Goal: Browse casually: Explore the website without a specific task or goal

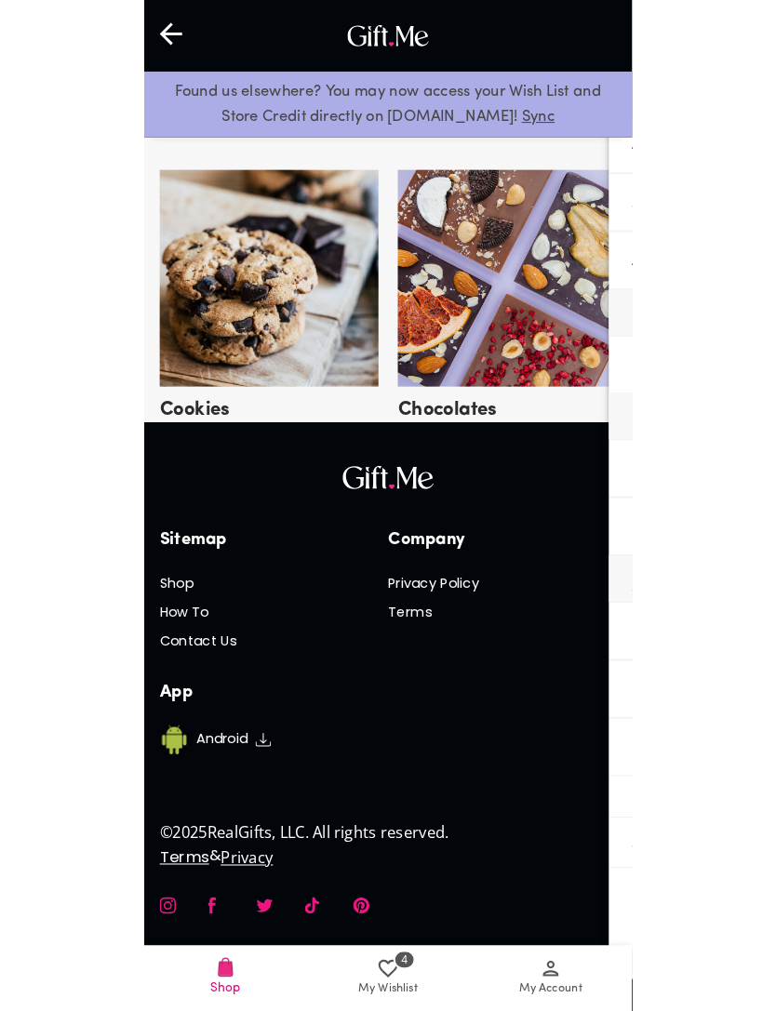
scroll to position [4787, 0]
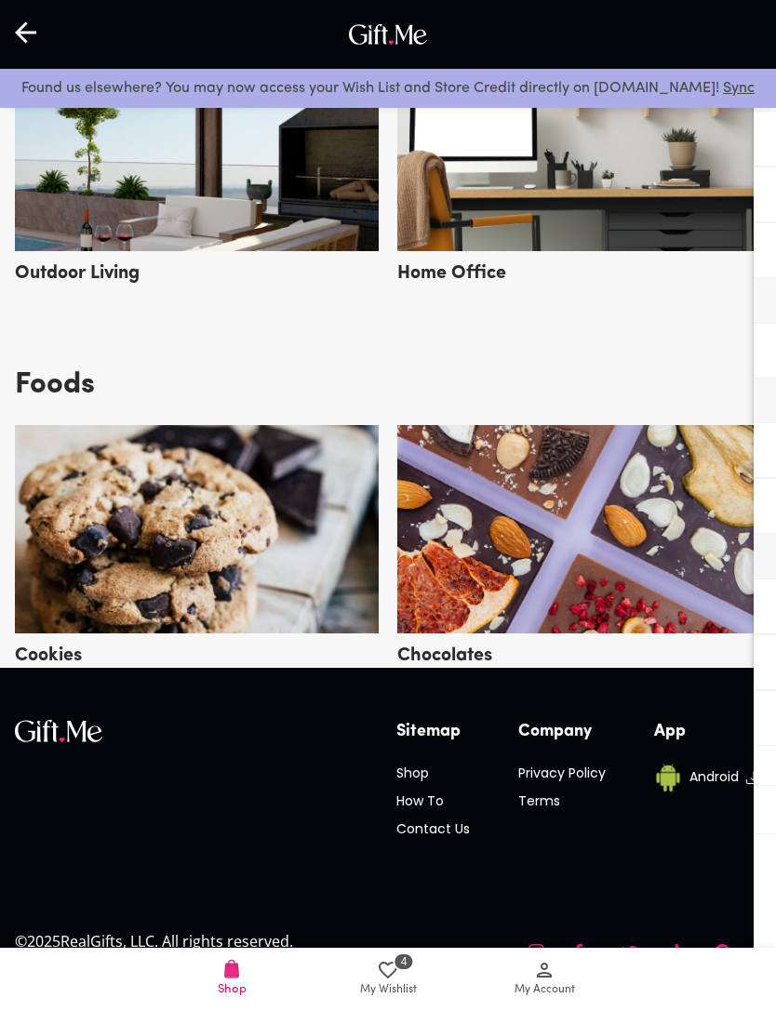
click at [361, 994] on span "My Wishlist" at bounding box center [388, 990] width 57 height 18
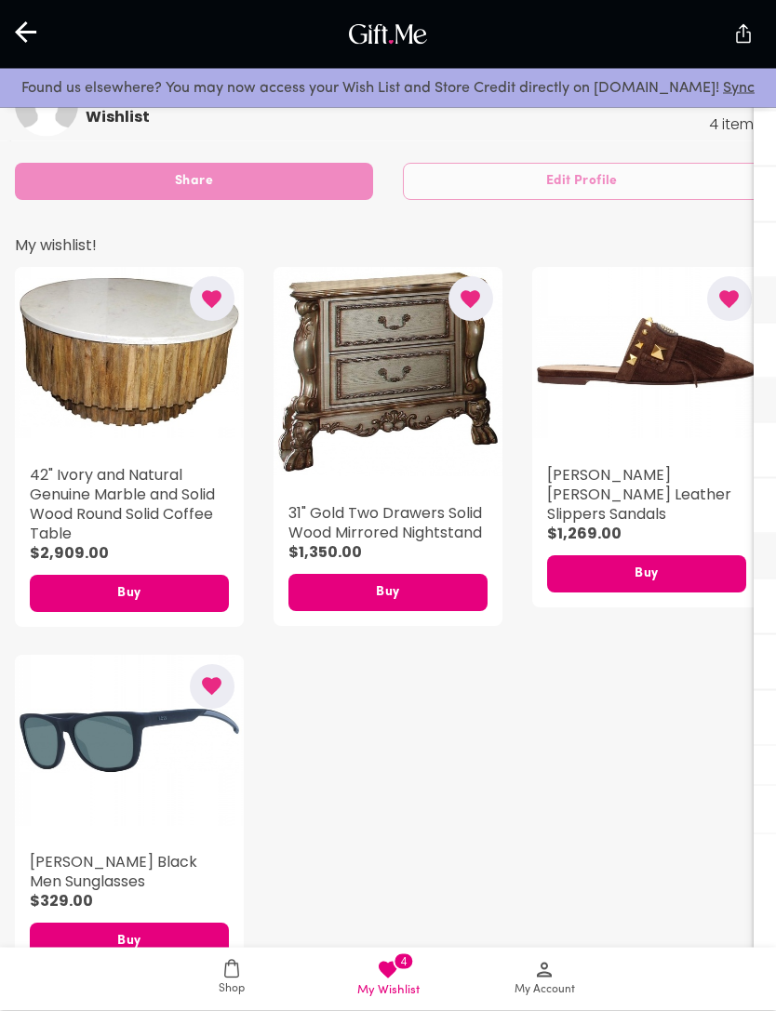
scroll to position [454, 0]
click at [232, 998] on span "Shop" at bounding box center [232, 989] width 26 height 18
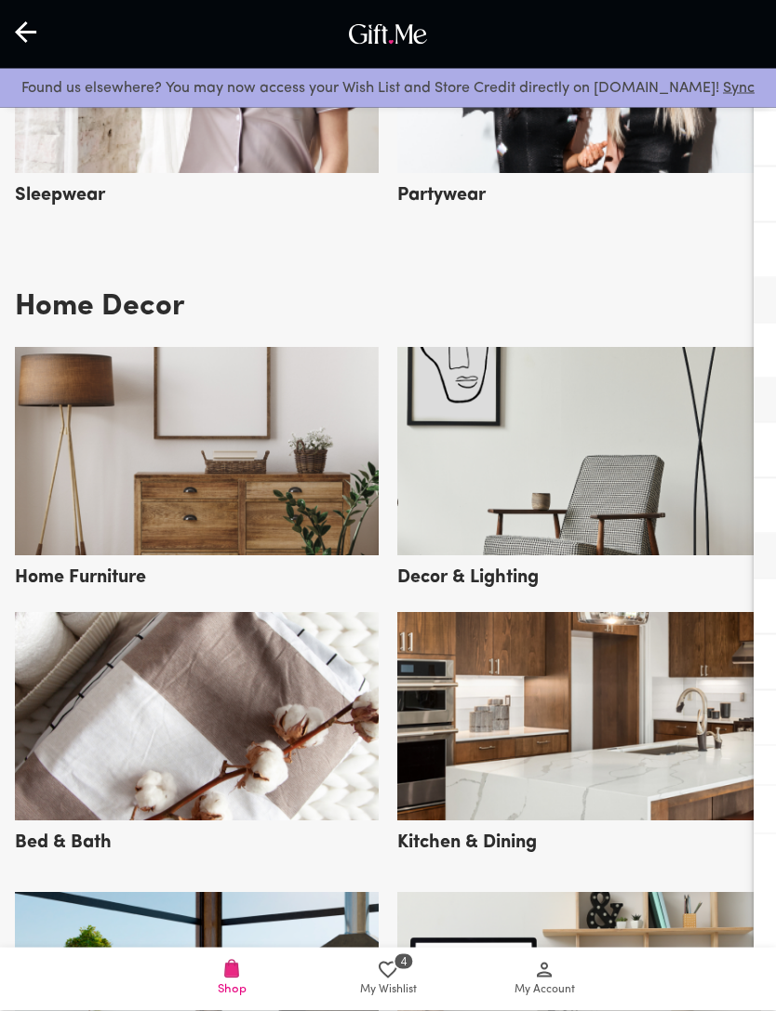
scroll to position [3930, 0]
click at [319, 811] on img at bounding box center [197, 716] width 364 height 208
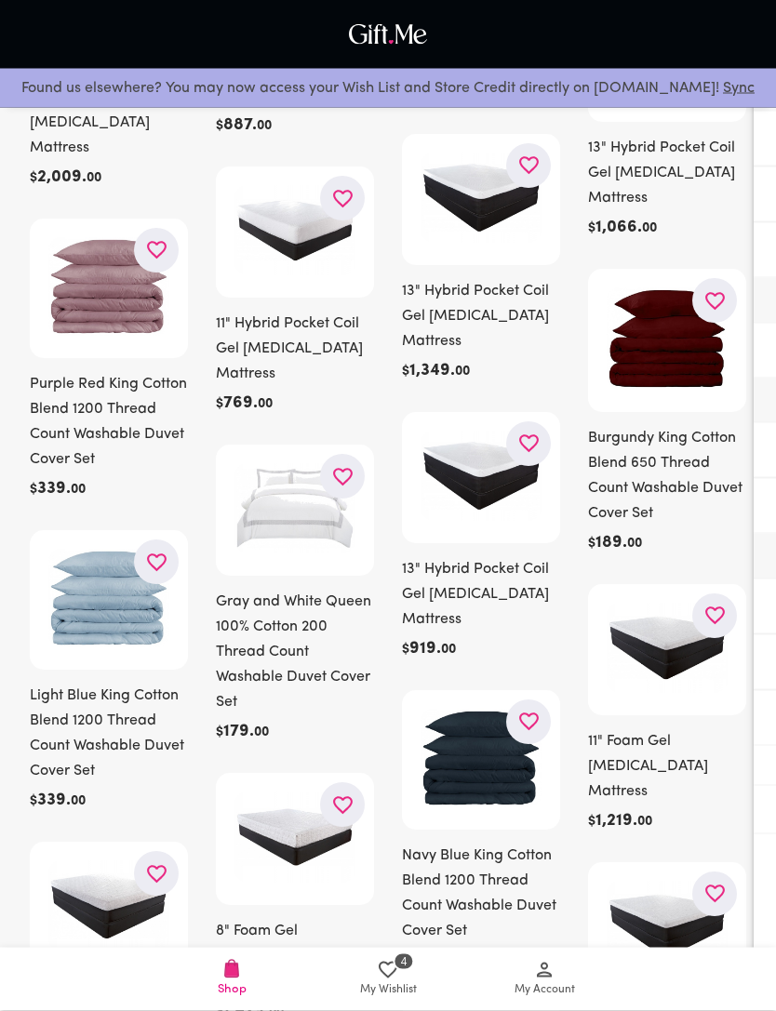
scroll to position [2131, 0]
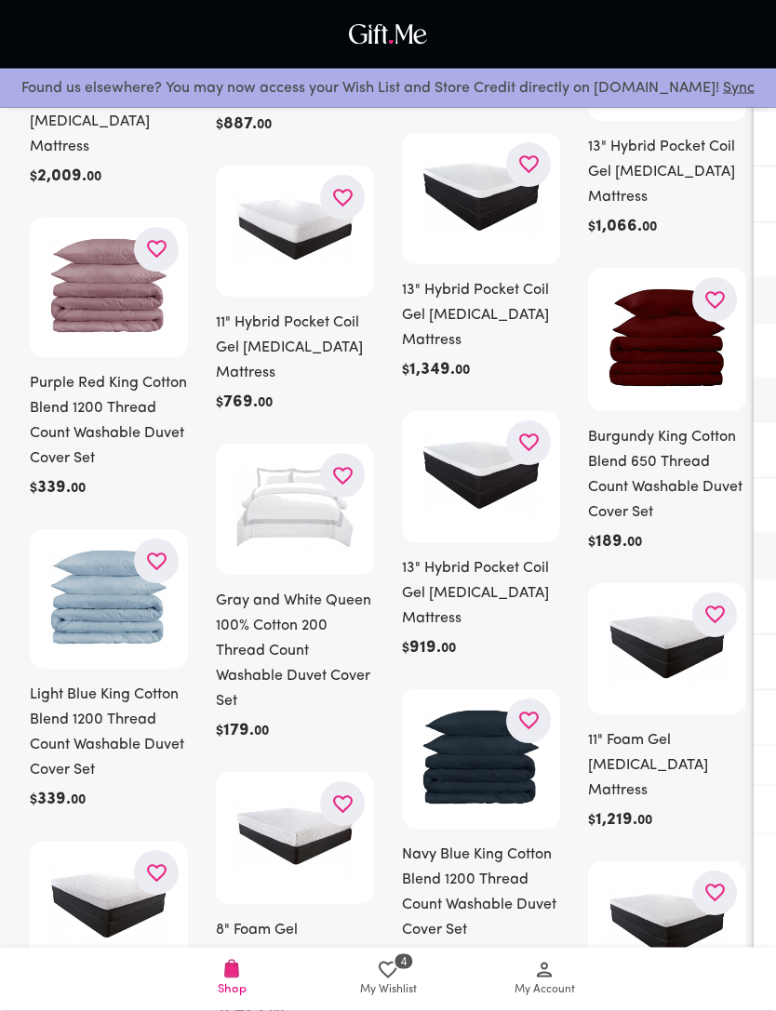
click at [160, 574] on icon "button" at bounding box center [156, 562] width 23 height 23
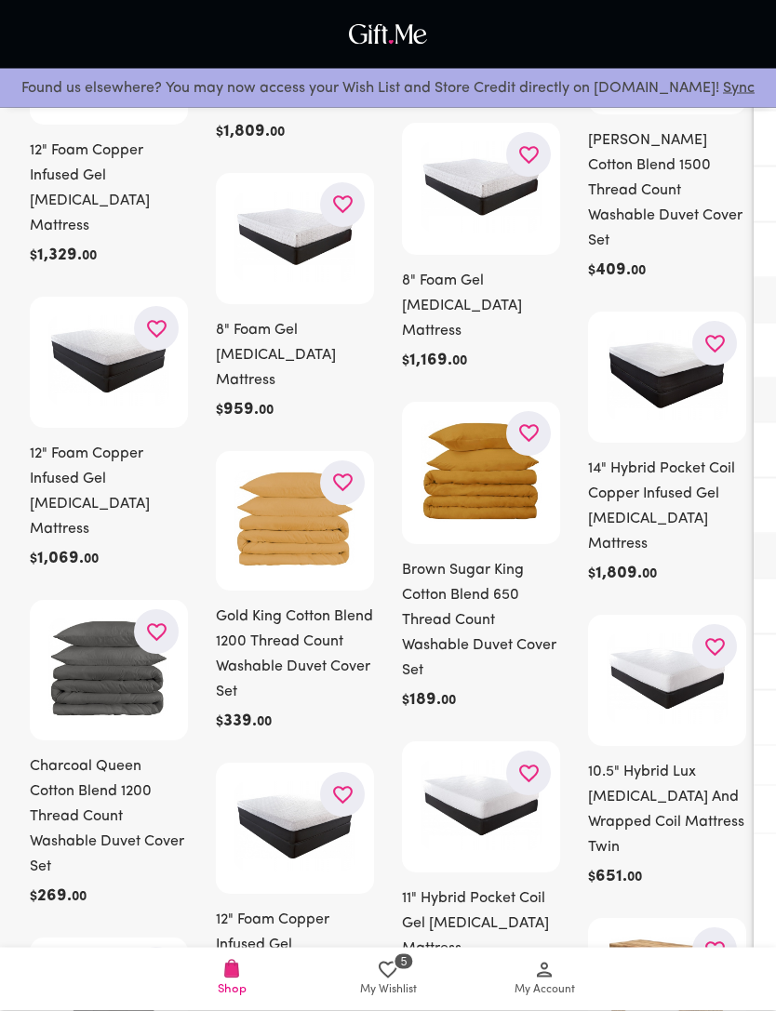
scroll to position [3600, 0]
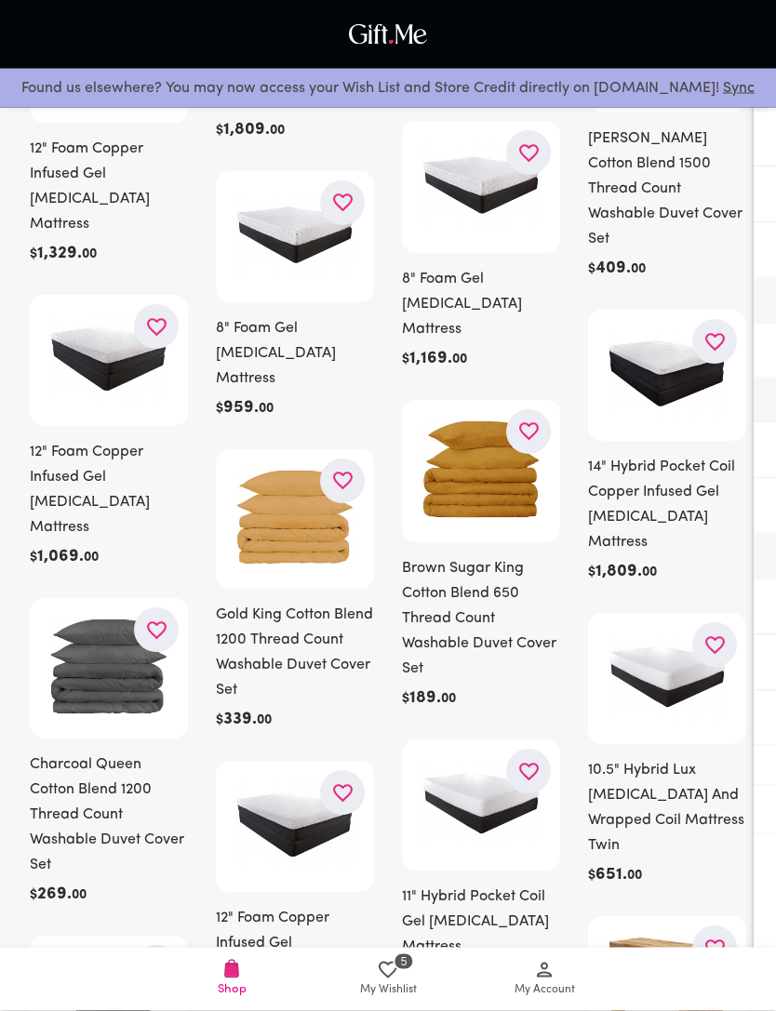
click at [339, 470] on icon "button" at bounding box center [342, 481] width 23 height 23
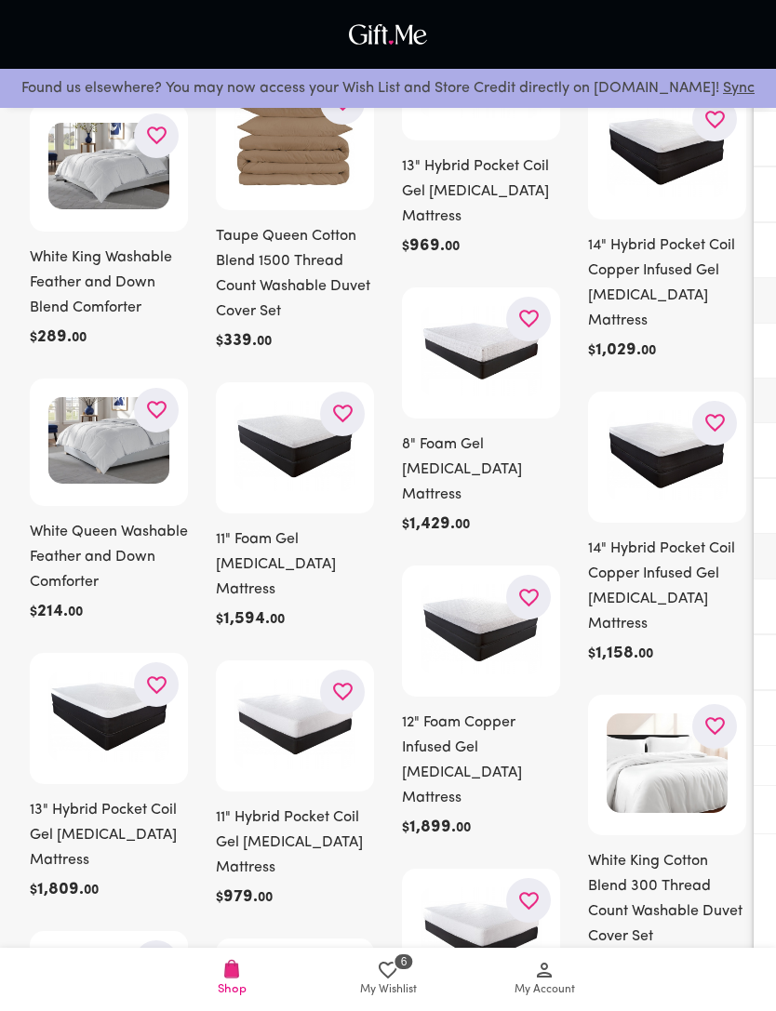
scroll to position [770, 0]
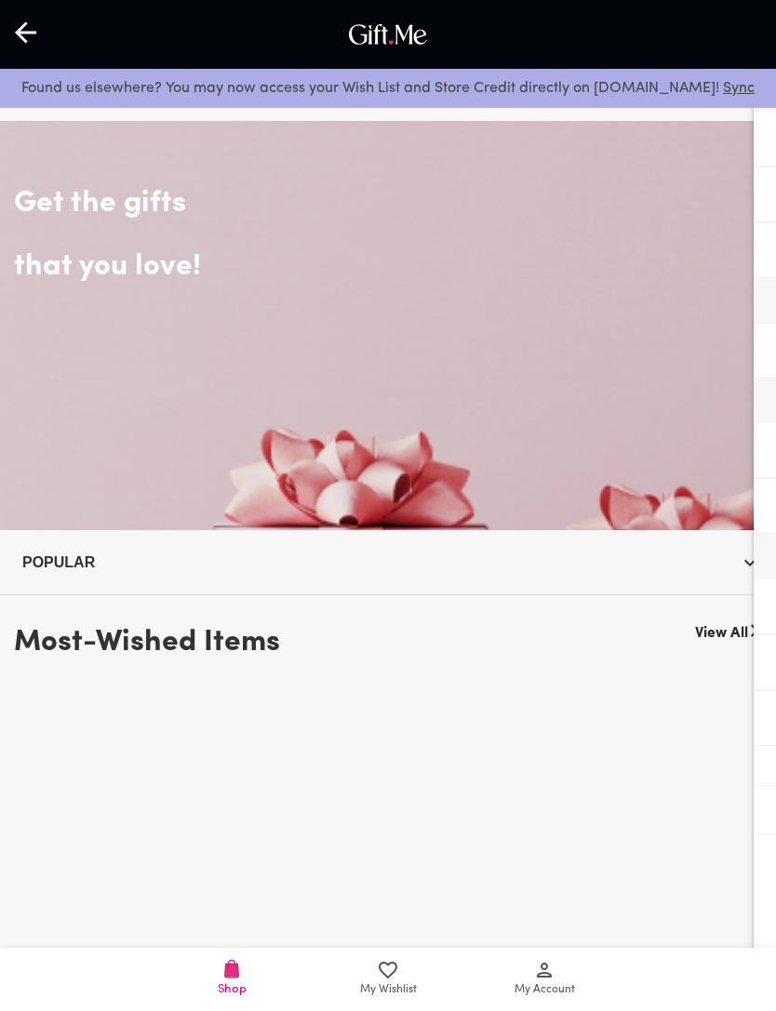
scroll to position [3989, 0]
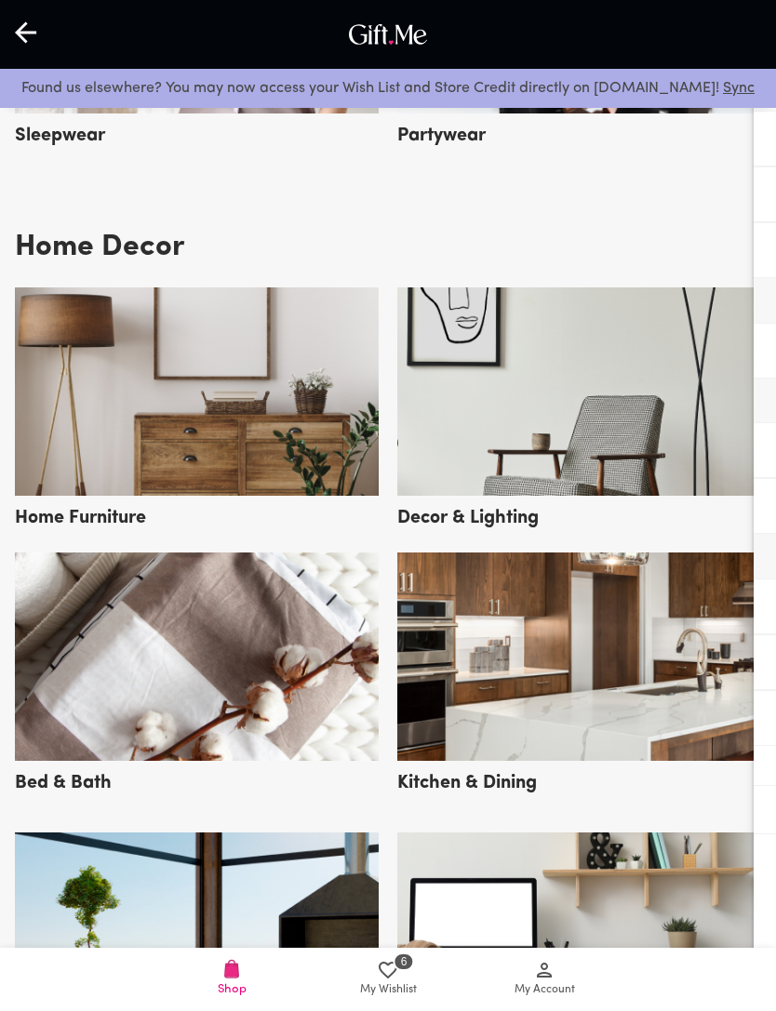
click at [619, 730] on img at bounding box center [579, 656] width 364 height 208
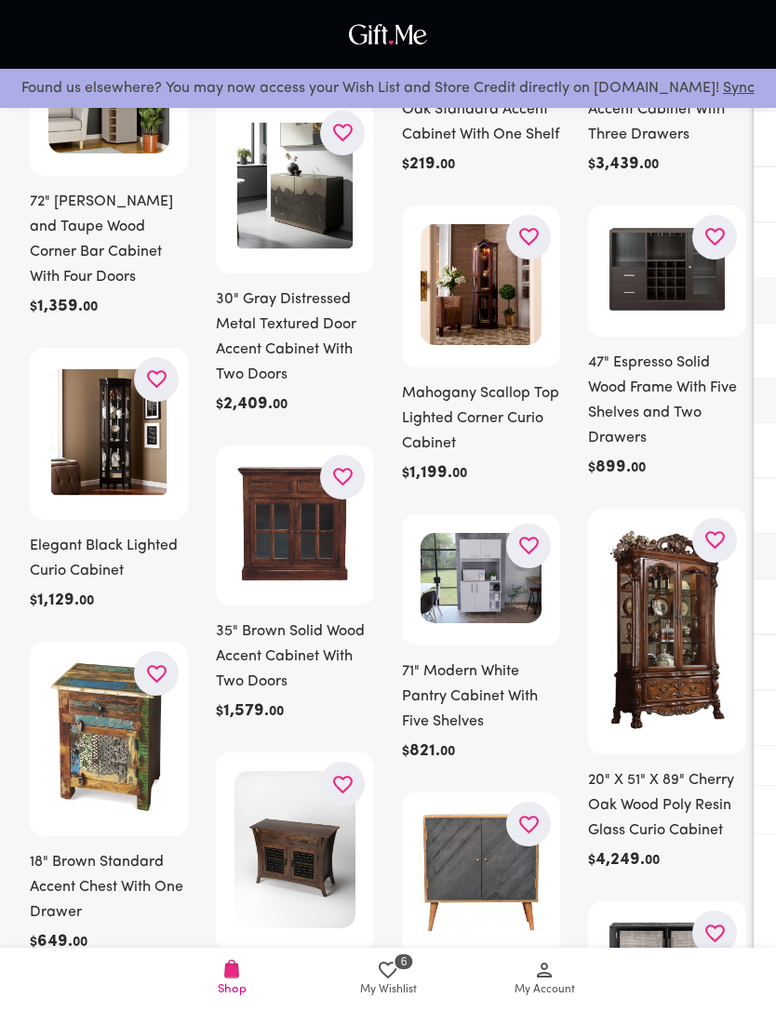
scroll to position [1306, 0]
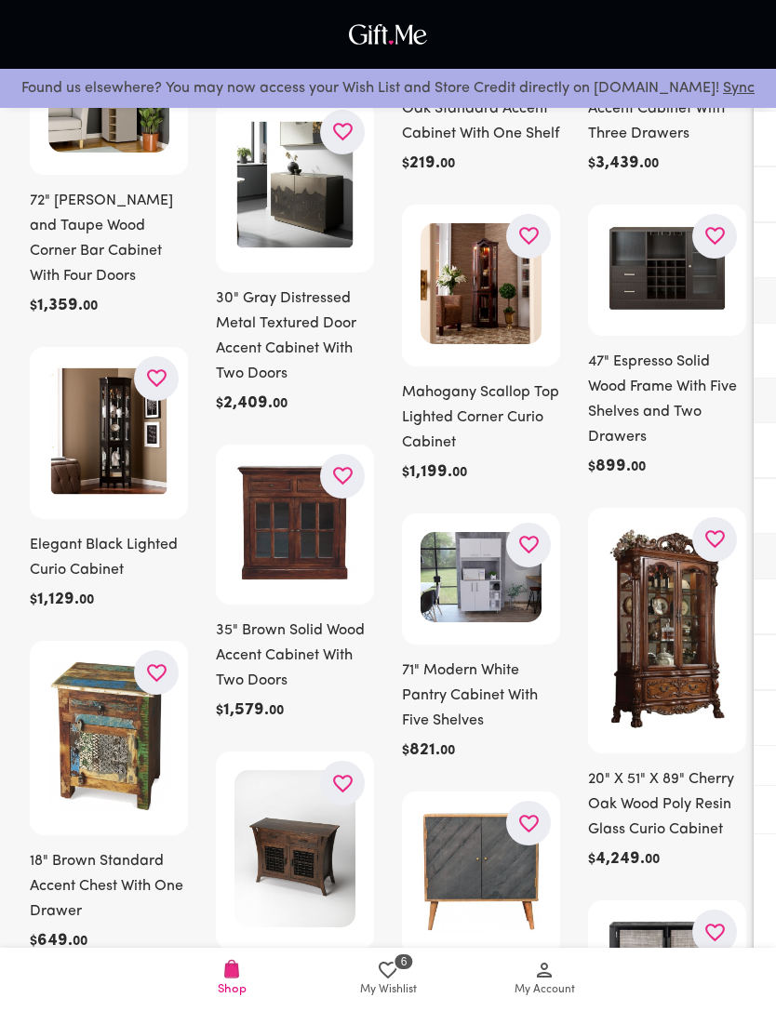
click at [149, 374] on icon "button" at bounding box center [156, 377] width 23 height 23
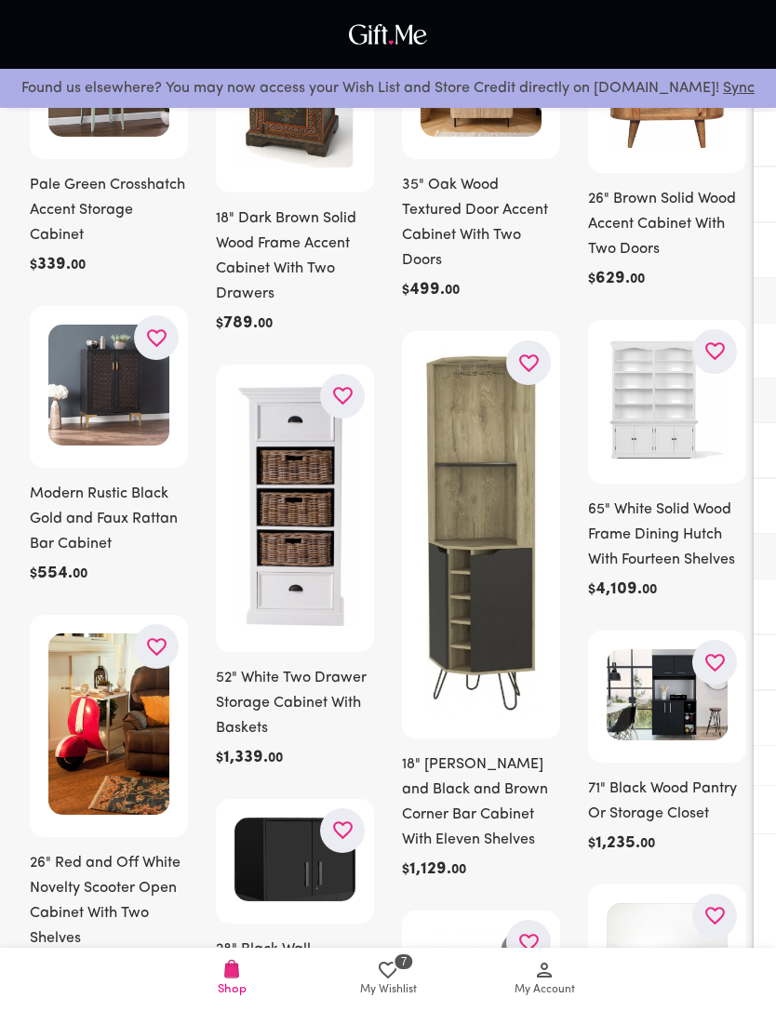
scroll to position [277, 0]
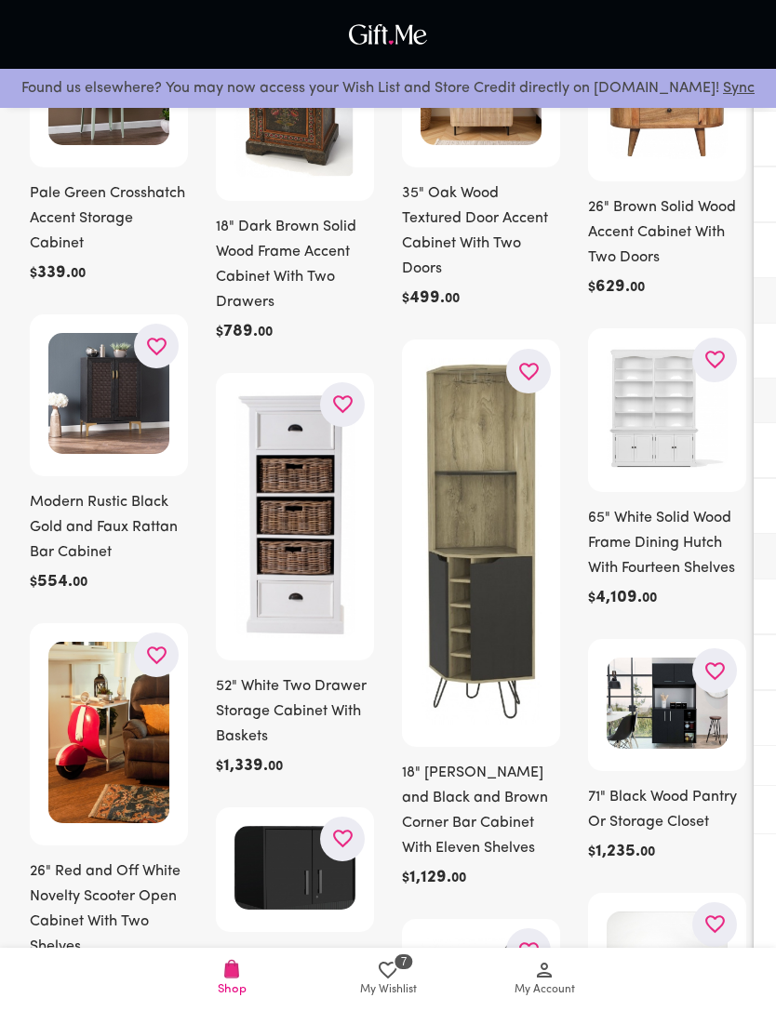
click at [522, 374] on icon "button" at bounding box center [529, 372] width 20 height 18
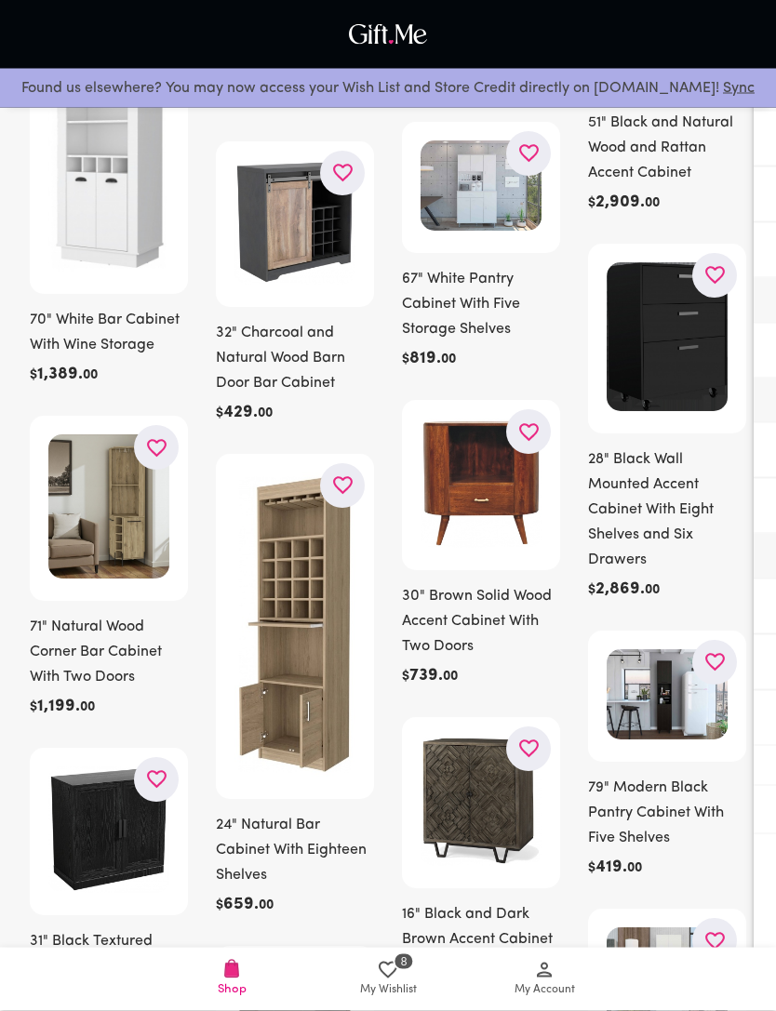
scroll to position [2286, 0]
click at [336, 484] on icon "button" at bounding box center [342, 484] width 23 height 23
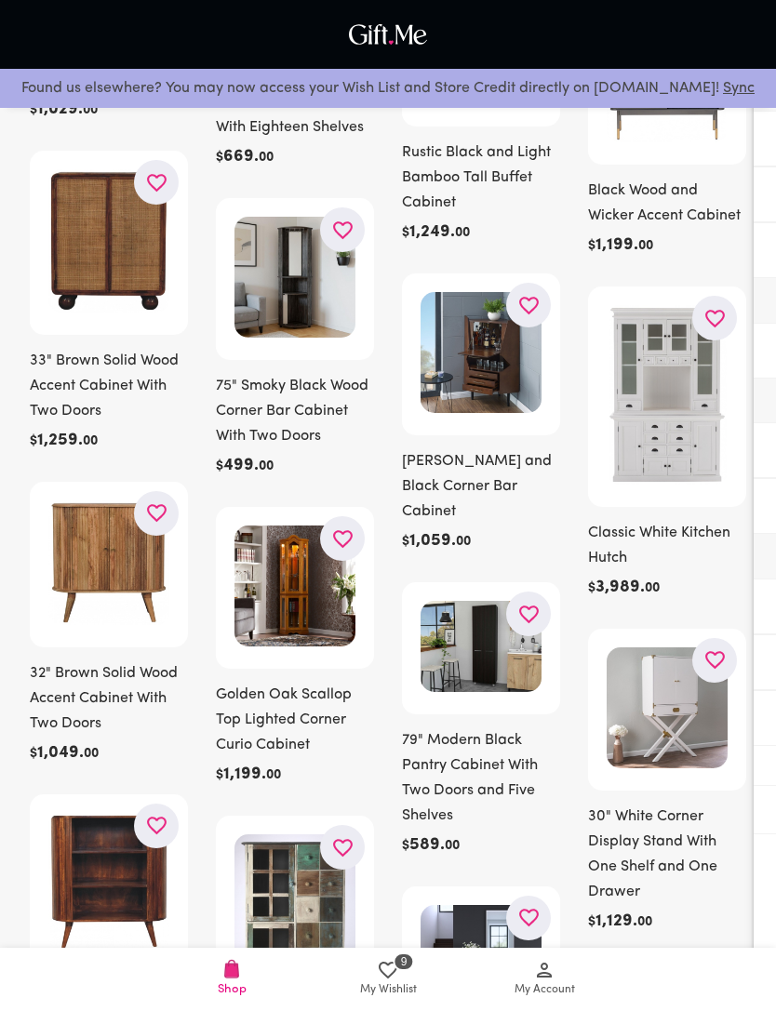
scroll to position [5043, 0]
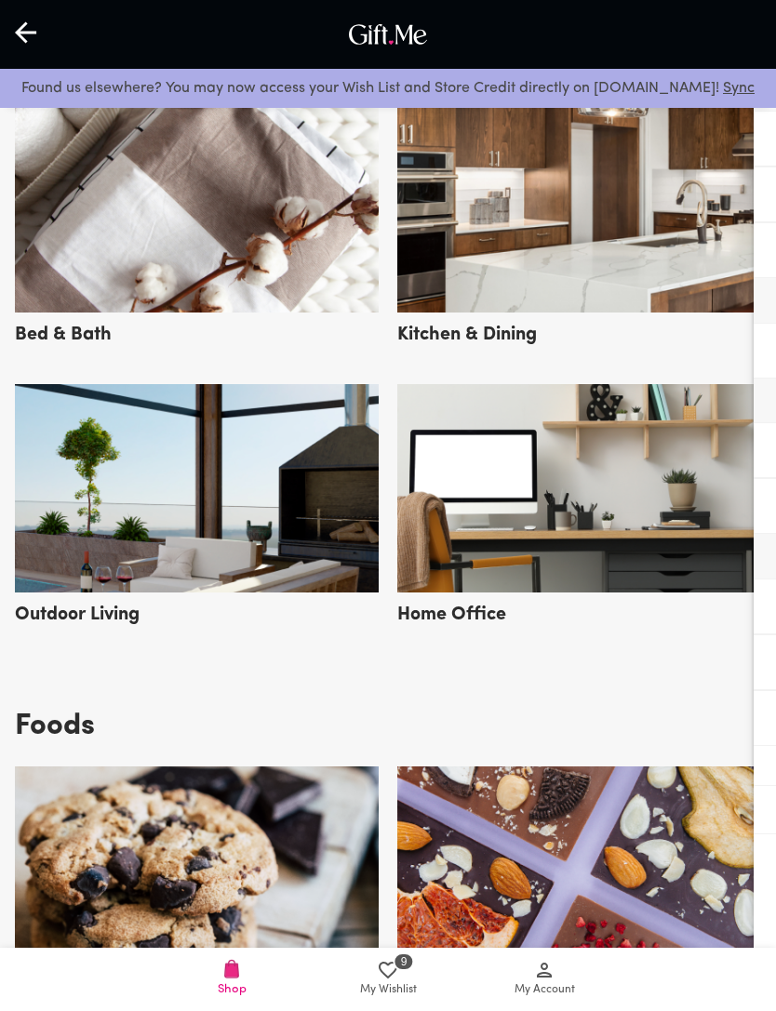
scroll to position [4436, 0]
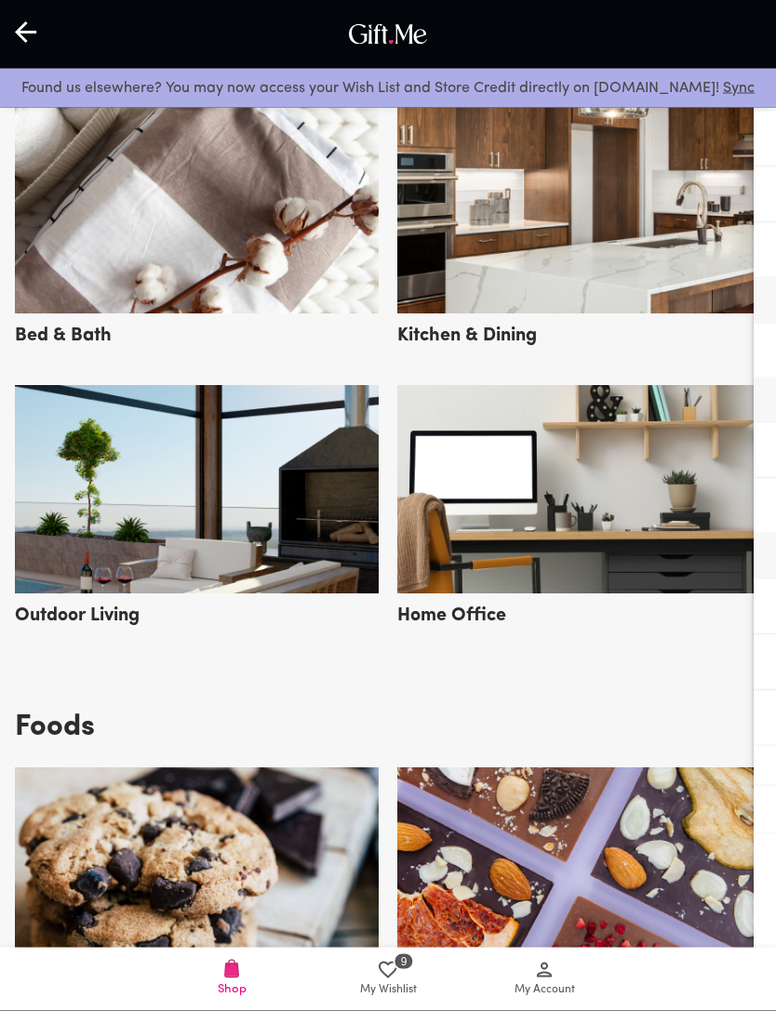
click at [675, 527] on img at bounding box center [579, 490] width 364 height 208
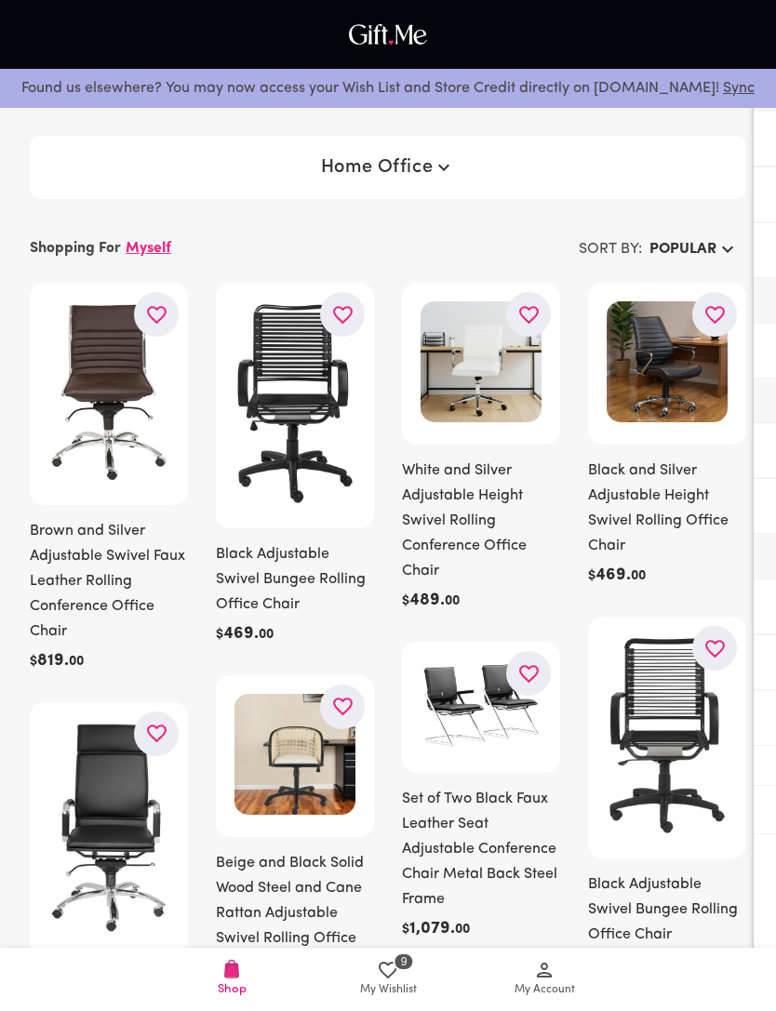
click at [153, 323] on icon "button" at bounding box center [156, 314] width 23 height 23
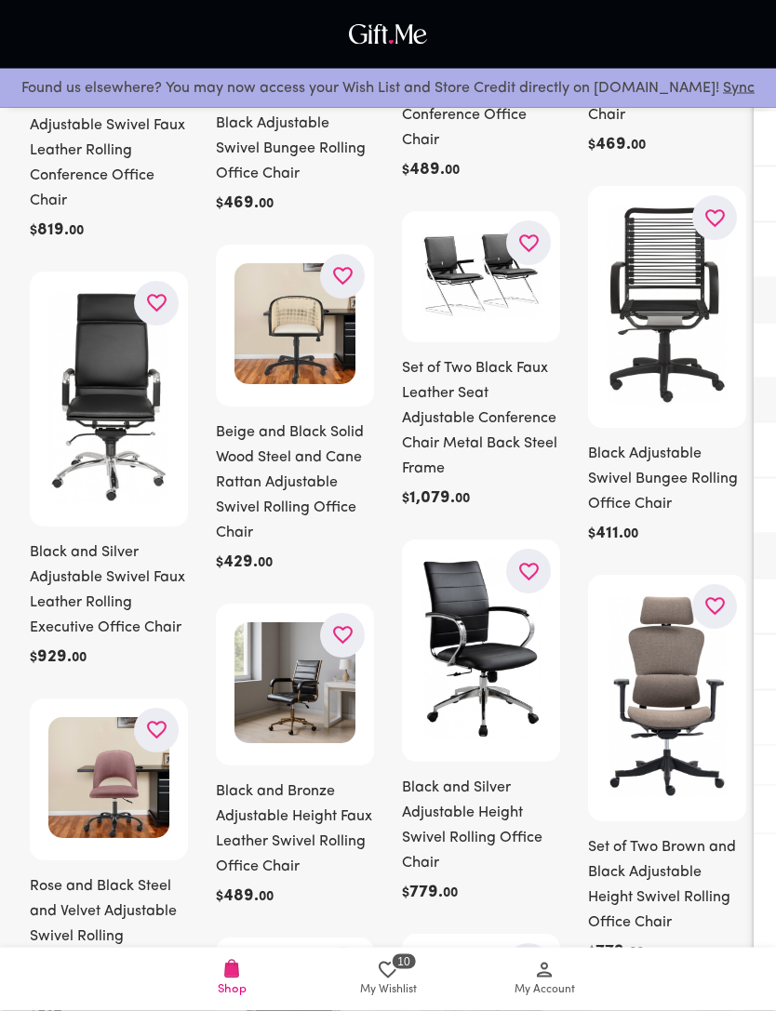
scroll to position [431, 0]
click at [716, 604] on icon "button" at bounding box center [714, 605] width 23 height 23
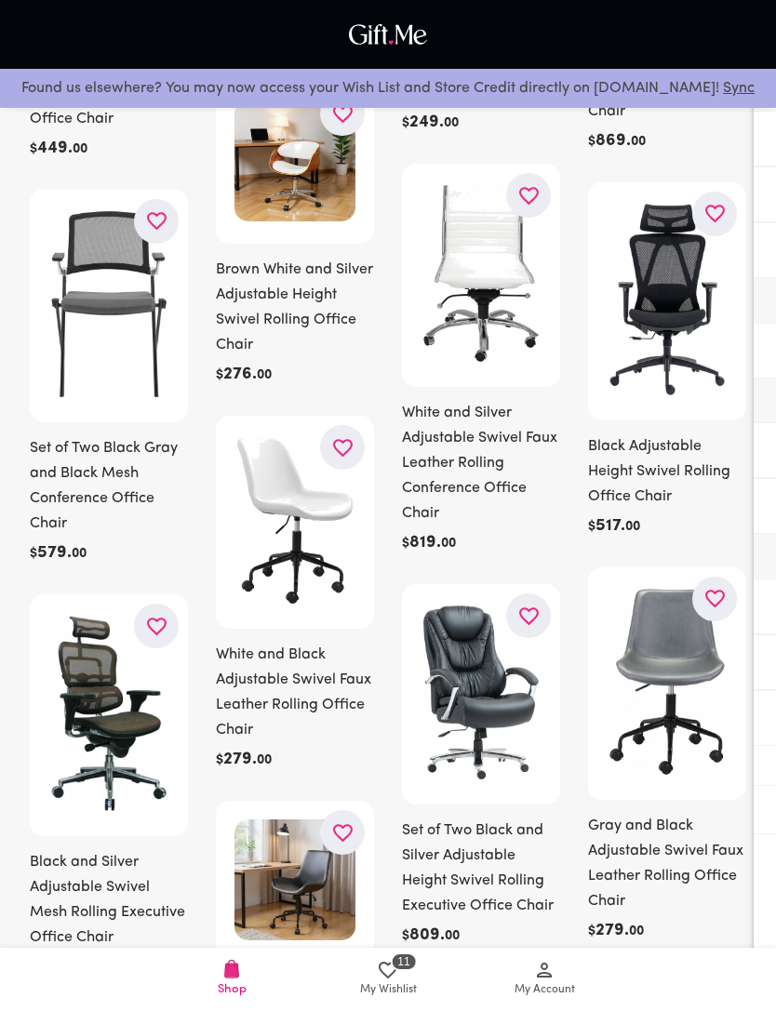
scroll to position [6309, 0]
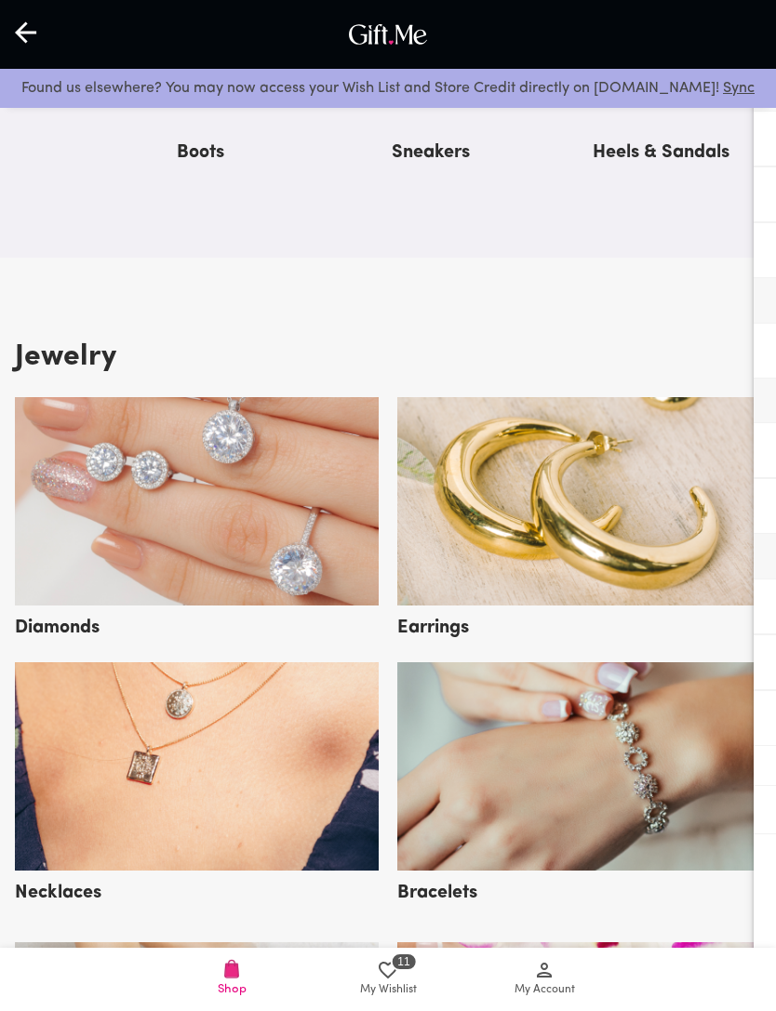
scroll to position [2369, 0]
click at [225, 552] on img at bounding box center [197, 502] width 364 height 208
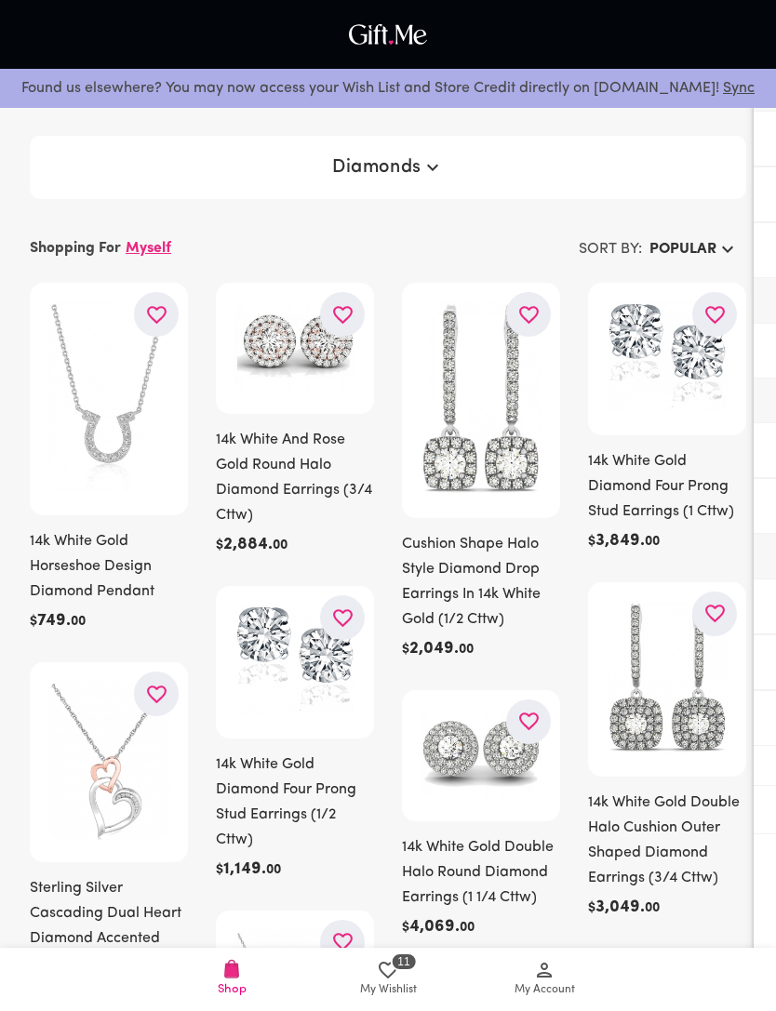
click at [334, 626] on icon "button" at bounding box center [342, 617] width 23 height 23
click at [722, 318] on icon "button" at bounding box center [714, 314] width 23 height 23
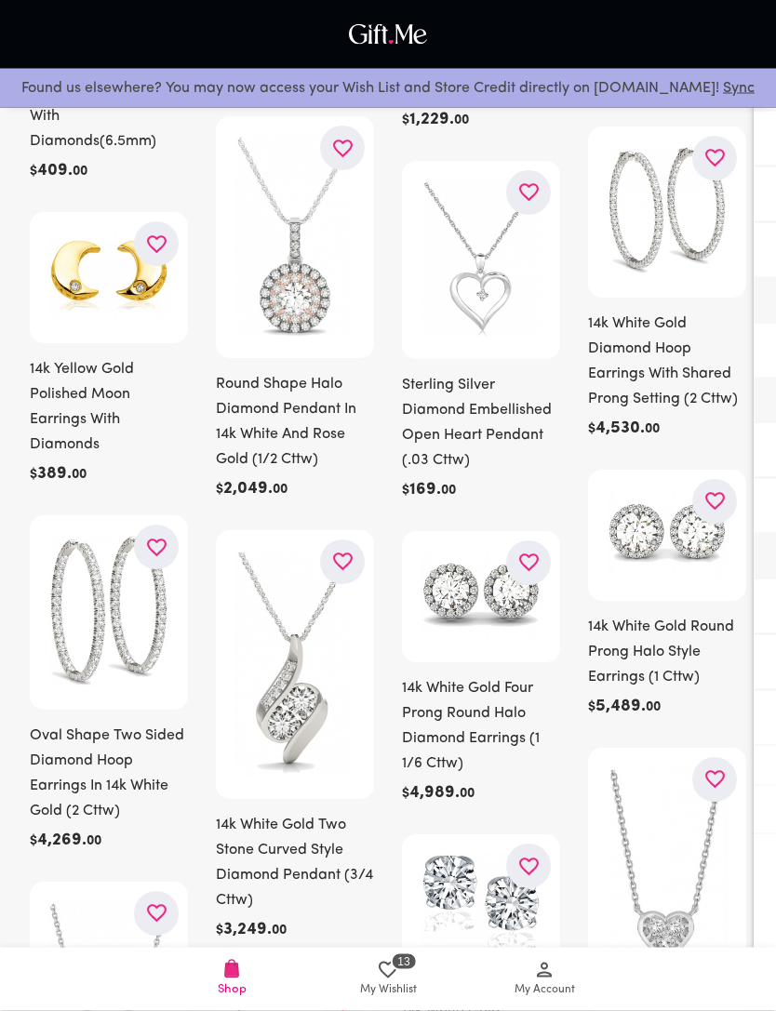
scroll to position [1125, 0]
click at [339, 567] on icon "button" at bounding box center [342, 561] width 23 height 23
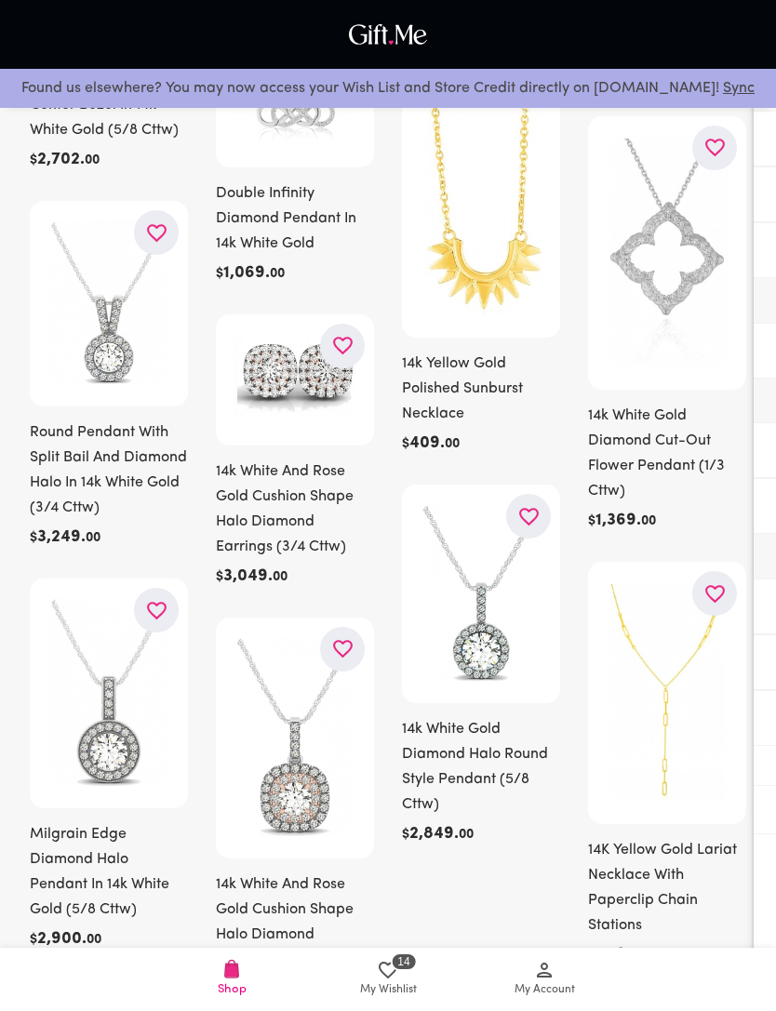
scroll to position [3291, 0]
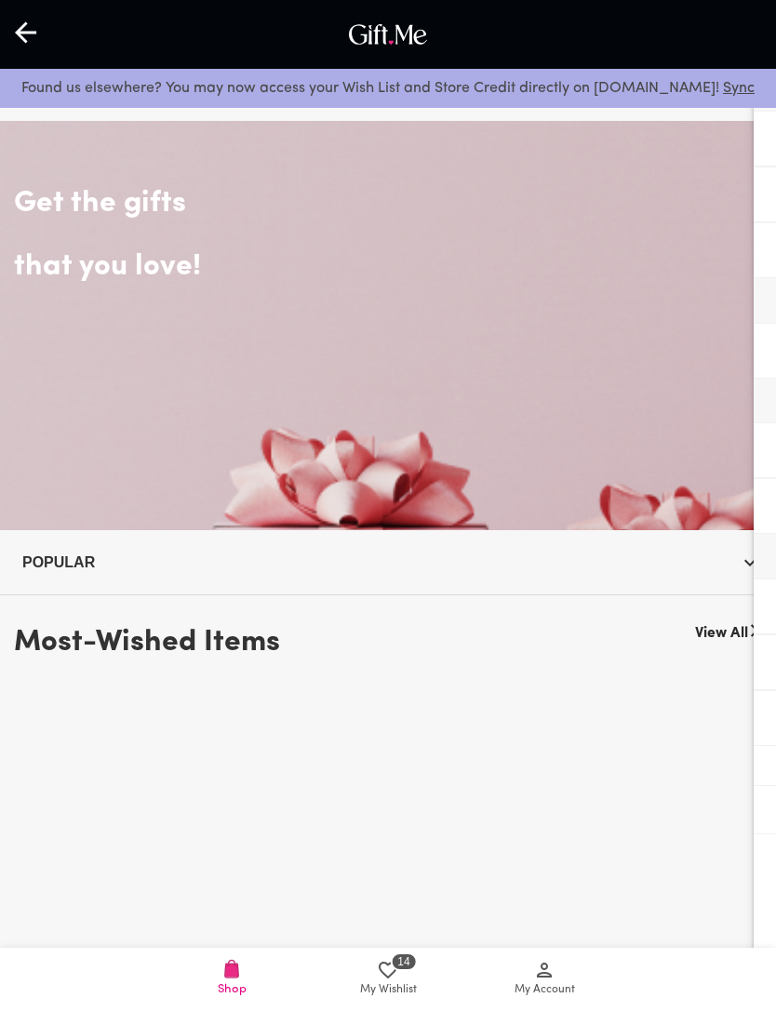
scroll to position [2370, 0]
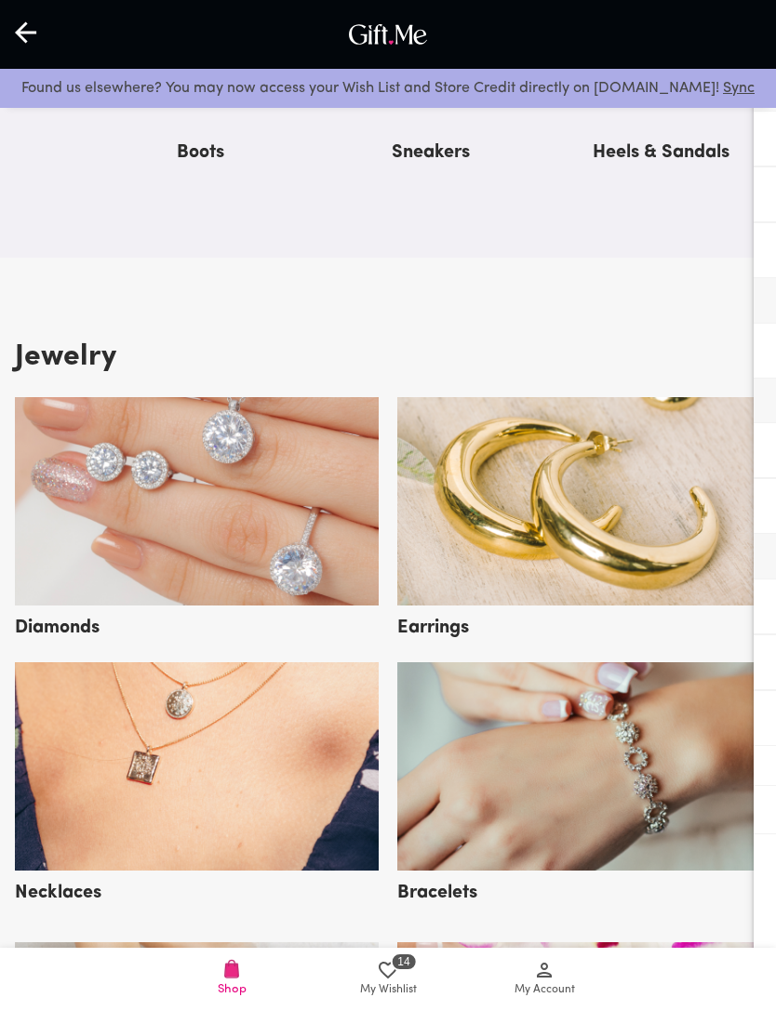
click at [683, 578] on img at bounding box center [579, 501] width 364 height 208
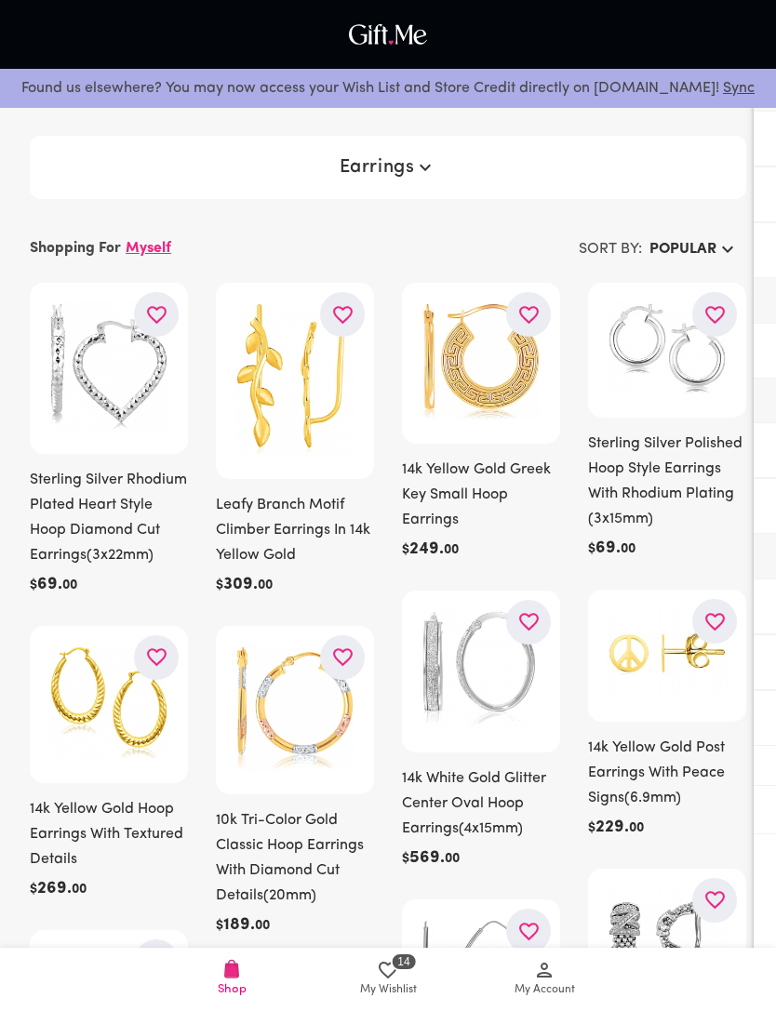
click at [349, 321] on icon "button" at bounding box center [342, 314] width 23 height 23
click at [527, 313] on icon "button" at bounding box center [528, 314] width 23 height 23
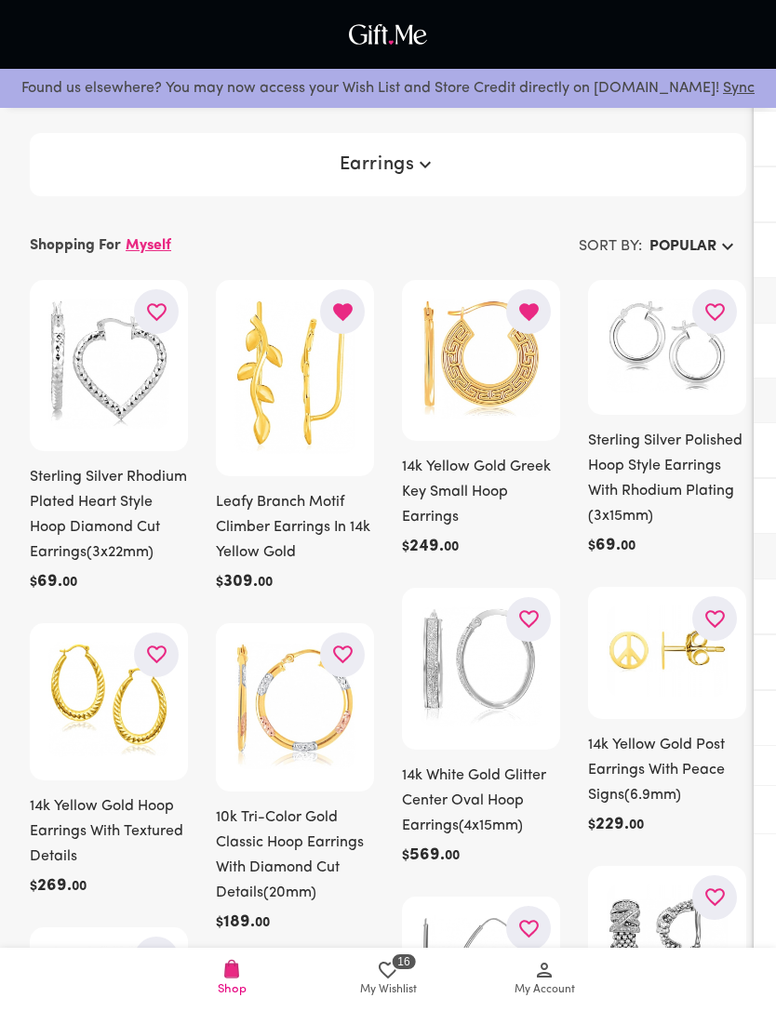
click at [339, 651] on icon "button" at bounding box center [342, 654] width 23 height 23
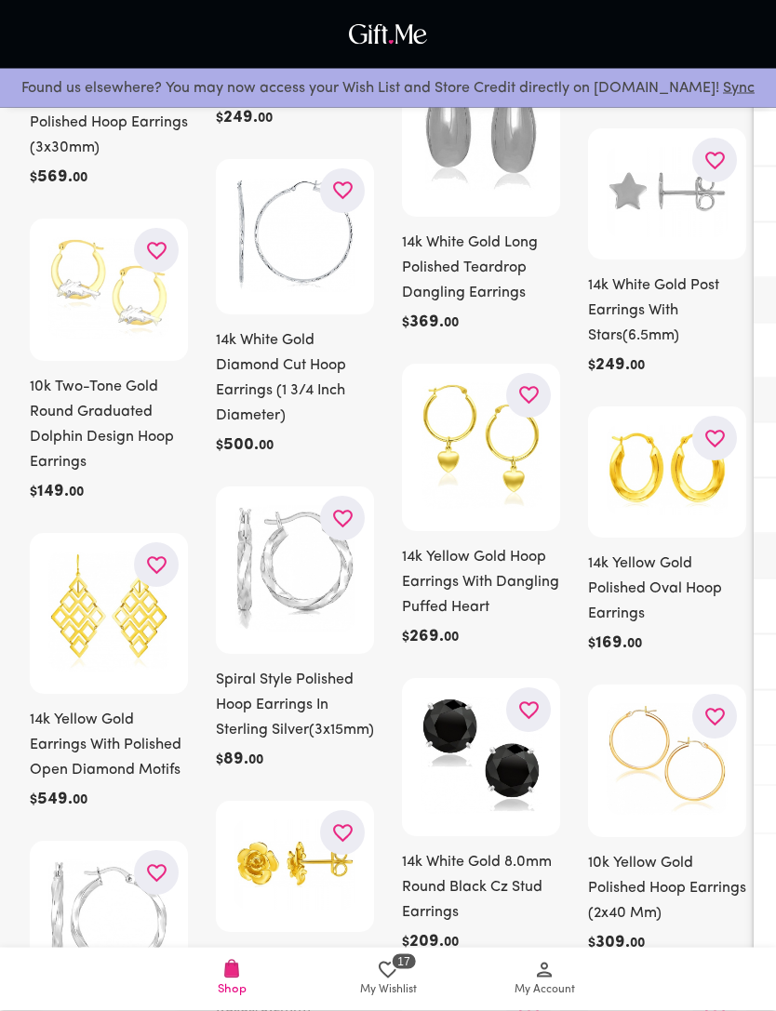
scroll to position [1632, 0]
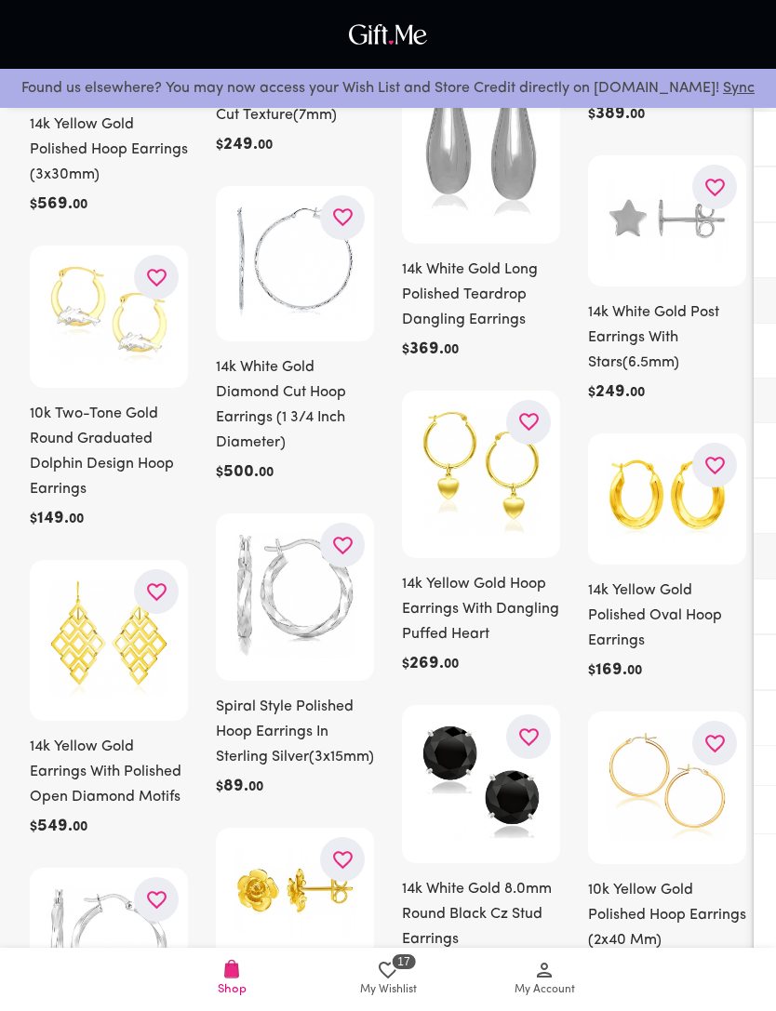
click at [147, 283] on icon "button" at bounding box center [156, 277] width 23 height 23
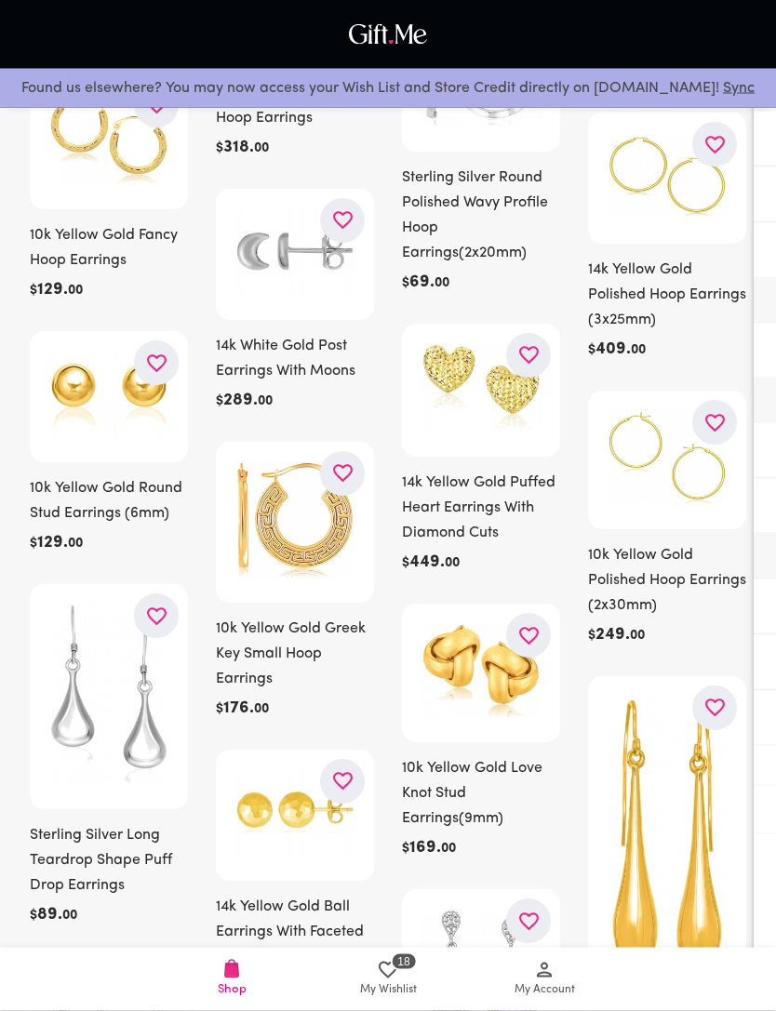
scroll to position [3731, 0]
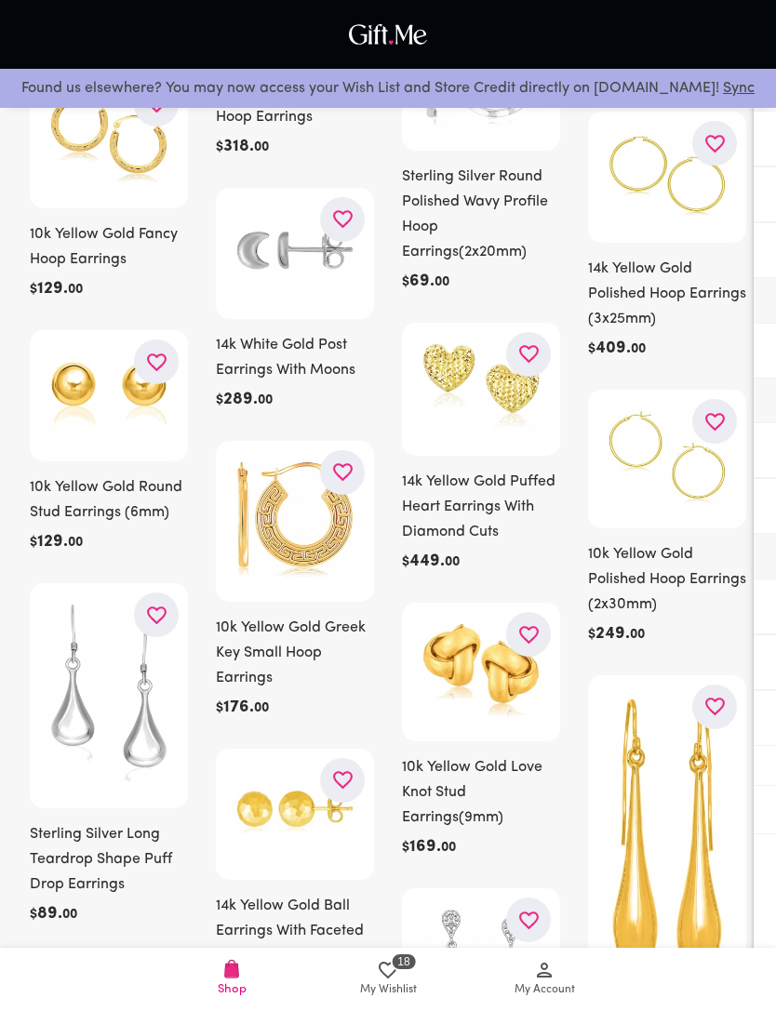
click at [530, 646] on icon "button" at bounding box center [528, 634] width 23 height 23
click at [718, 715] on icon "button" at bounding box center [714, 706] width 23 height 23
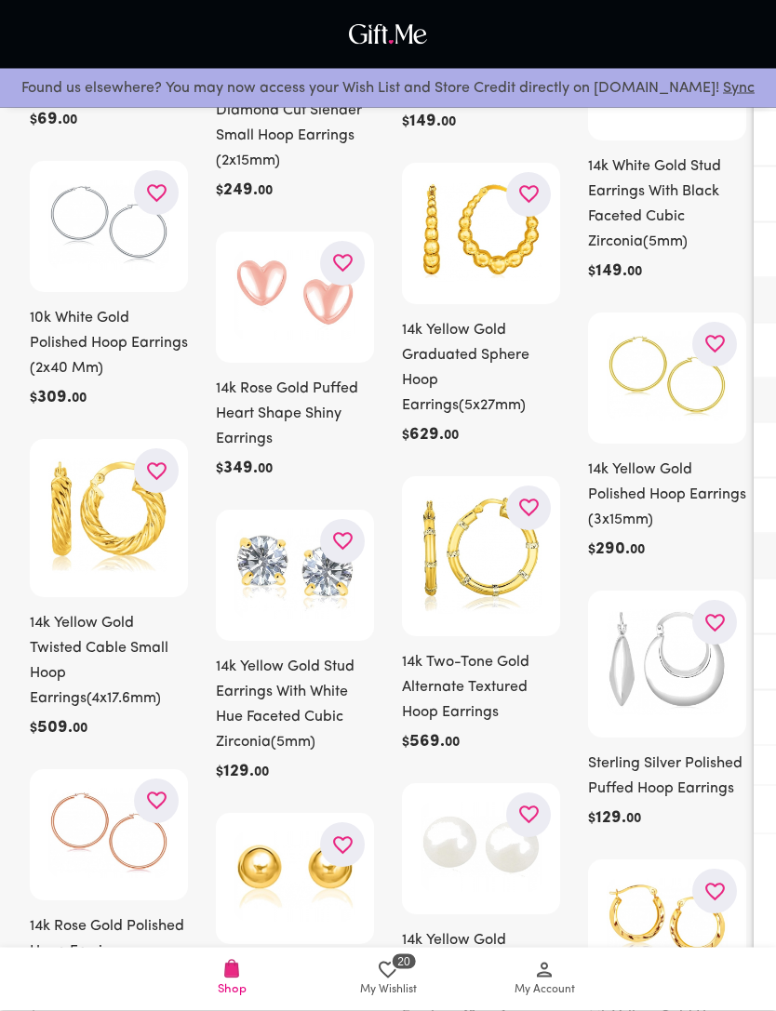
scroll to position [5749, 0]
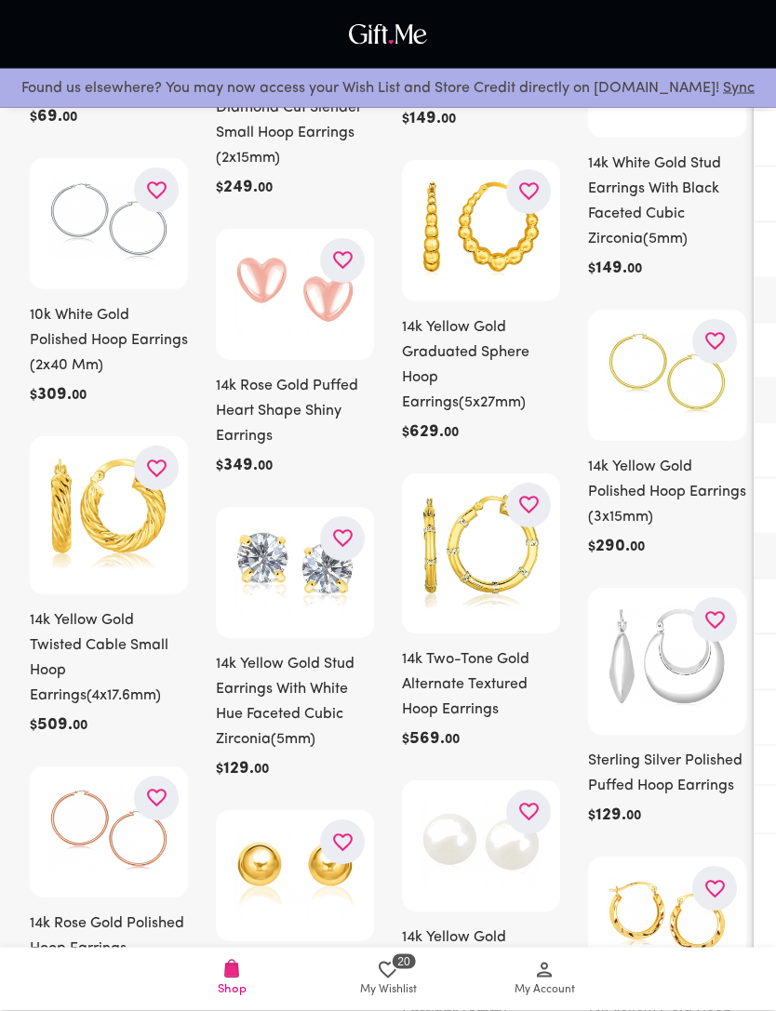
click at [151, 478] on icon "button" at bounding box center [157, 469] width 20 height 18
click at [539, 516] on icon "button" at bounding box center [528, 504] width 23 height 23
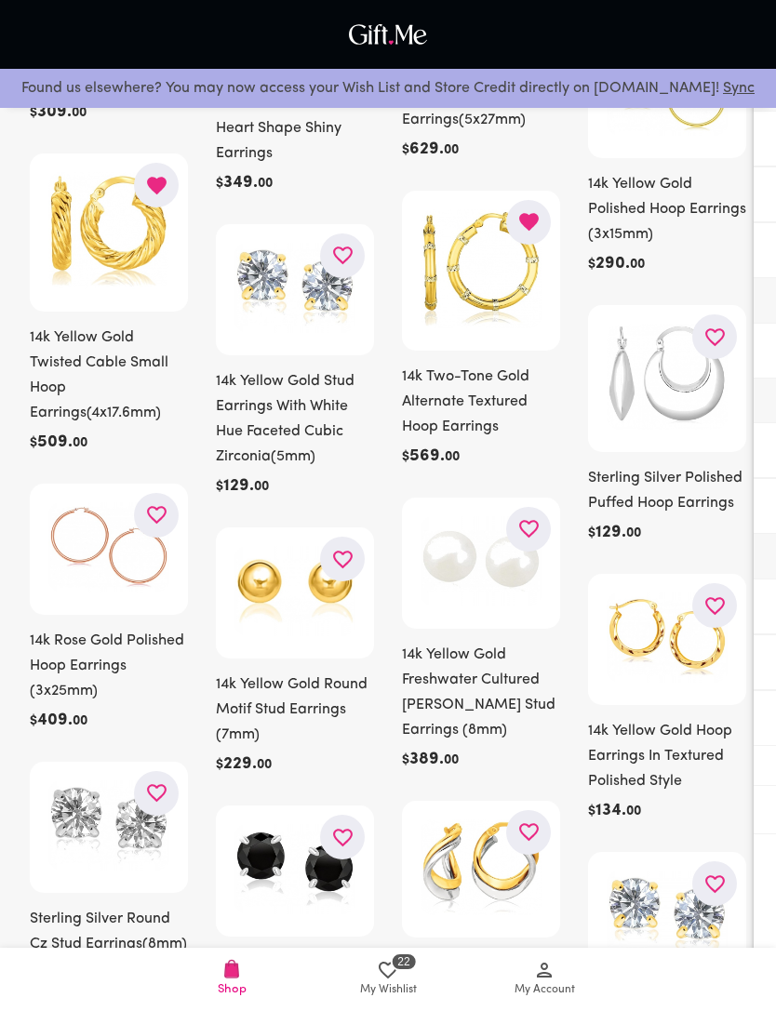
scroll to position [6118, 0]
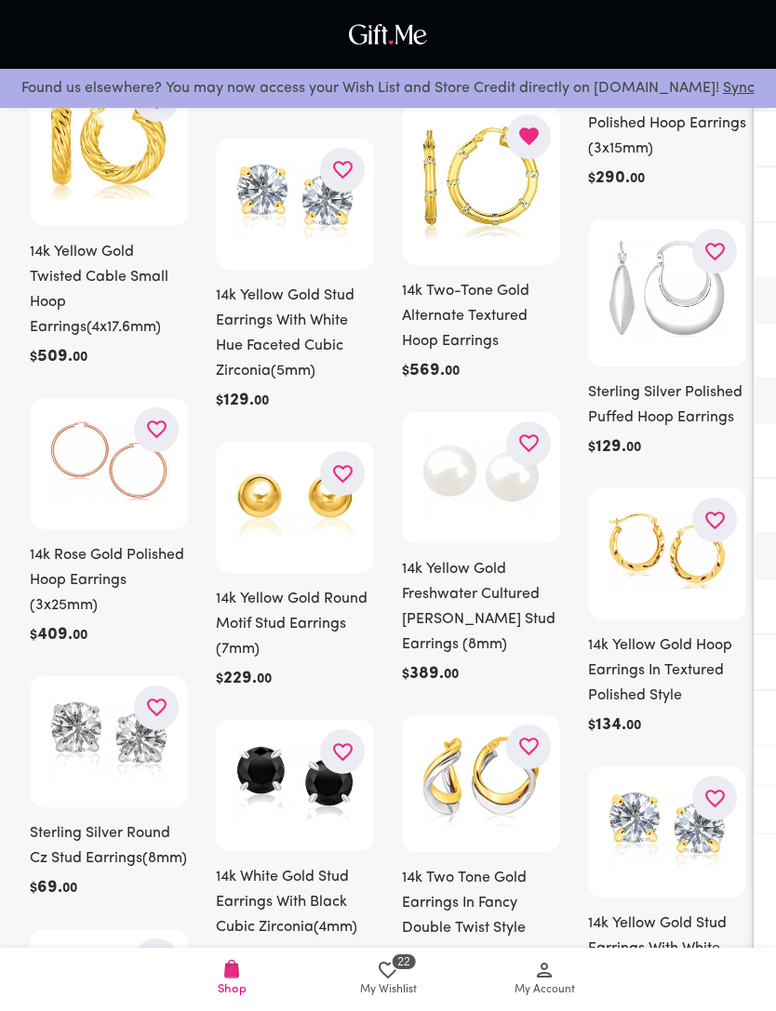
click at [526, 758] on icon "button" at bounding box center [528, 746] width 23 height 23
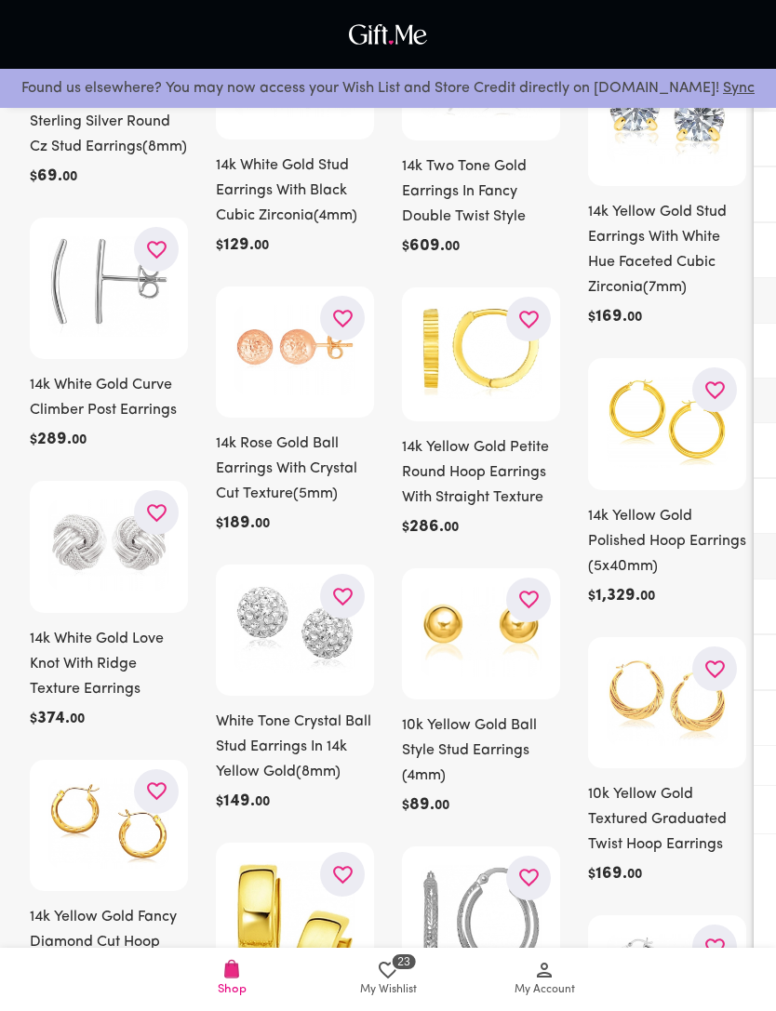
scroll to position [6829, 0]
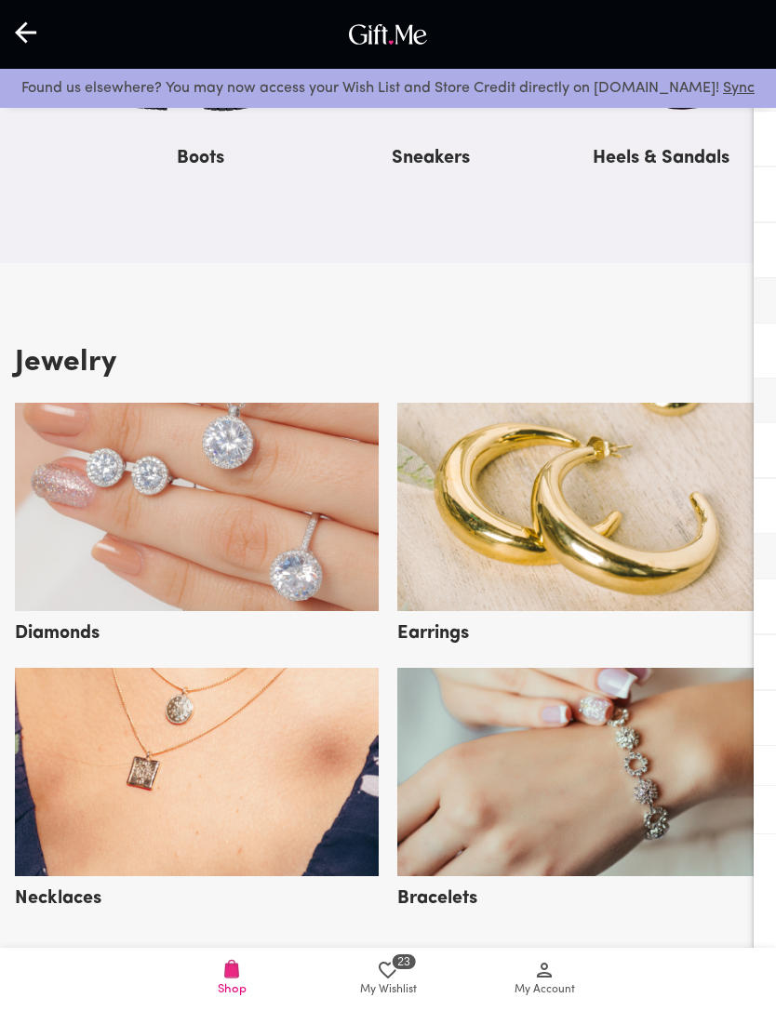
scroll to position [2390, 0]
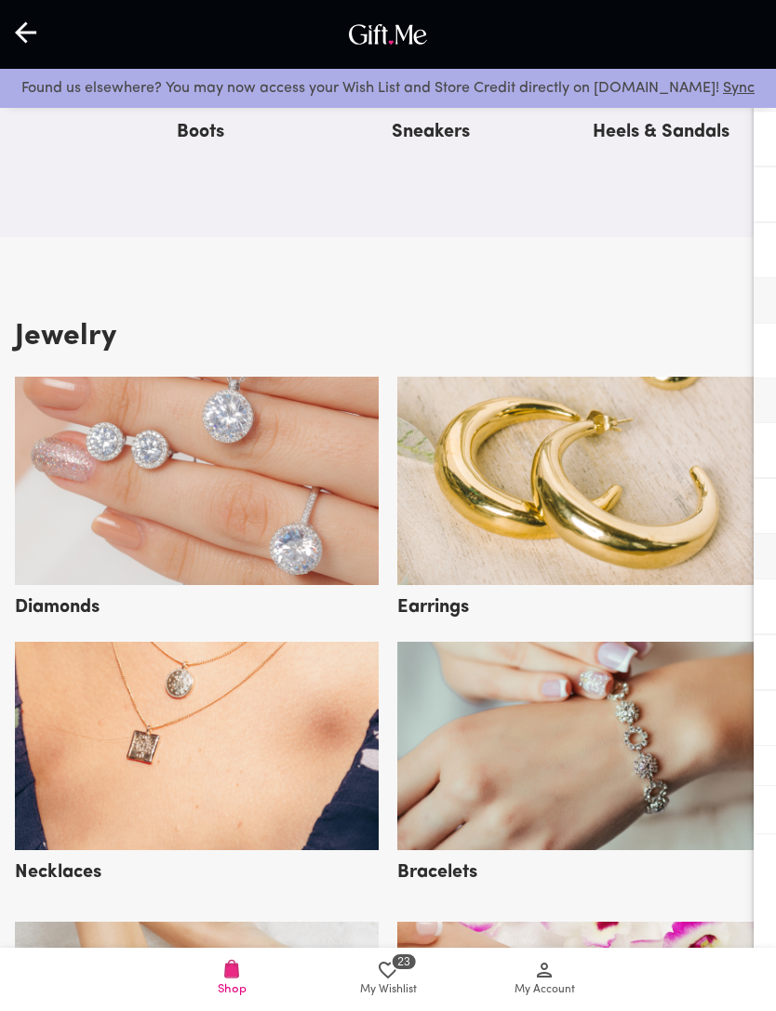
click at [655, 701] on img at bounding box center [579, 746] width 364 height 208
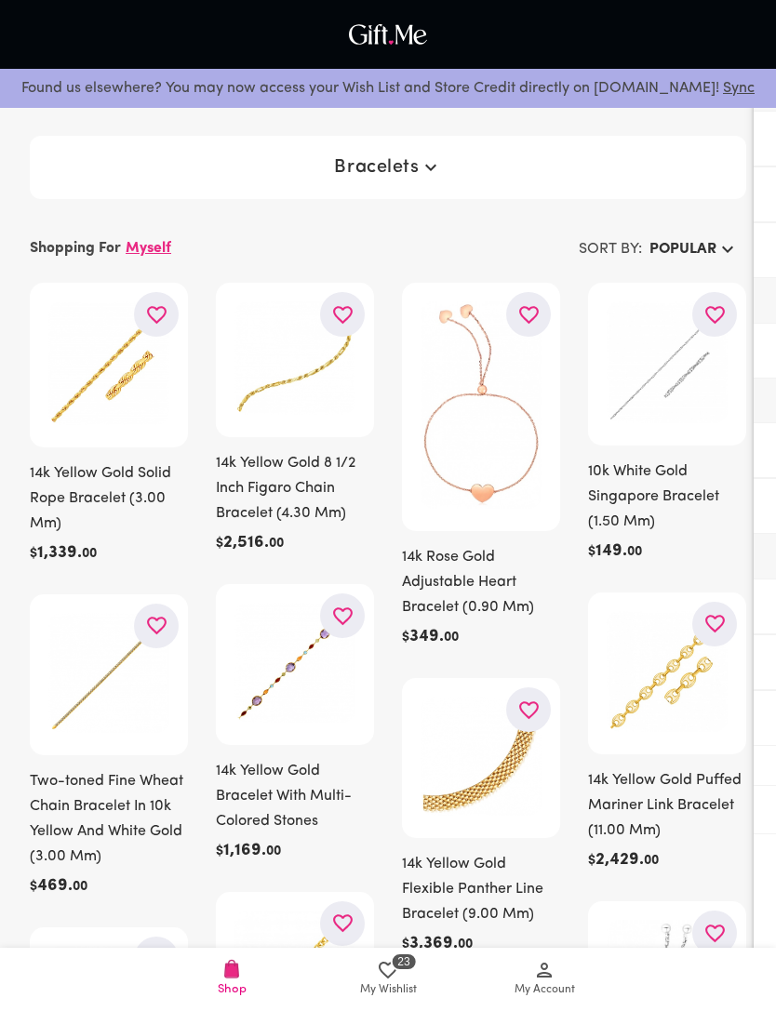
click at [144, 298] on button "button" at bounding box center [156, 314] width 45 height 45
click at [345, 322] on icon "button" at bounding box center [342, 314] width 23 height 23
click at [327, 618] on button "button" at bounding box center [342, 615] width 45 height 45
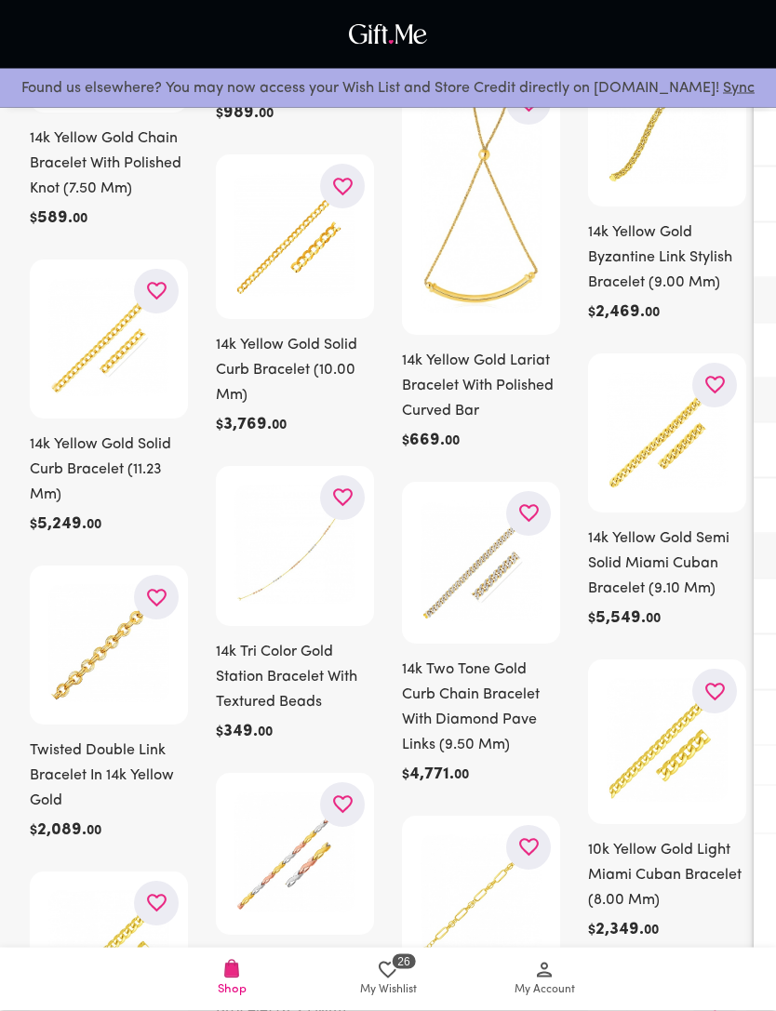
scroll to position [11320, 0]
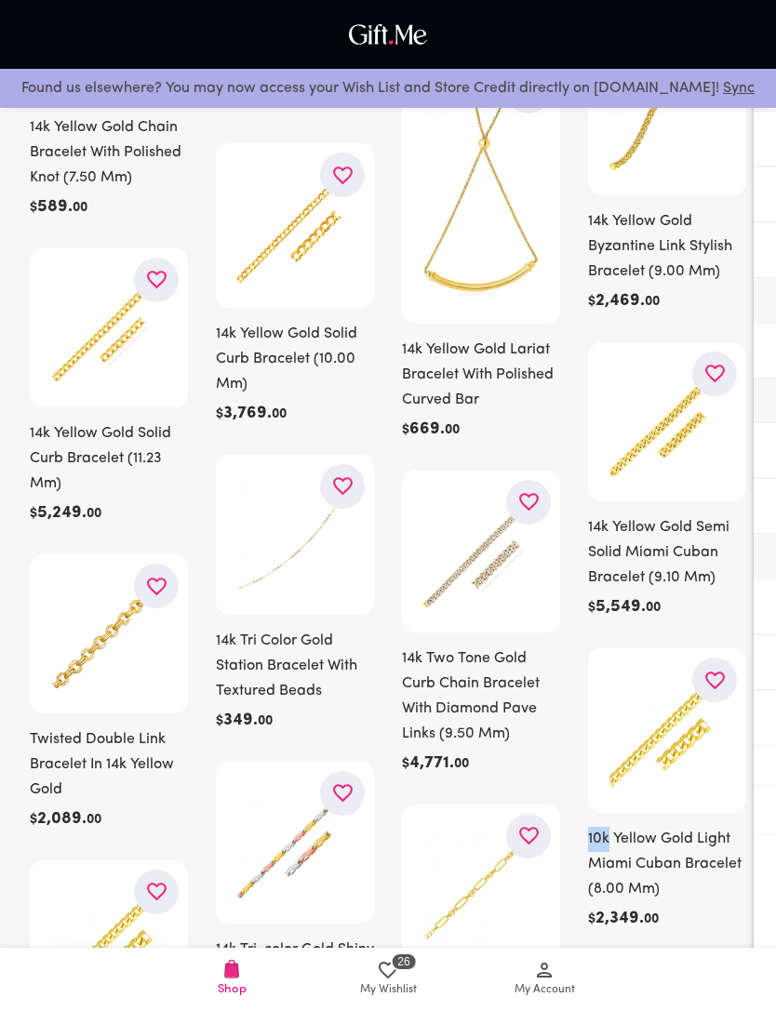
click at [635, 878] on h6 "10k Yellow Gold Light Miami Cuban Bracelet (8.00 Mm)" at bounding box center [667, 864] width 158 height 75
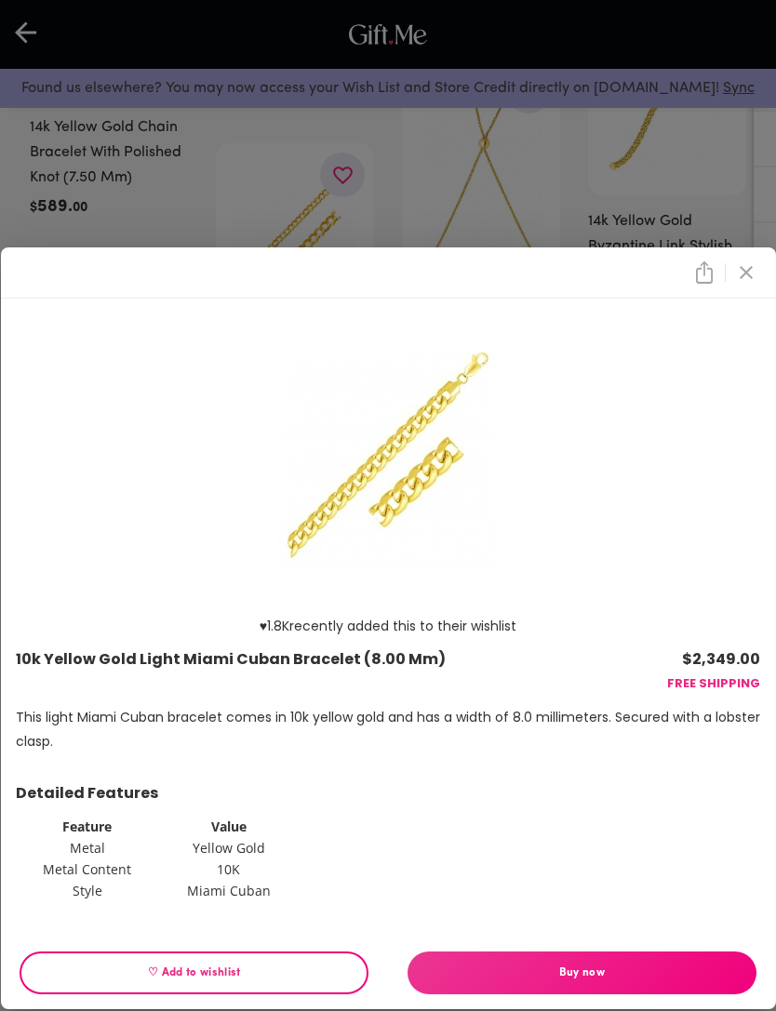
click at [319, 140] on div "♥ 1.8K recently added this to their wishlist 10k Yellow Gold Light Miami Cuban …" at bounding box center [388, 505] width 776 height 1011
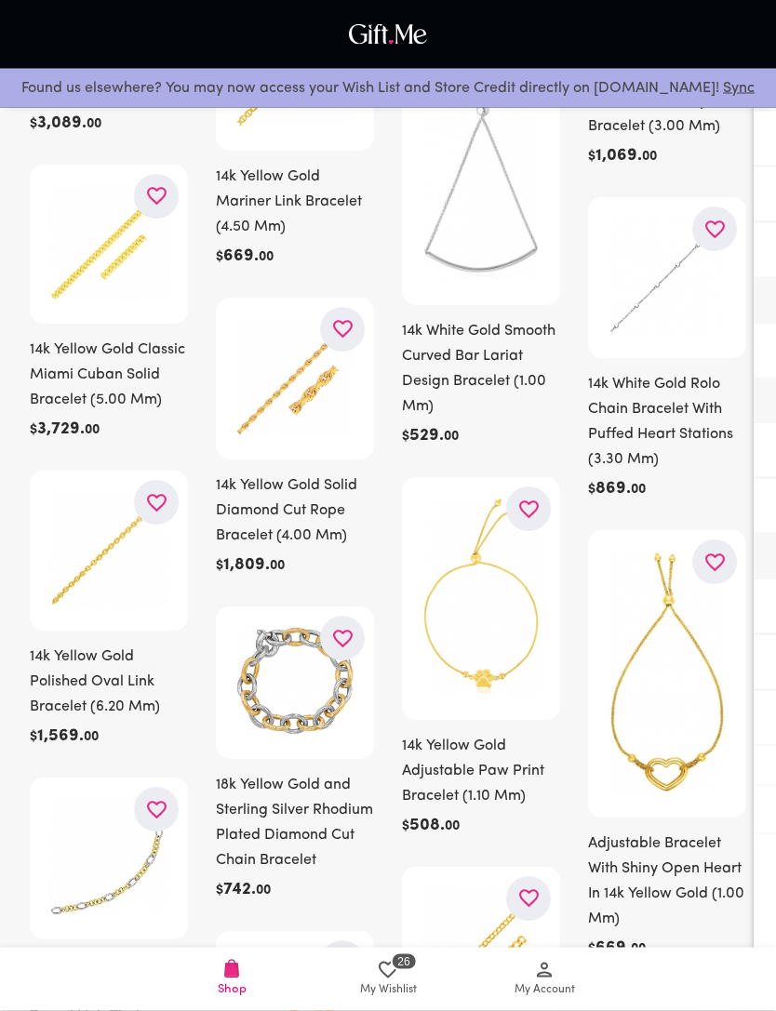
scroll to position [14198, 0]
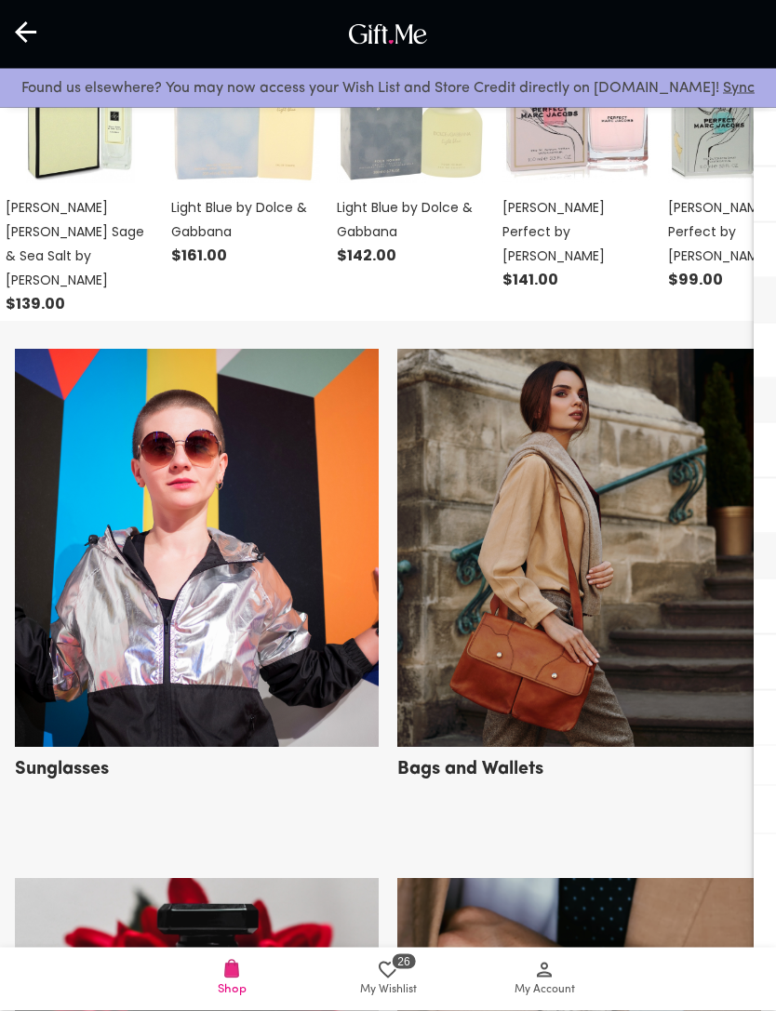
scroll to position [693, 0]
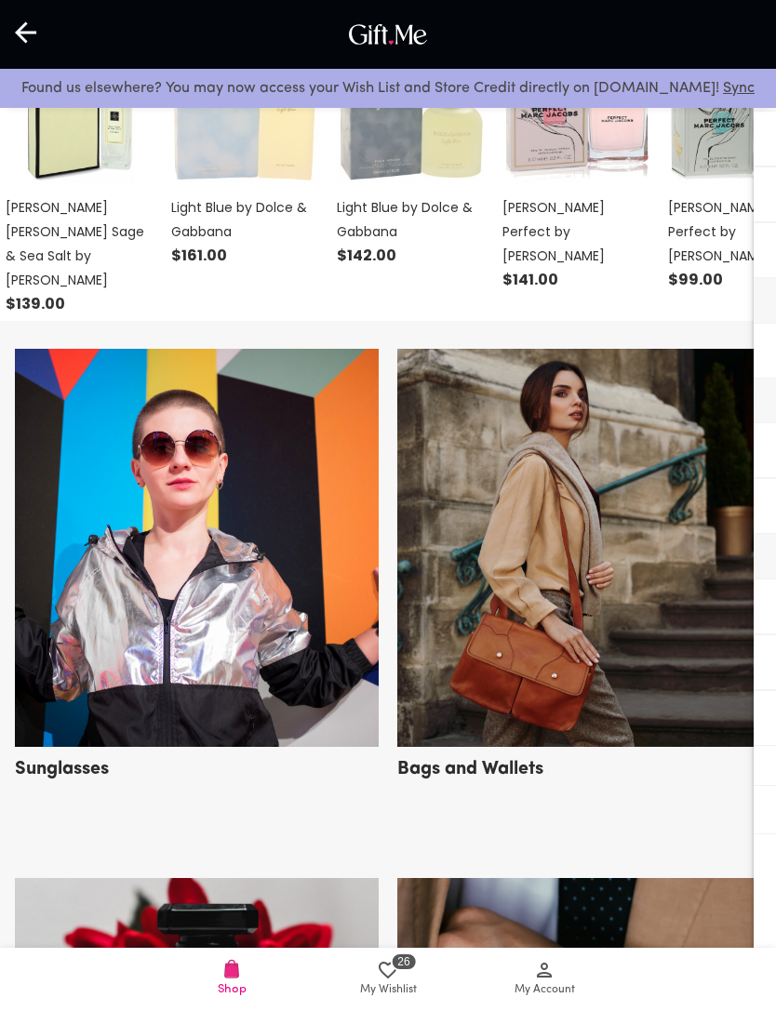
click at [677, 692] on img at bounding box center [579, 548] width 364 height 398
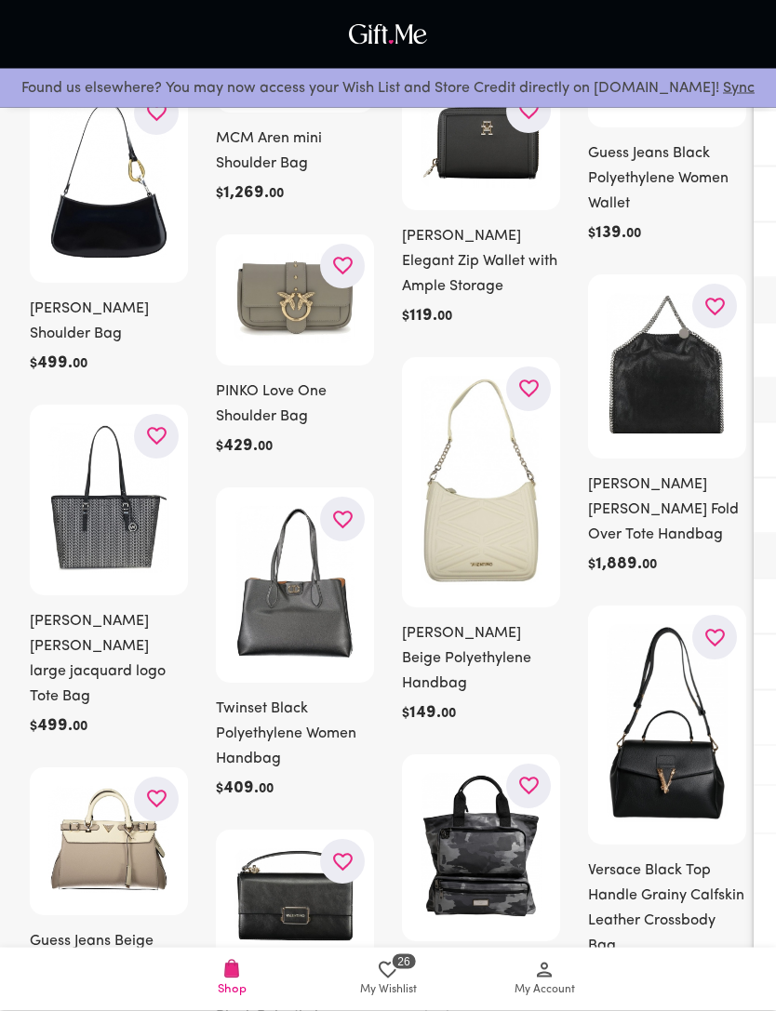
scroll to position [2929, 0]
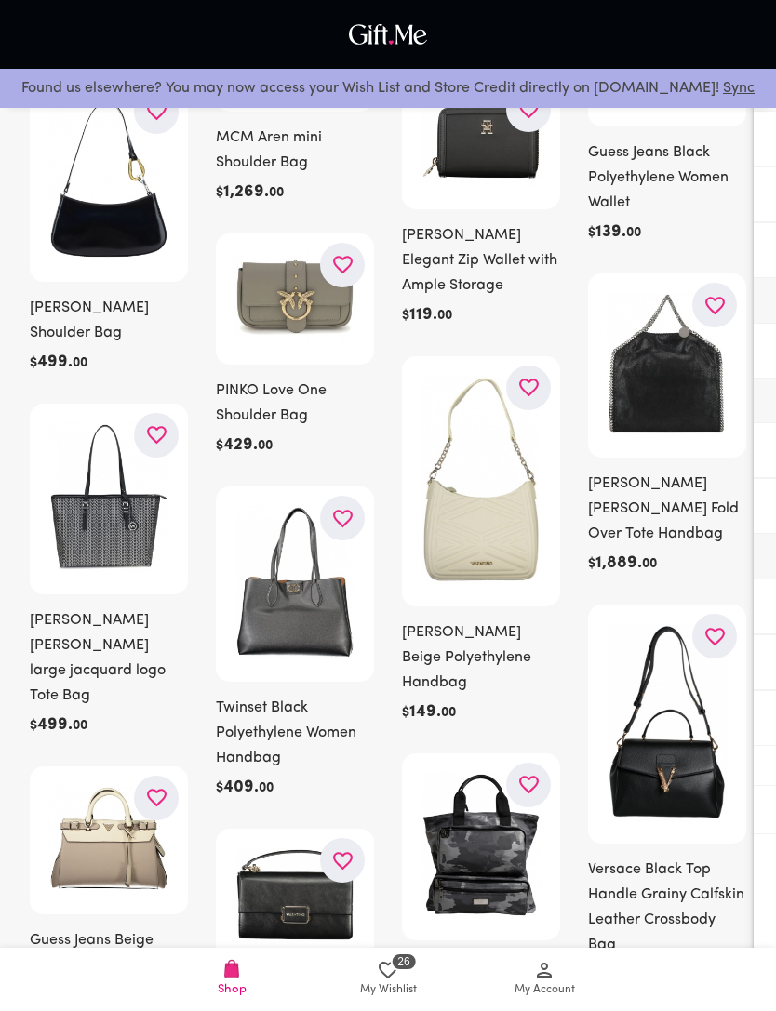
click at [163, 786] on icon "button" at bounding box center [156, 797] width 23 height 23
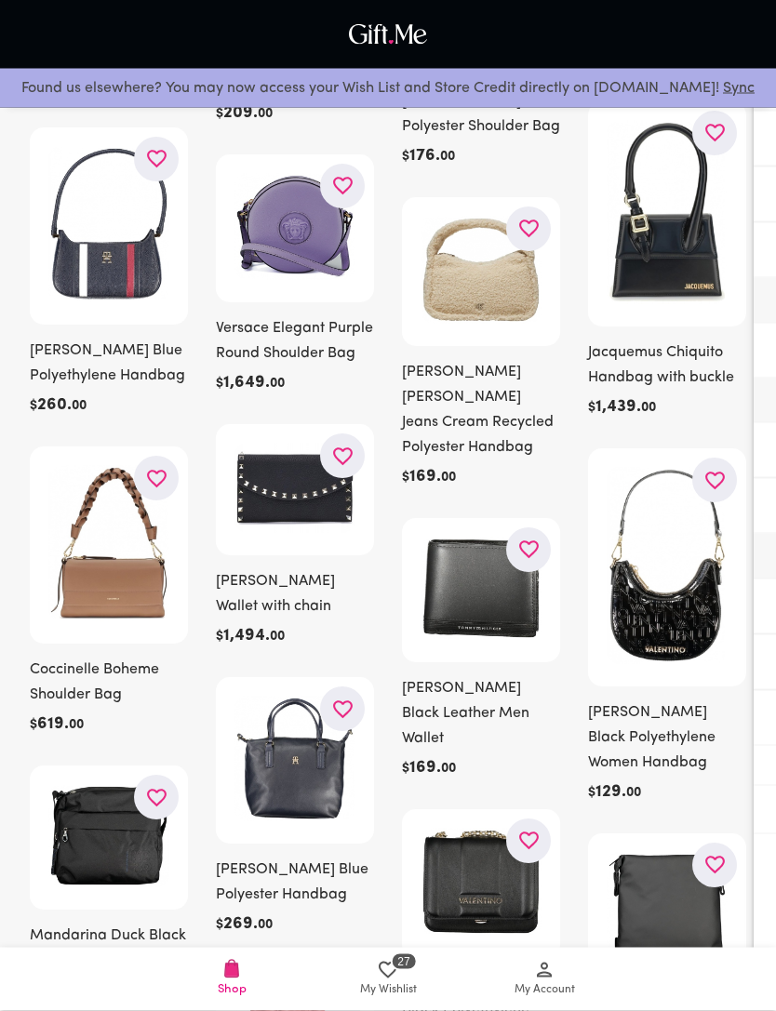
scroll to position [4147, 0]
click at [358, 686] on button "button" at bounding box center [342, 708] width 45 height 45
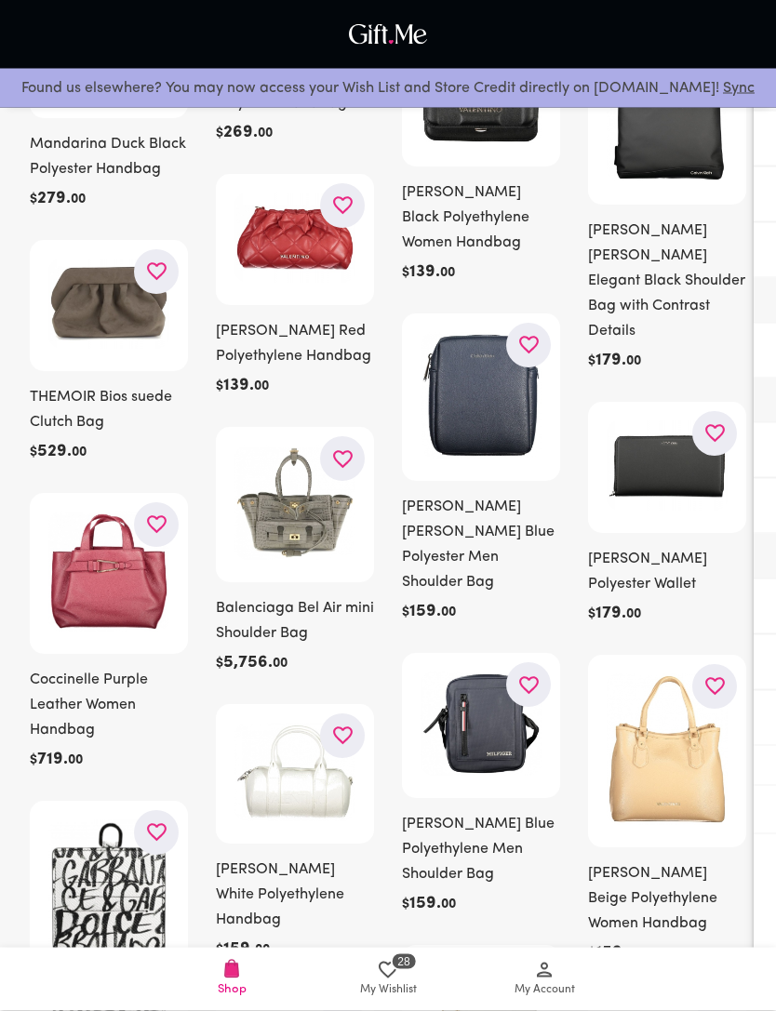
scroll to position [4939, 0]
click at [366, 427] on div at bounding box center [295, 504] width 158 height 155
click at [331, 447] on icon "button" at bounding box center [342, 458] width 23 height 23
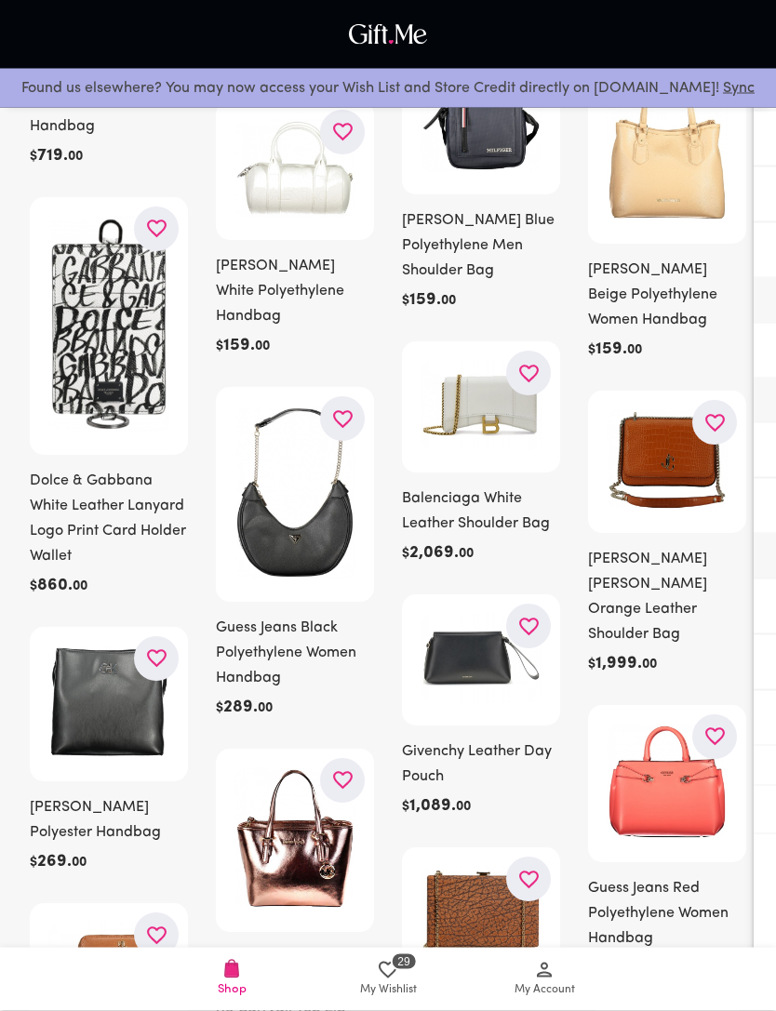
scroll to position [5557, 0]
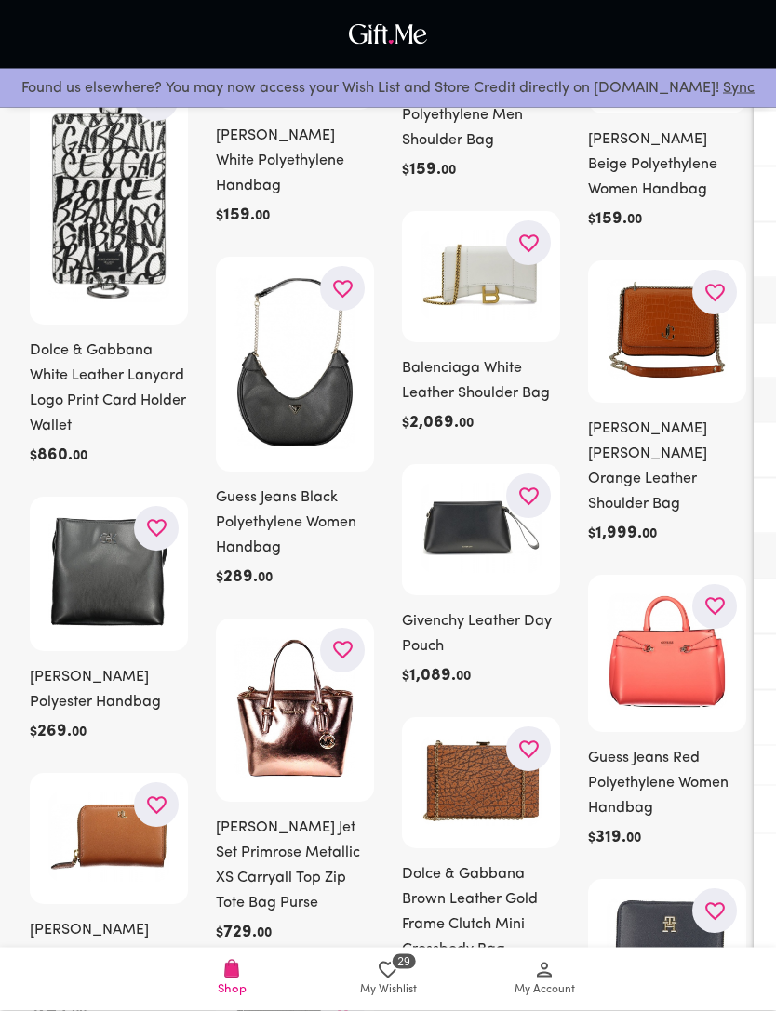
click at [347, 639] on icon "button" at bounding box center [342, 650] width 23 height 23
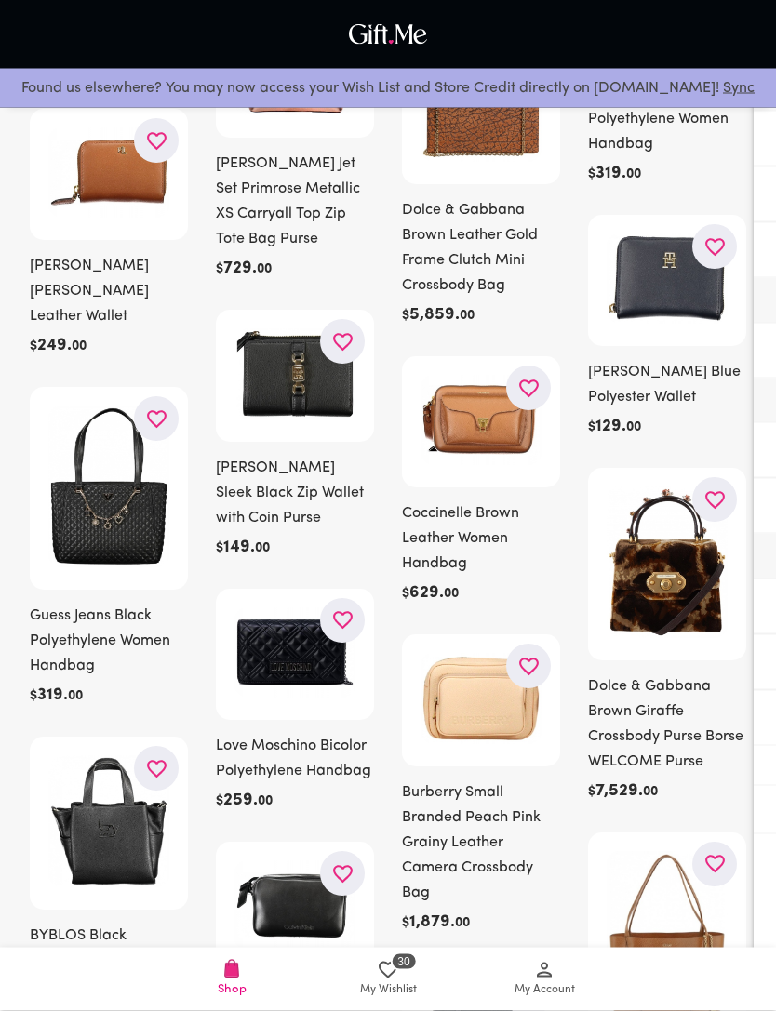
scroll to position [6340, 0]
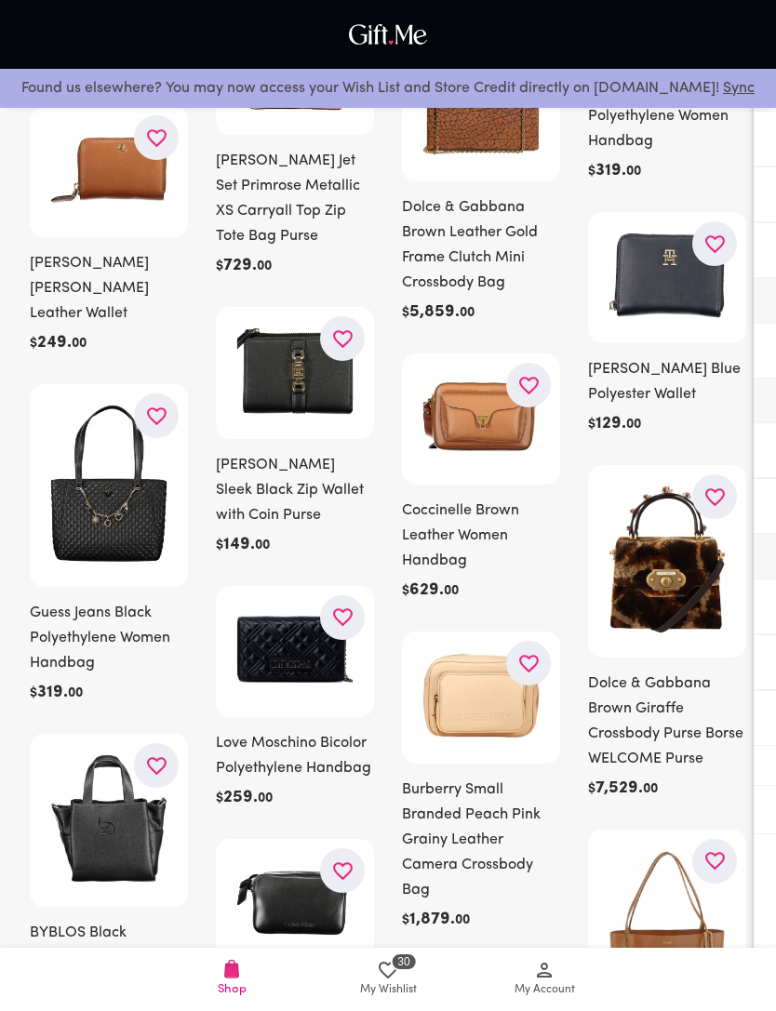
click at [709, 486] on icon "button" at bounding box center [714, 497] width 23 height 23
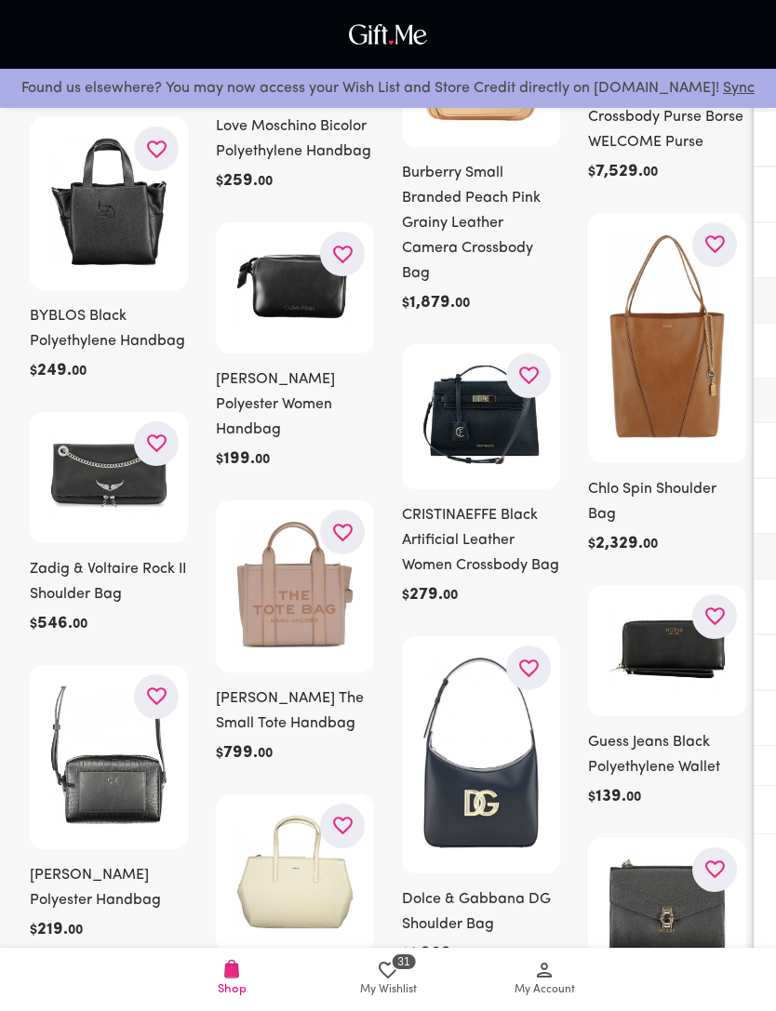
scroll to position [6985, 0]
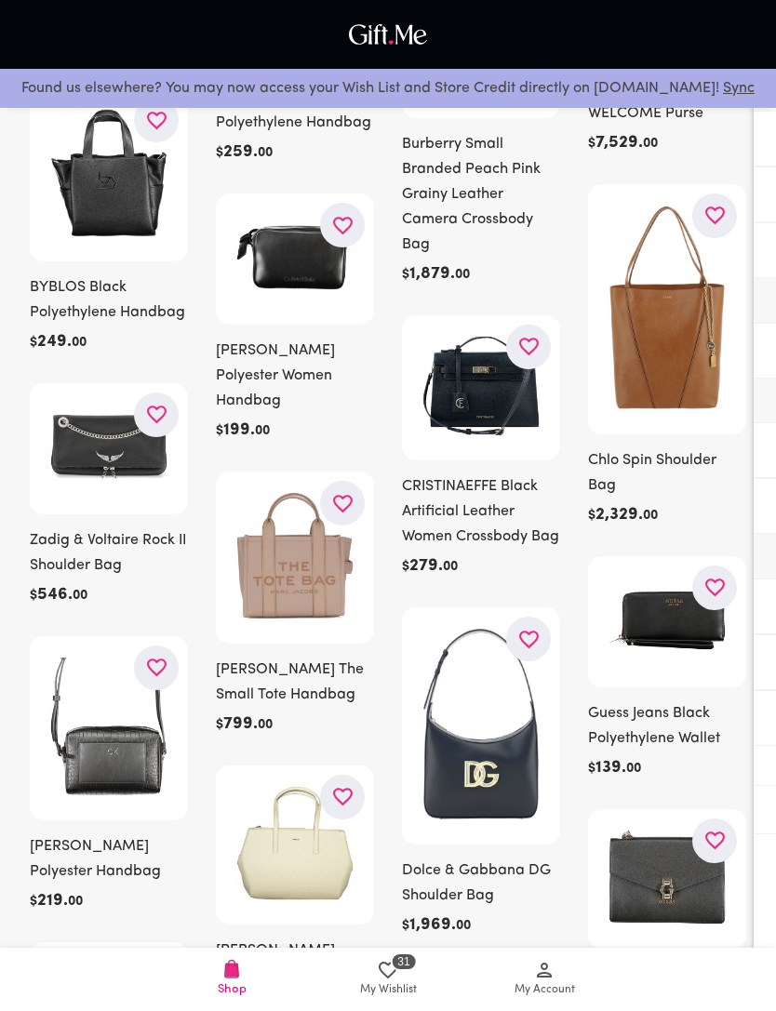
click at [350, 789] on icon "button" at bounding box center [343, 798] width 20 height 18
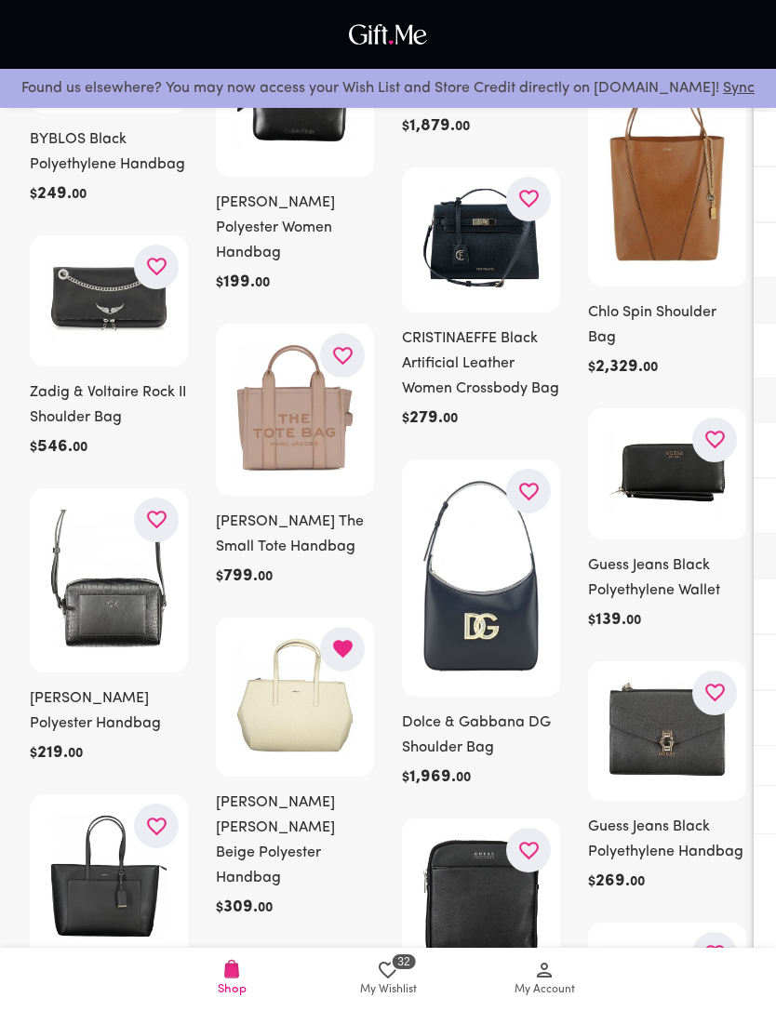
scroll to position [7131, 0]
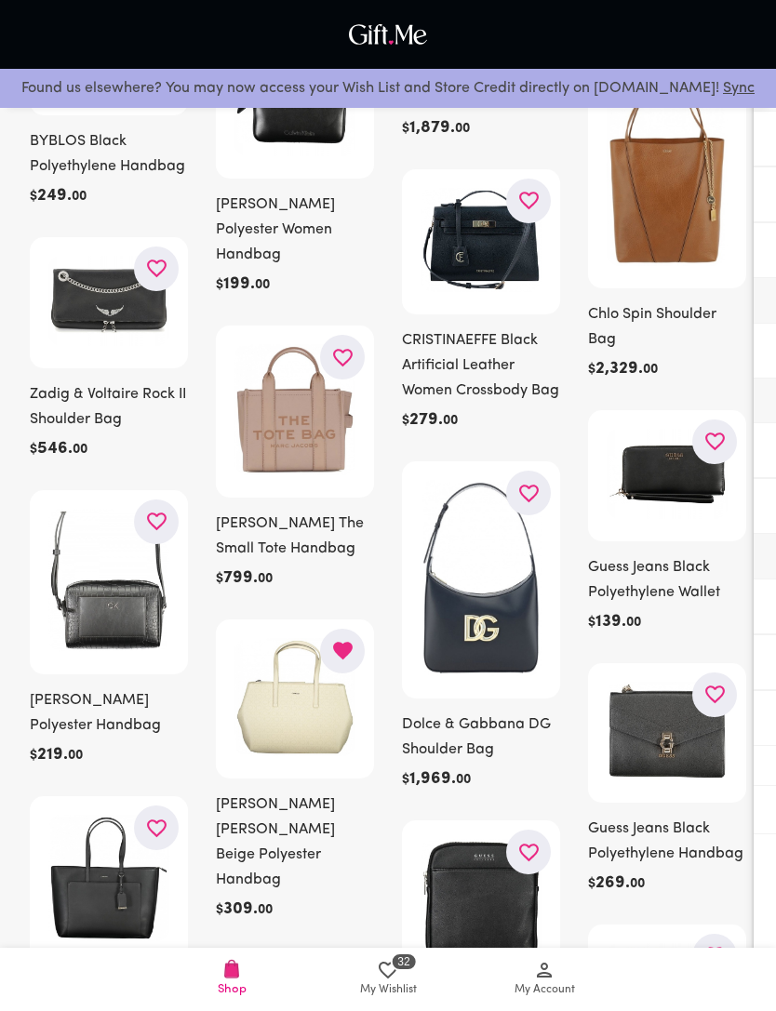
click at [152, 819] on icon "button" at bounding box center [157, 828] width 20 height 18
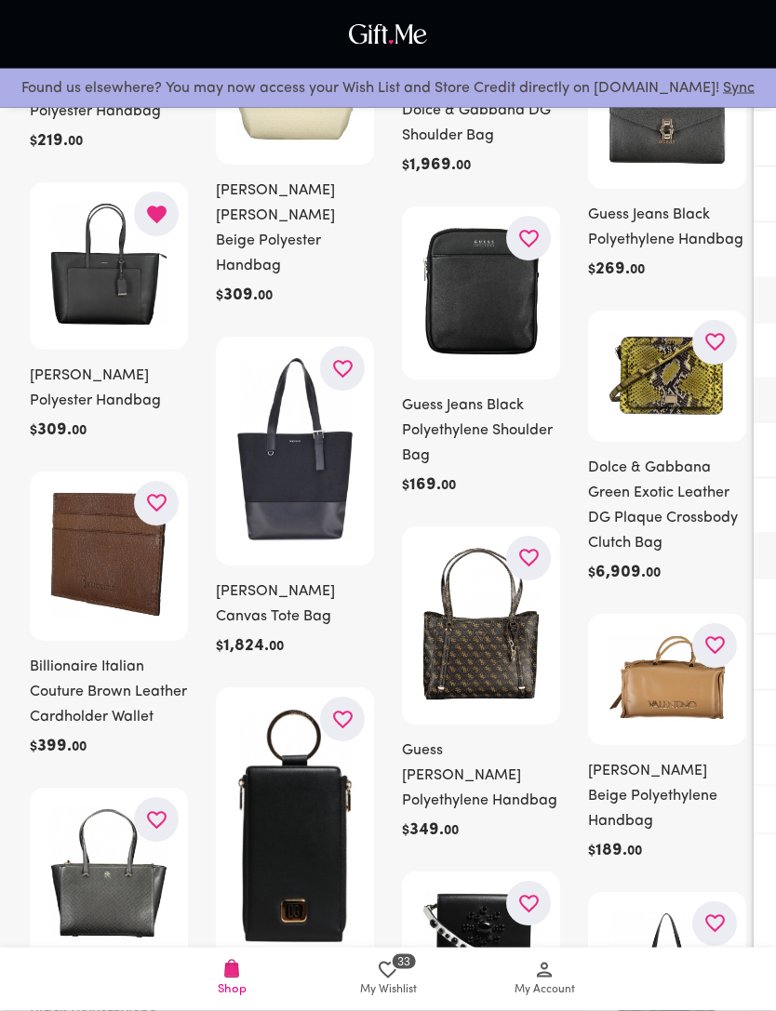
scroll to position [7747, 0]
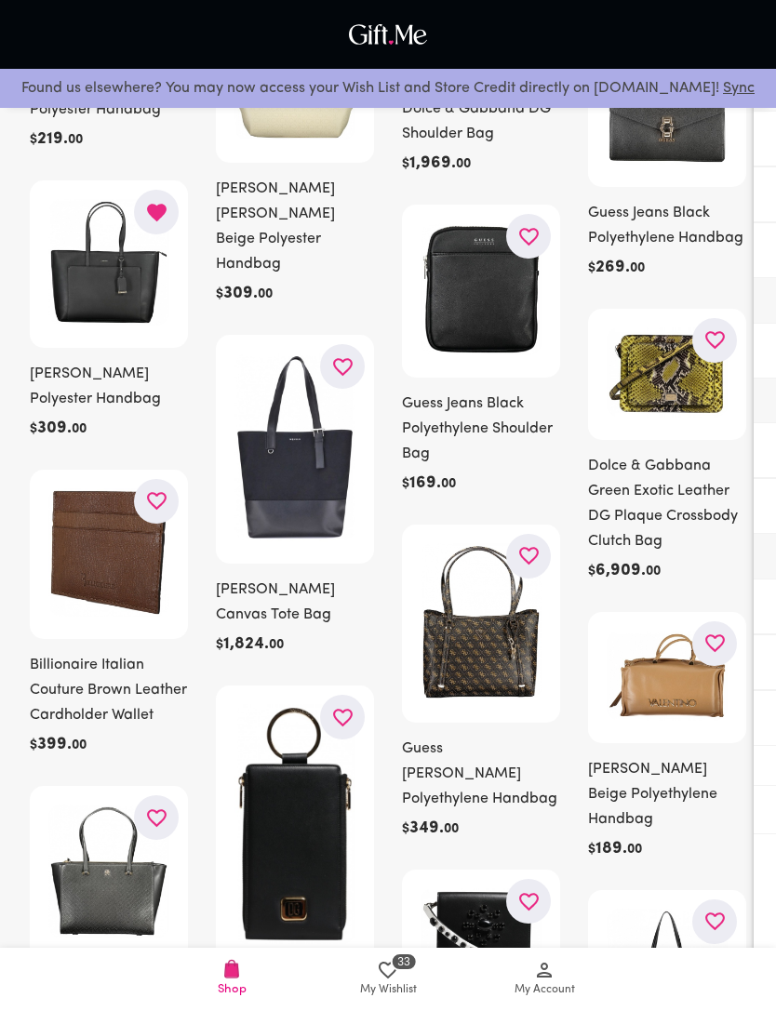
click at [166, 806] on icon "button" at bounding box center [156, 817] width 23 height 23
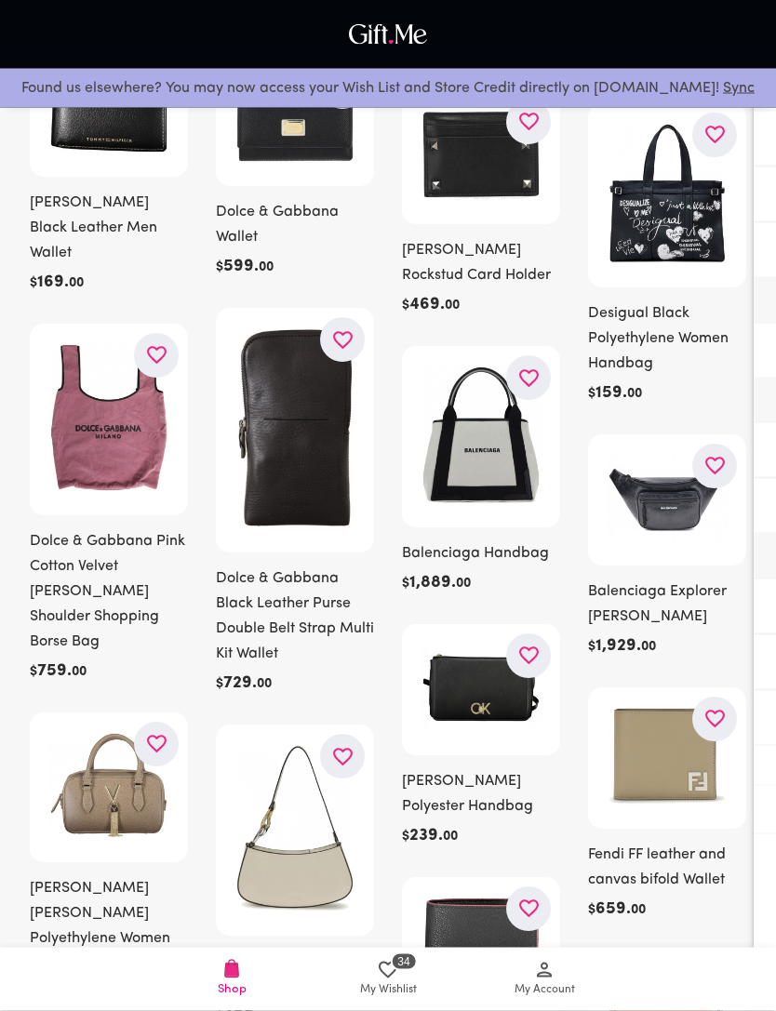
scroll to position [8832, 0]
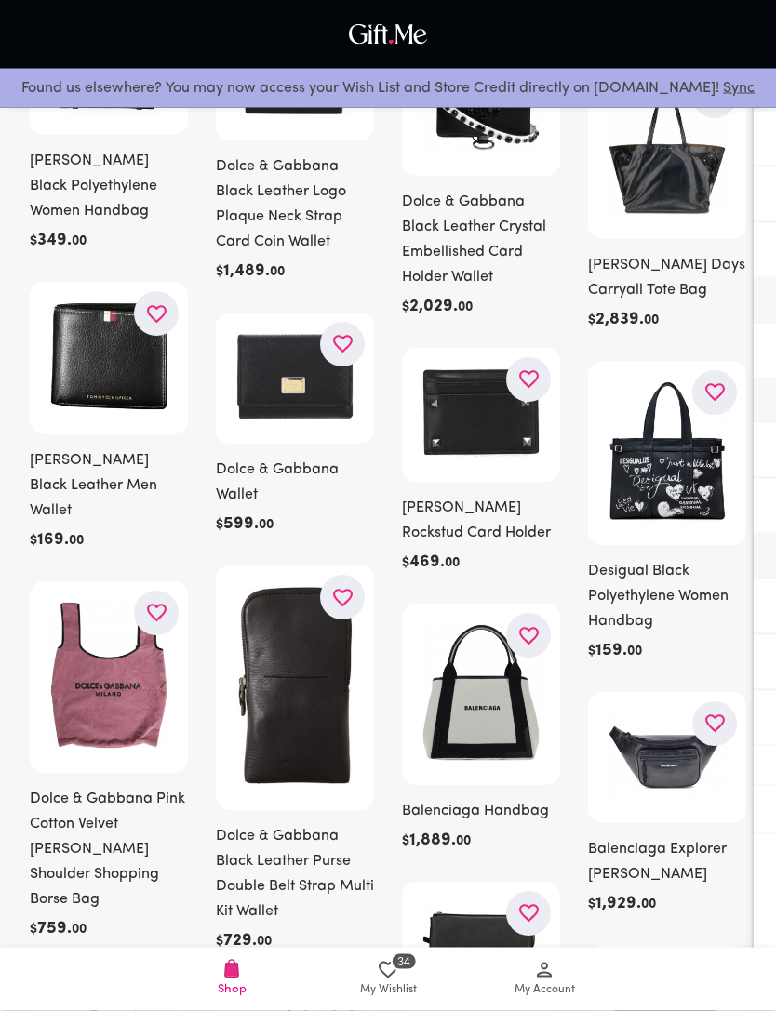
click at [157, 993] on icon "button" at bounding box center [157, 1002] width 20 height 18
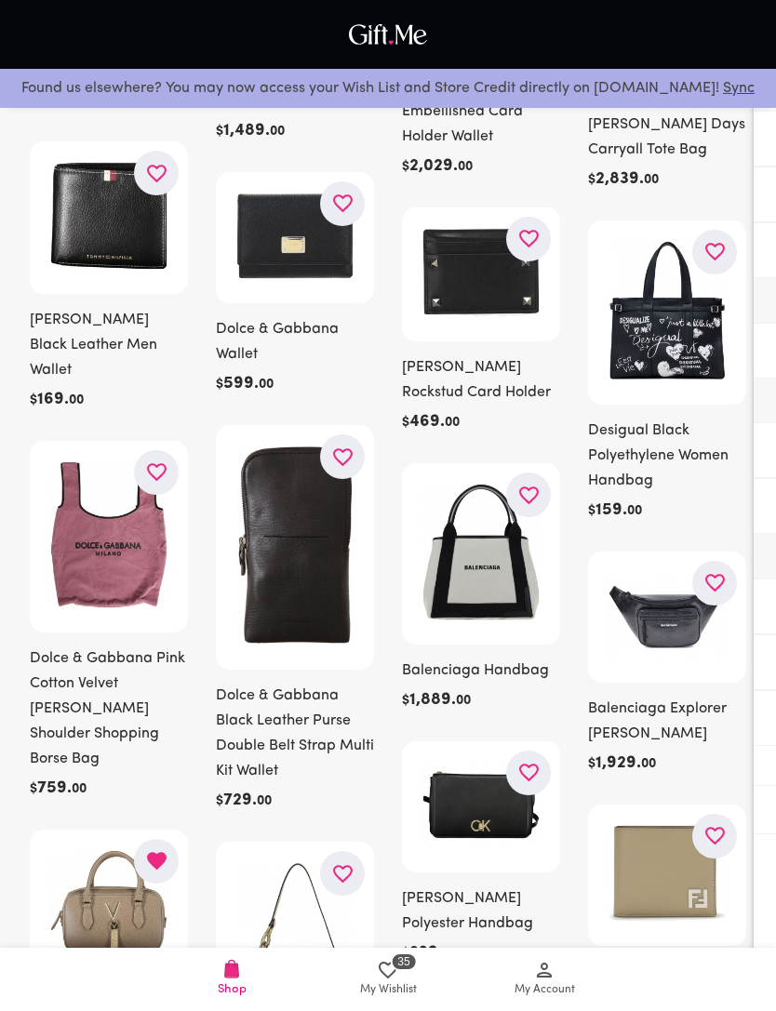
scroll to position [8710, 0]
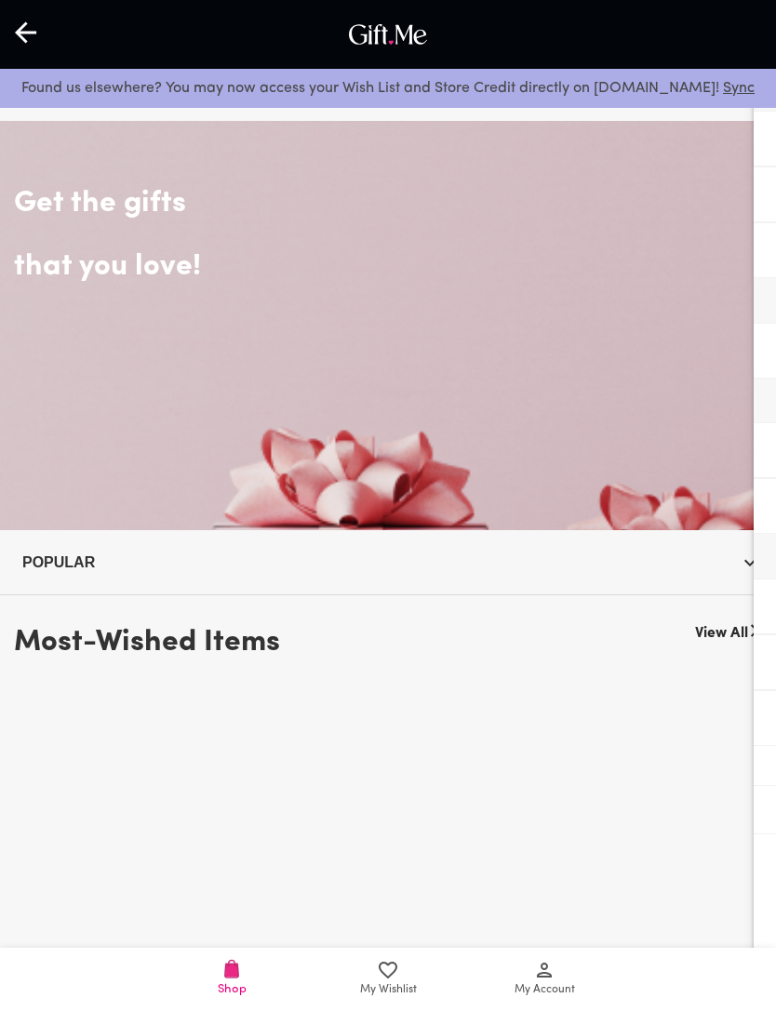
scroll to position [752, 0]
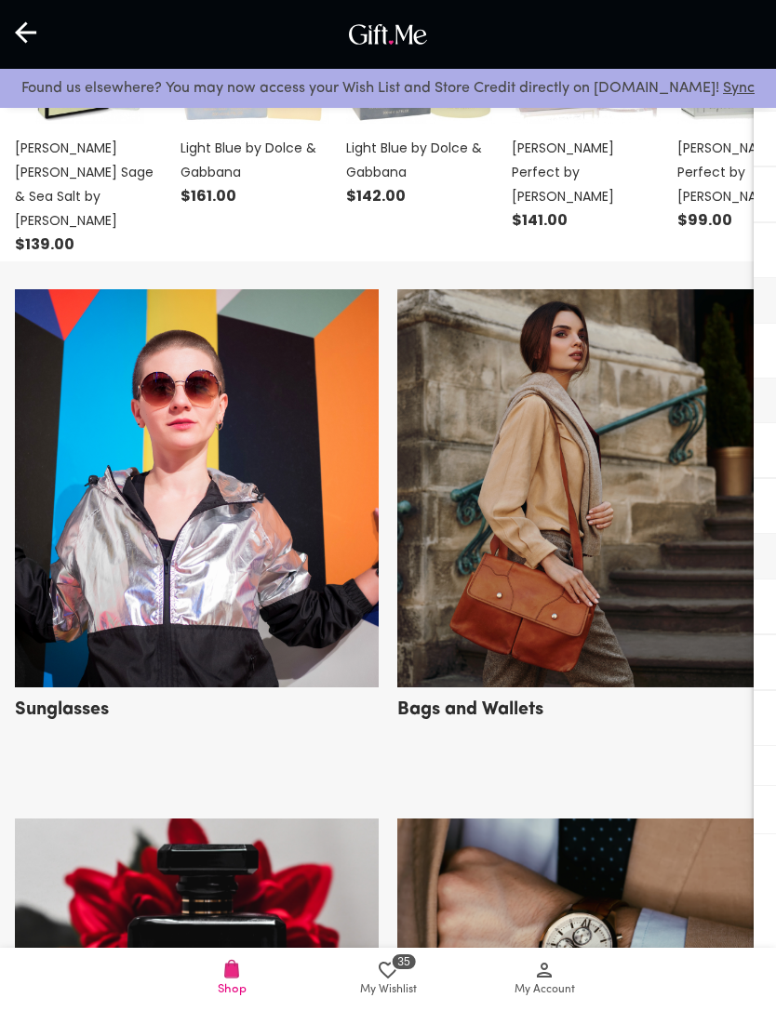
click at [154, 640] on img at bounding box center [197, 488] width 364 height 398
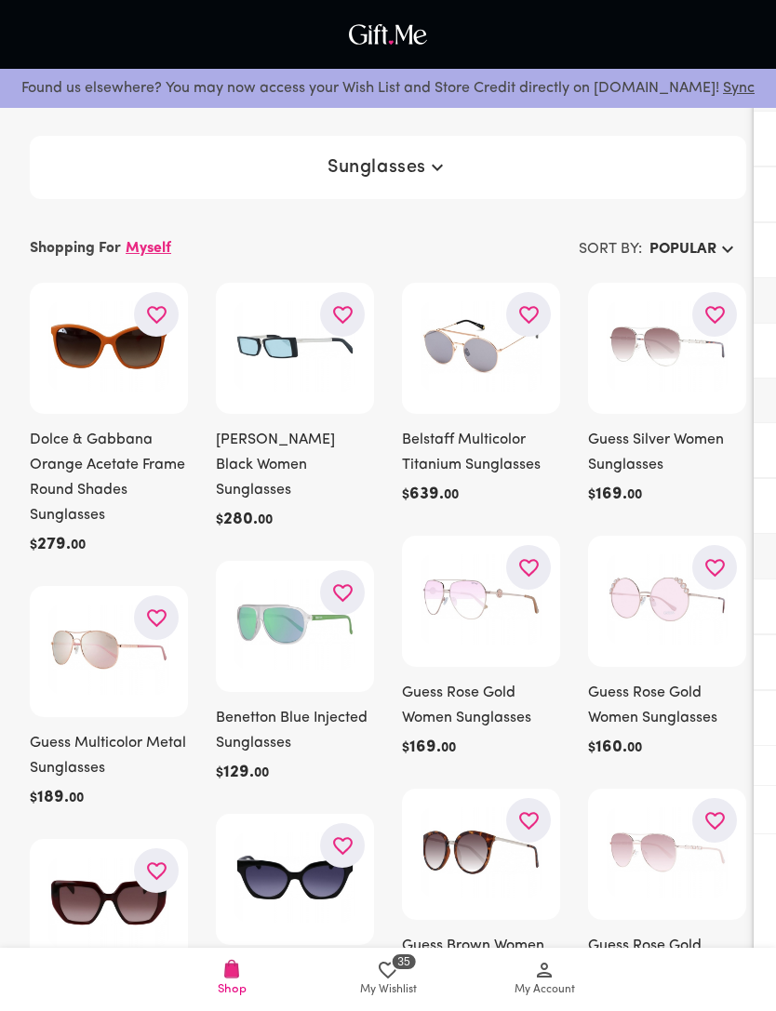
click at [81, 454] on h6 "Dolce & Gabbana Orange Acetate Frame Round Shades Sunglasses" at bounding box center [109, 478] width 158 height 100
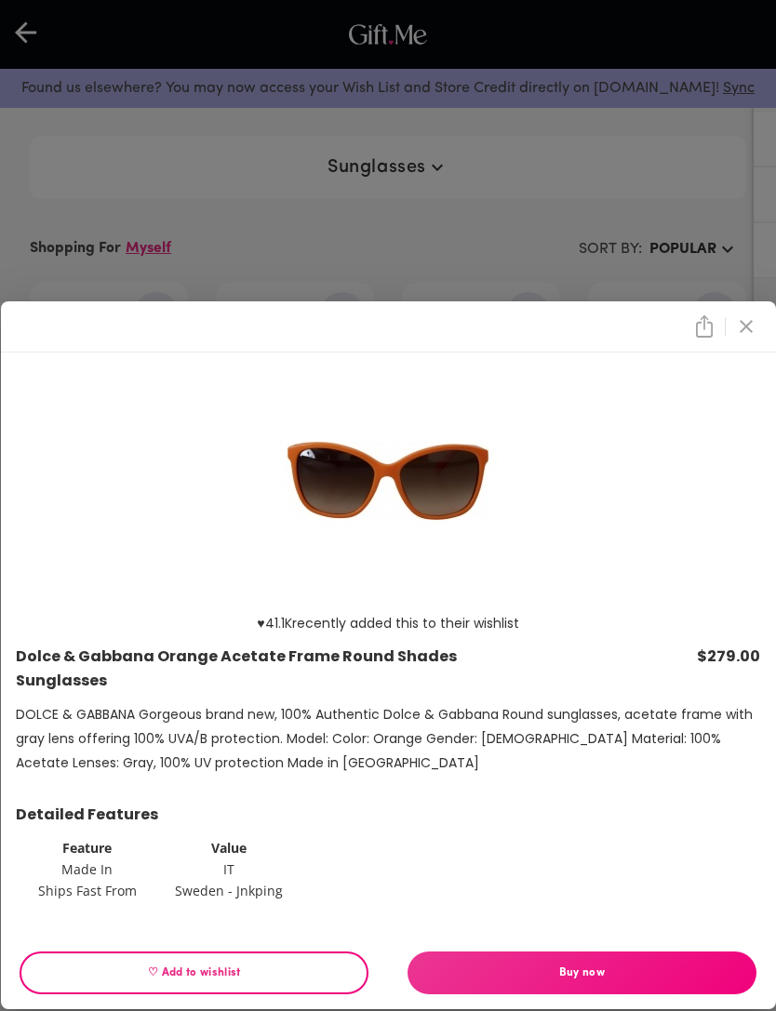
click at [155, 270] on div "♥ 41.1K recently added this to their wishlist Dolce & Gabbana Orange Acetate Fr…" at bounding box center [388, 505] width 776 height 1011
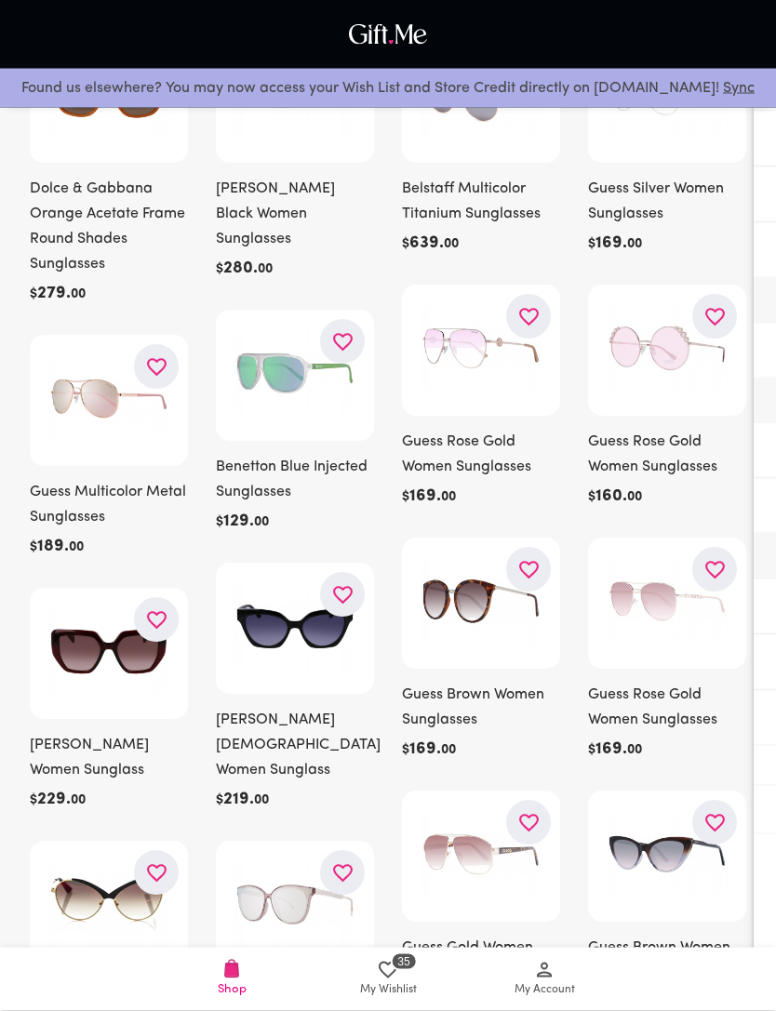
scroll to position [248, 0]
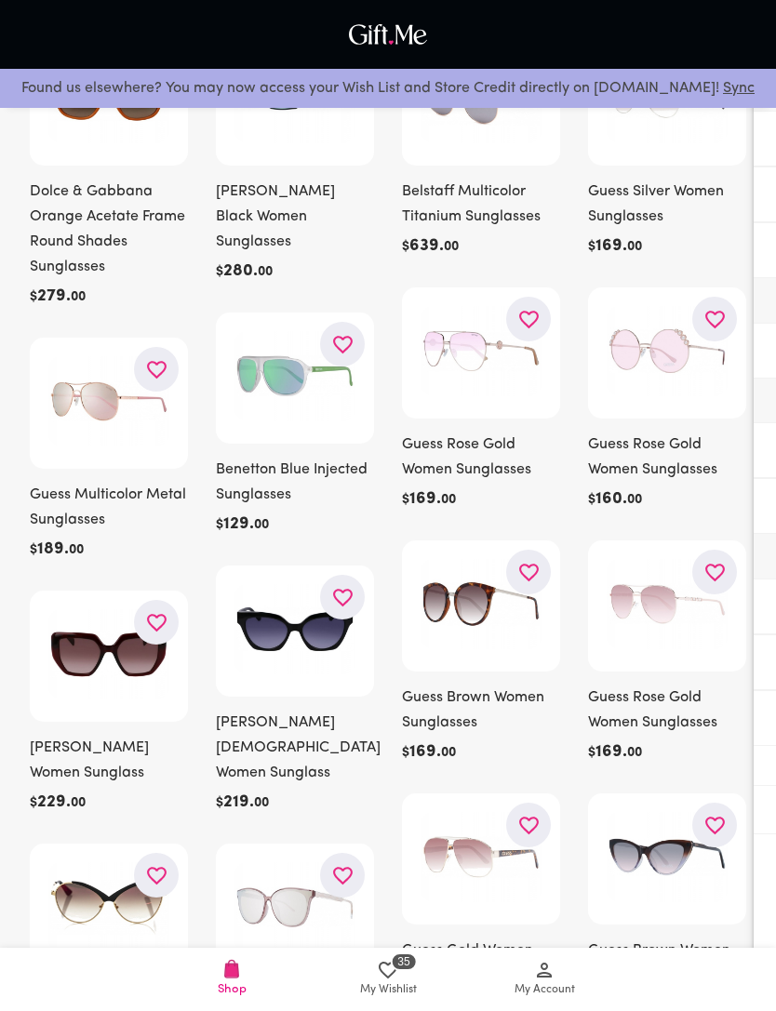
click at [68, 677] on img at bounding box center [108, 654] width 121 height 90
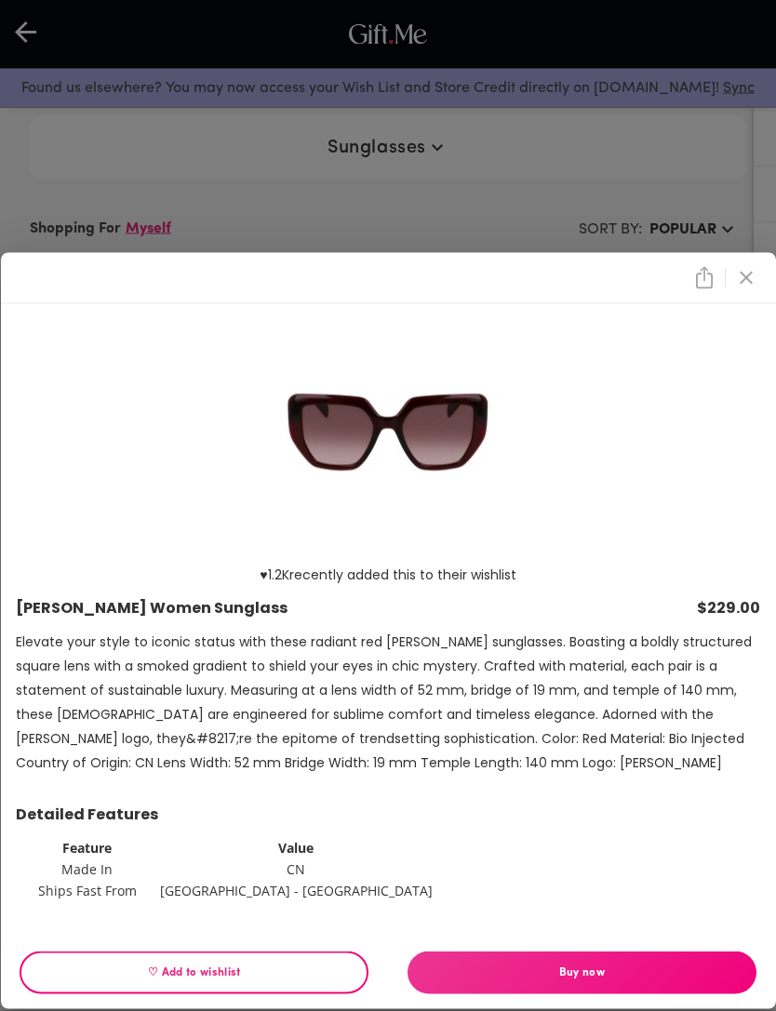
click at [220, 218] on div "♥ 1.2K recently added this to their wishlist Liu Jo Red Women Sunglass $229.00 …" at bounding box center [388, 505] width 776 height 1011
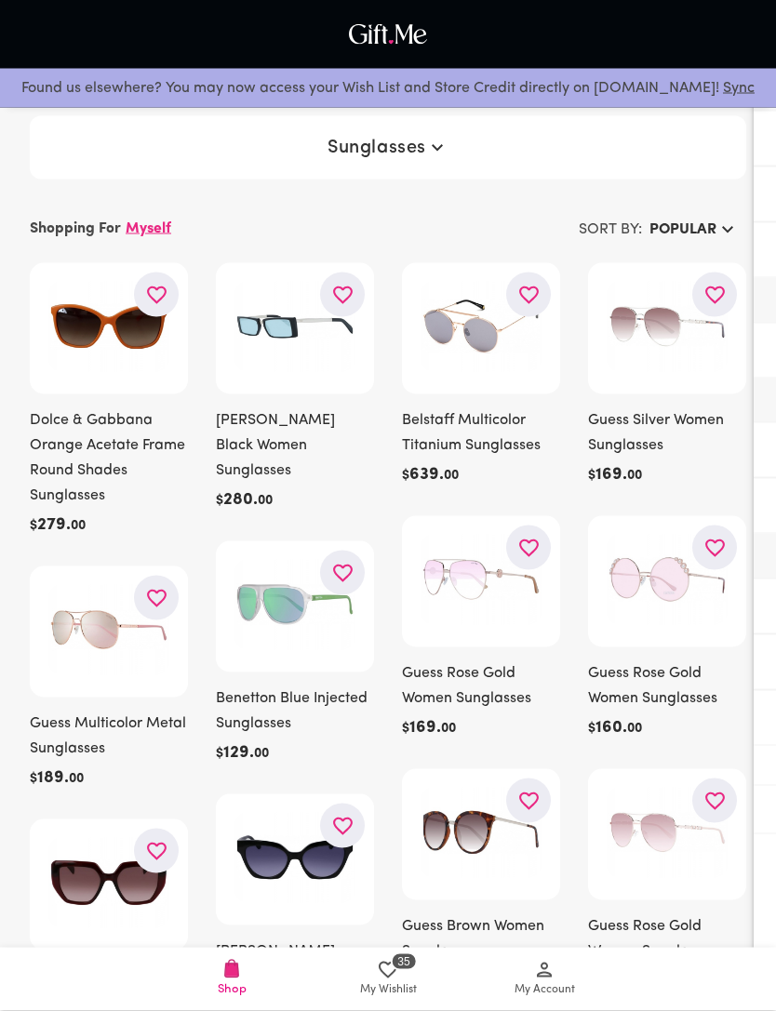
scroll to position [308, 0]
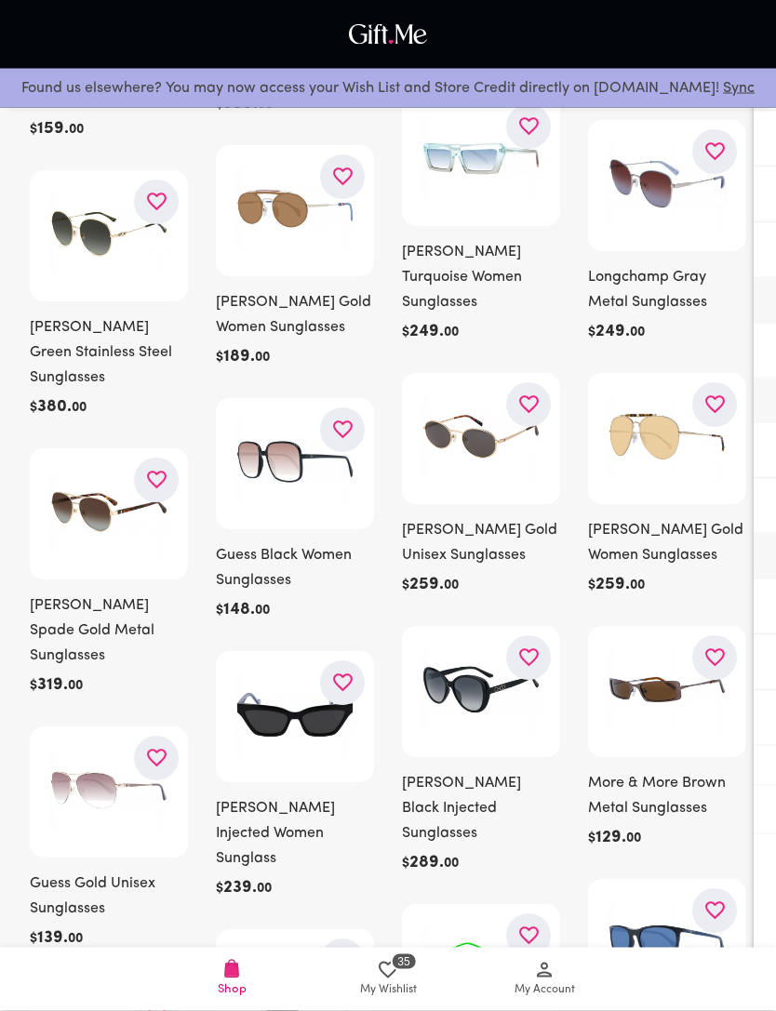
scroll to position [1709, 0]
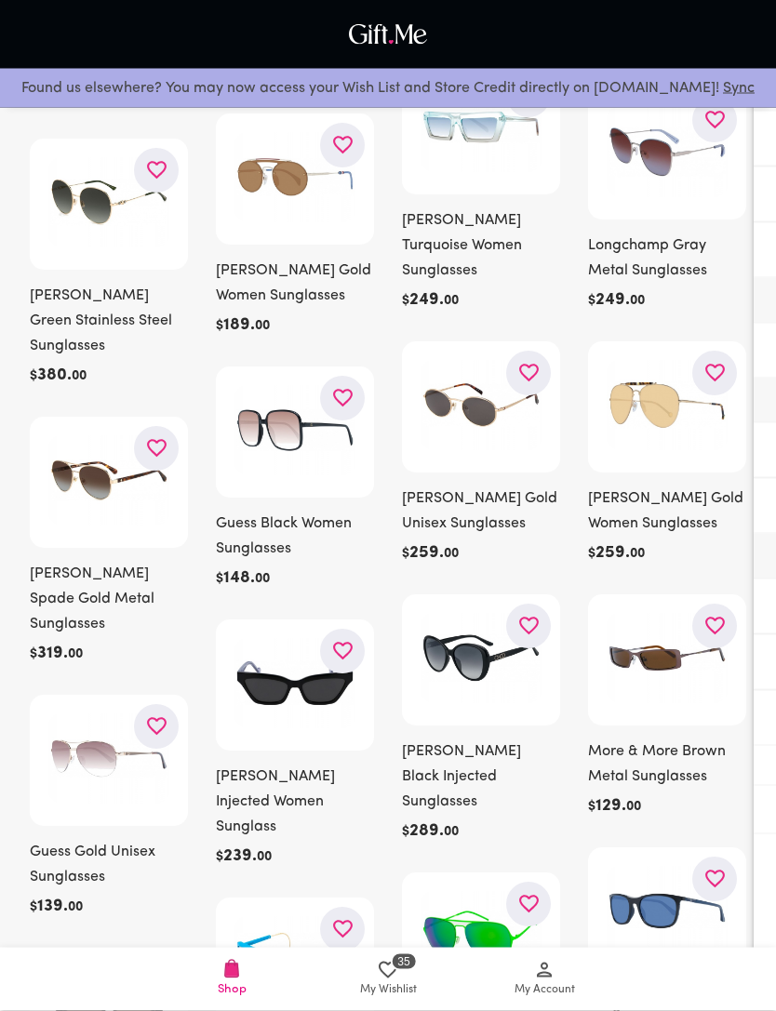
click at [526, 639] on img at bounding box center [480, 659] width 121 height 90
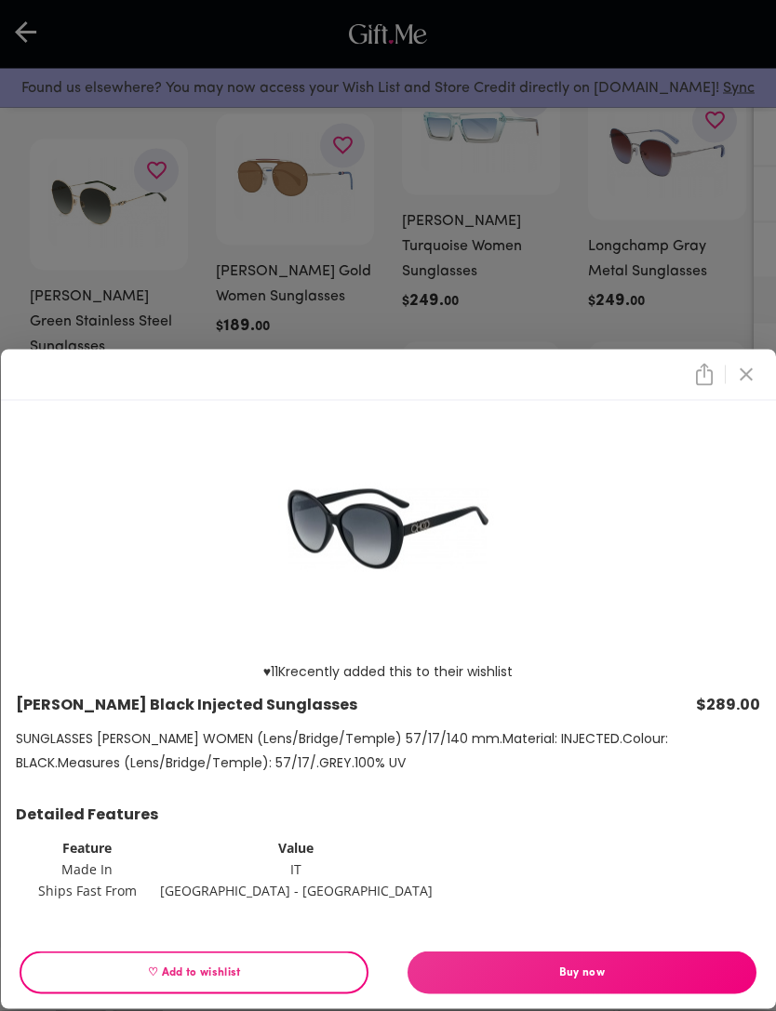
scroll to position [1738, 0]
click at [163, 393] on div "♥ 11K recently added this to their wishlist Jimmy Choo Black Injected Sunglasse…" at bounding box center [388, 505] width 776 height 1011
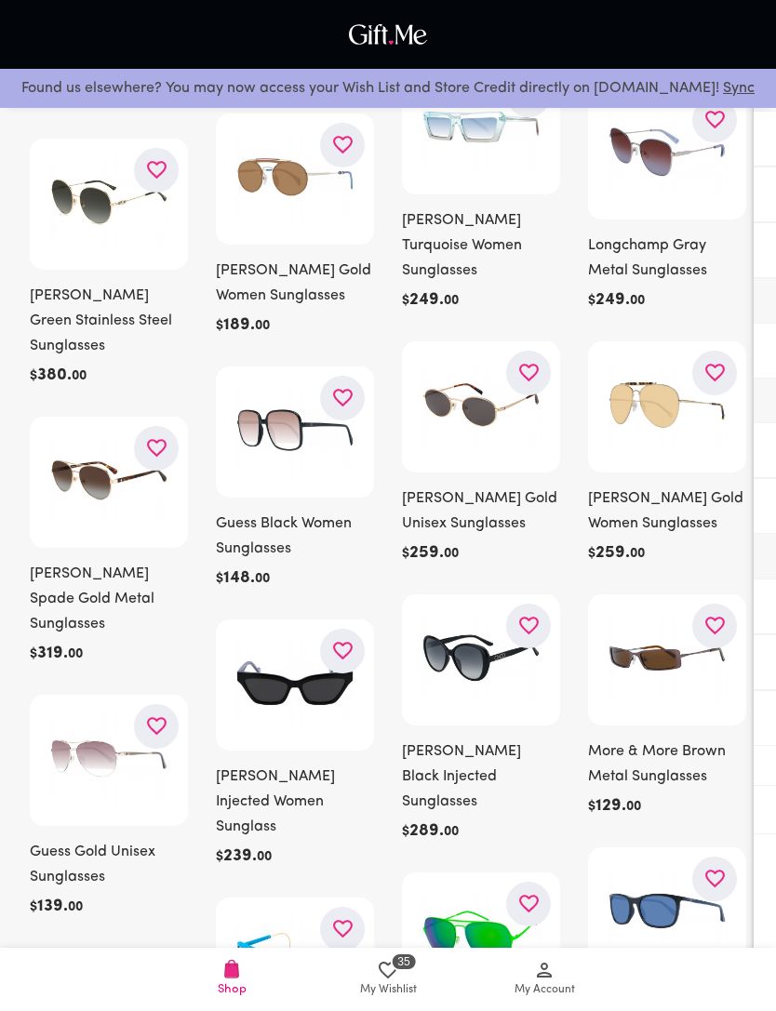
click at [223, 380] on div at bounding box center [295, 431] width 158 height 131
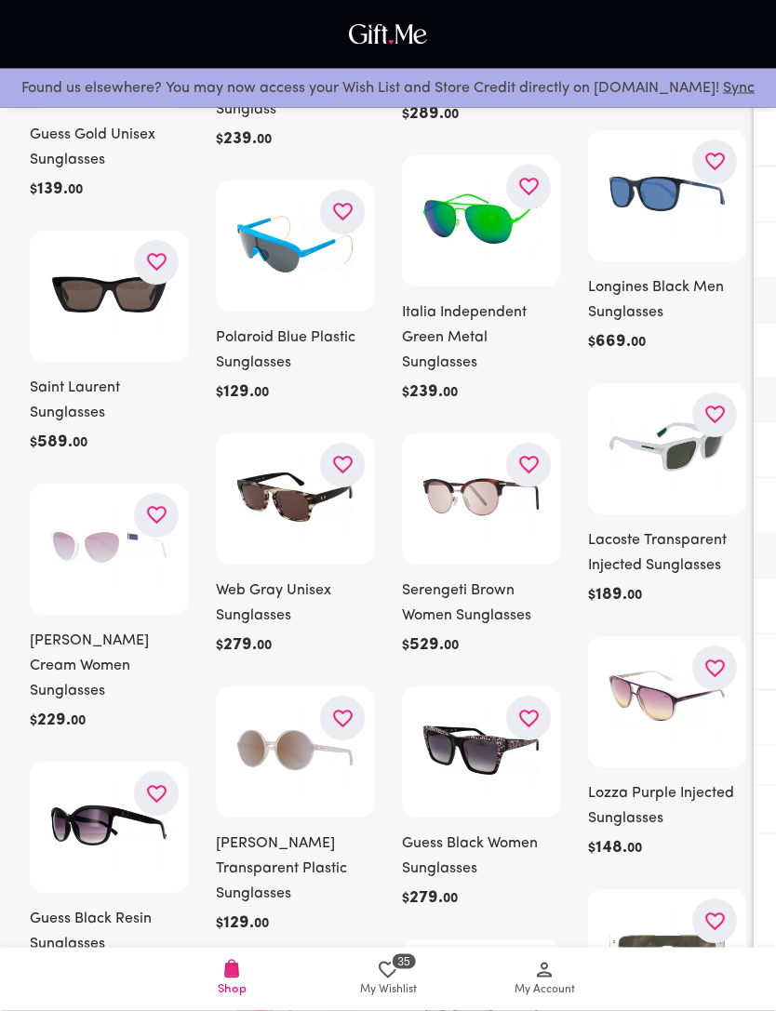
scroll to position [2456, 0]
click at [57, 780] on img at bounding box center [108, 825] width 121 height 90
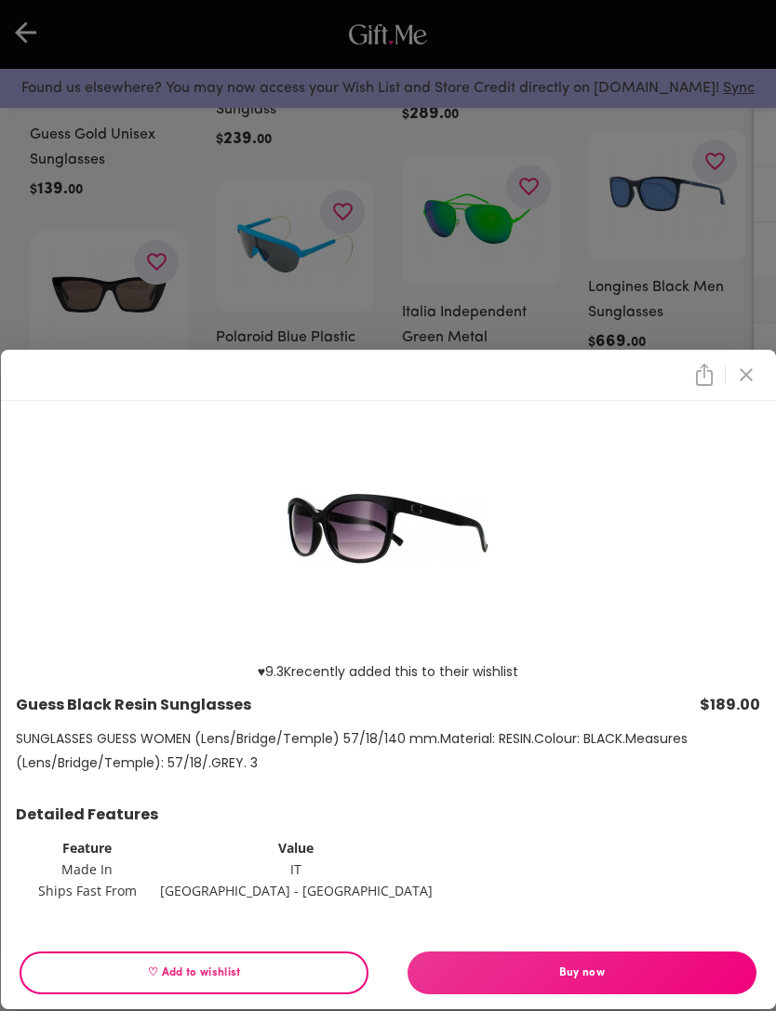
click at [126, 360] on div "♥ 9.3K recently added this to their wishlist Guess Black Resin Sunglasses $189.…" at bounding box center [388, 505] width 776 height 1011
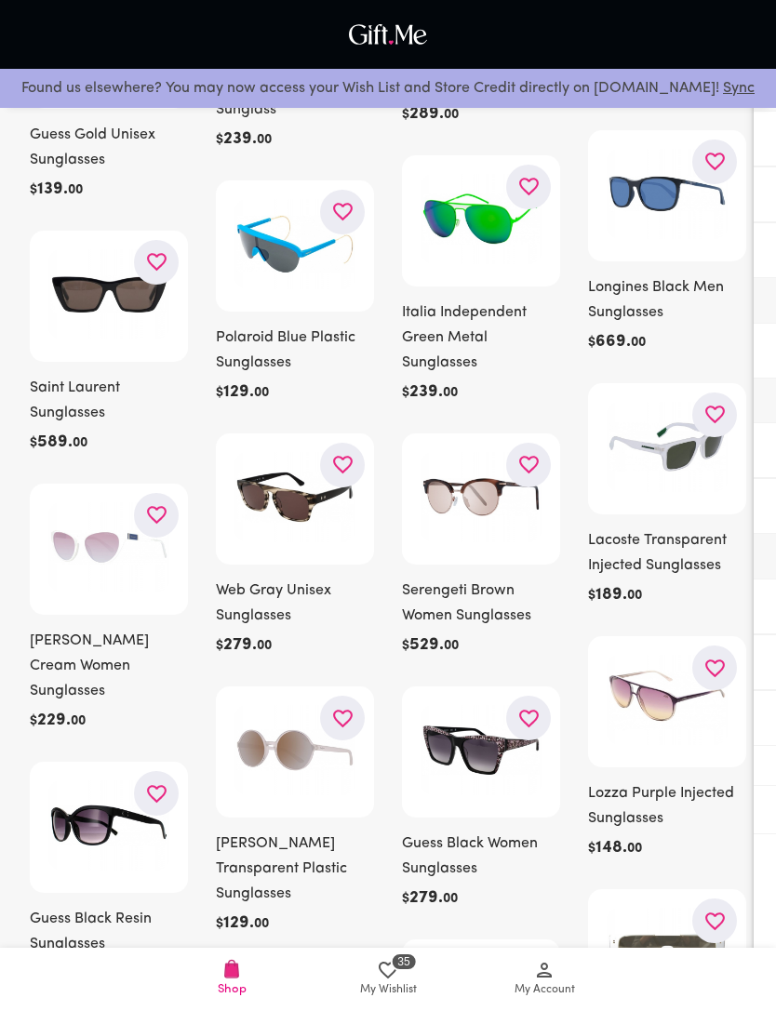
click at [285, 705] on img at bounding box center [294, 750] width 121 height 90
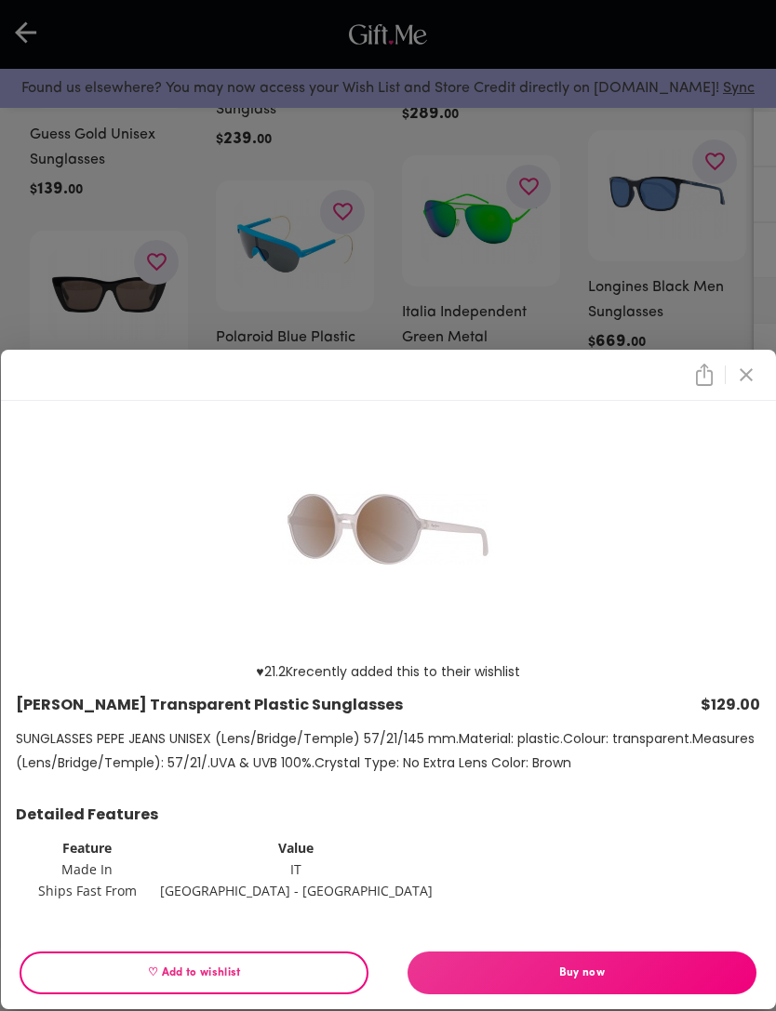
click at [288, 326] on div "♥ 21.2K recently added this to their wishlist Pepe Jeans Transparent Plastic Su…" at bounding box center [388, 505] width 776 height 1011
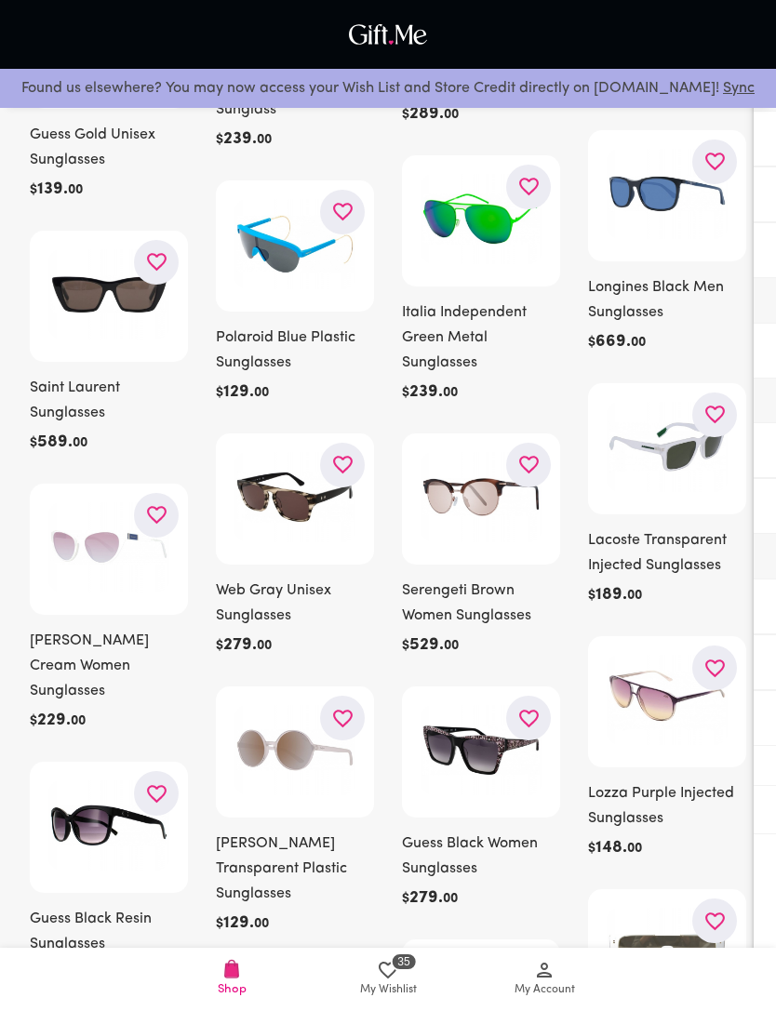
click at [525, 749] on img at bounding box center [480, 750] width 121 height 90
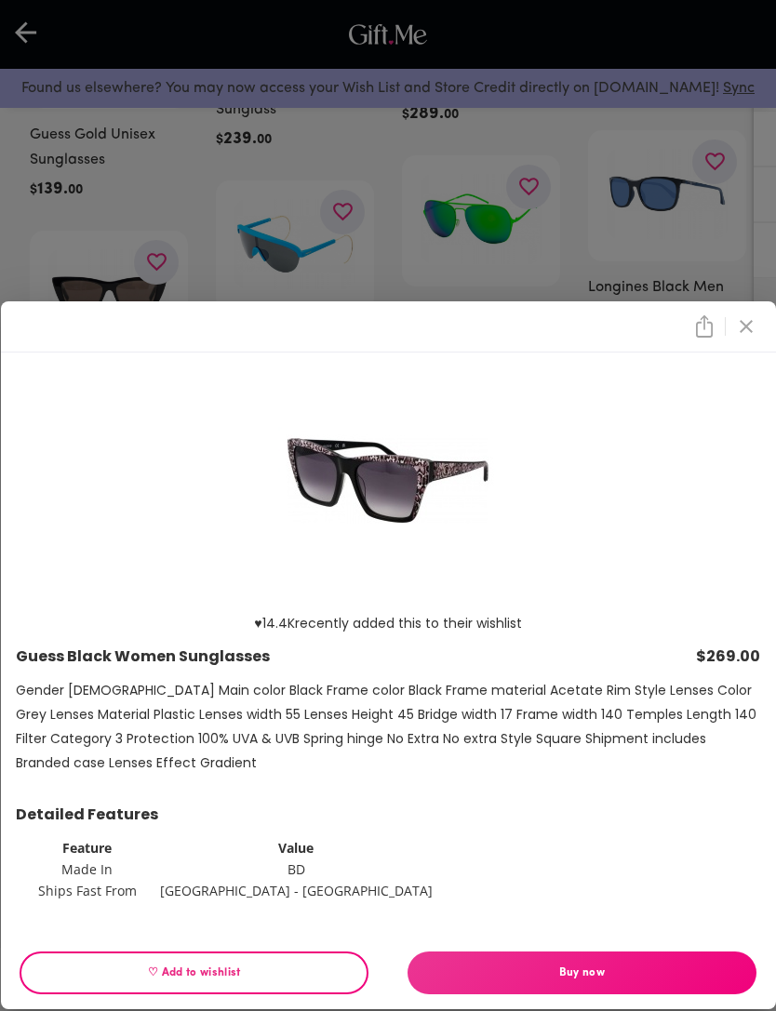
click at [712, 327] on div "♥ 14.4K recently added this to their wishlist Guess Black Women Sunglasses $269…" at bounding box center [388, 505] width 776 height 1011
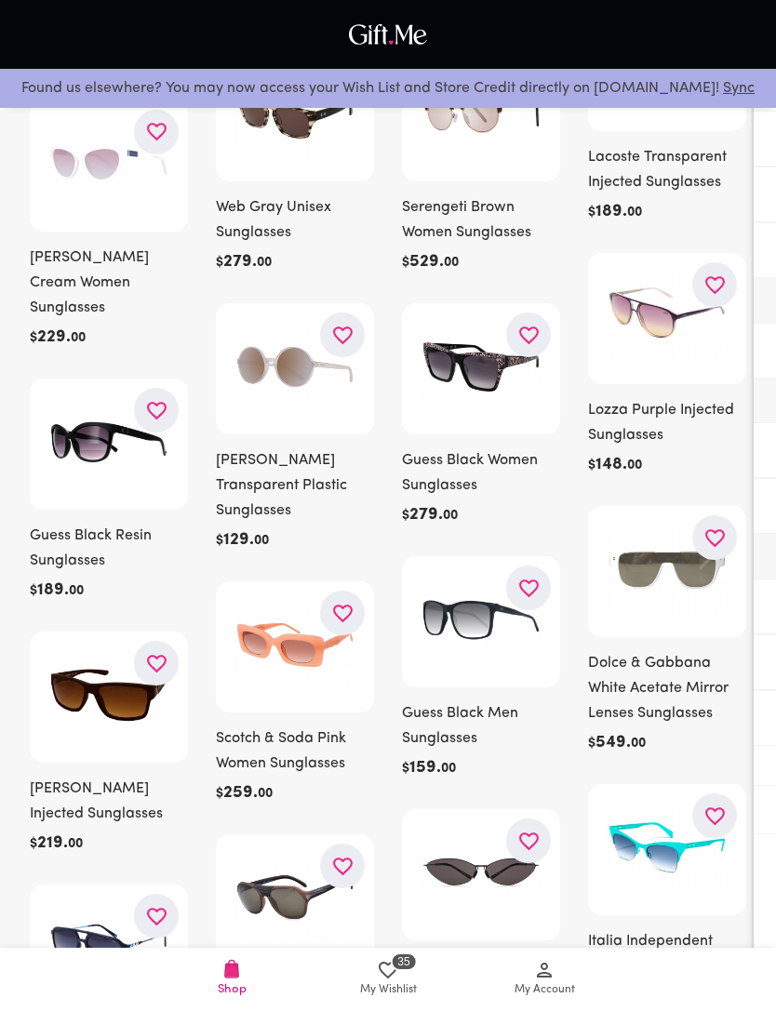
scroll to position [2824, 0]
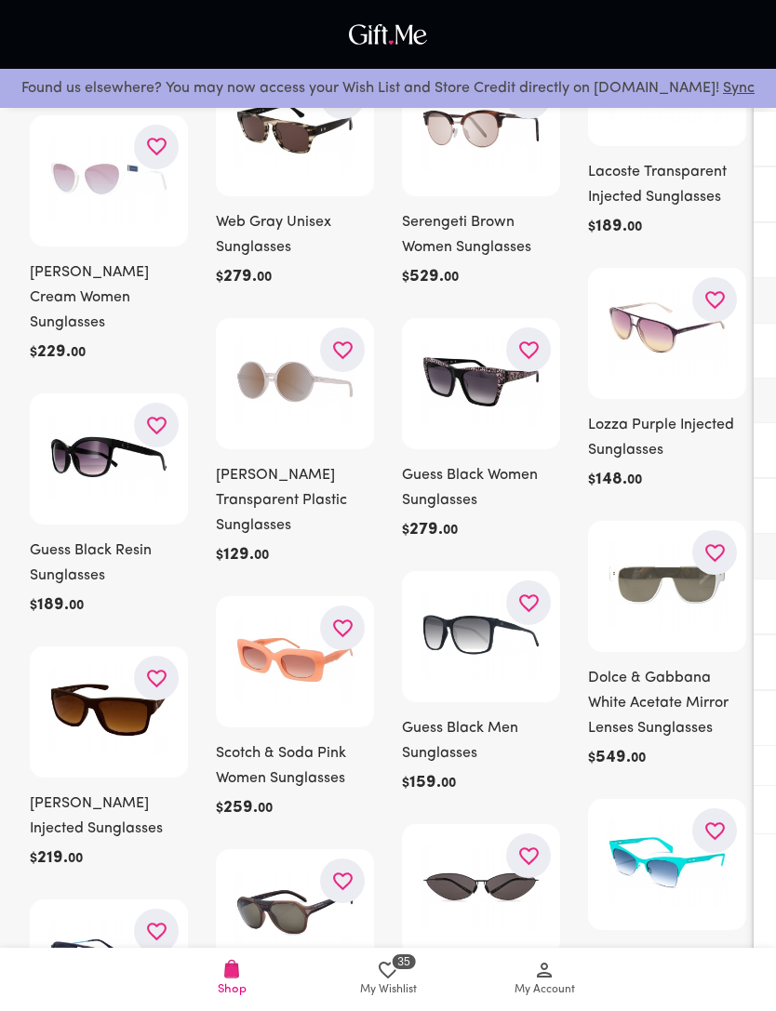
click at [511, 606] on img at bounding box center [480, 635] width 121 height 90
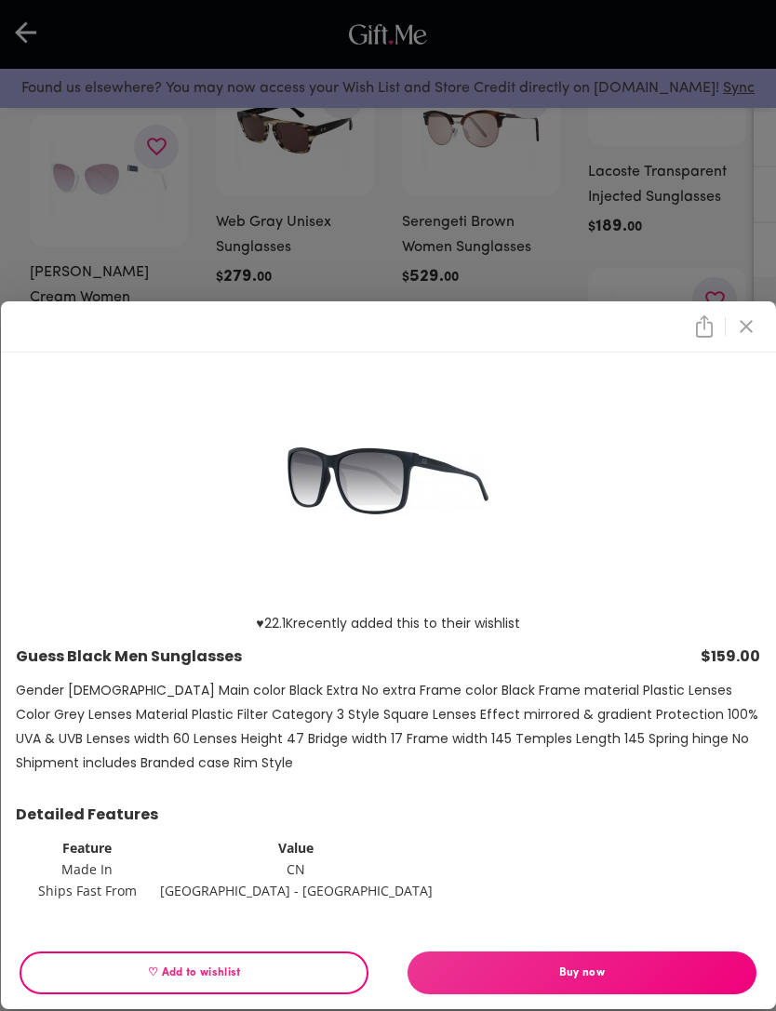
click at [725, 275] on div "♥ 22.1K recently added this to their wishlist Guess Black Men Sunglasses $159.0…" at bounding box center [388, 505] width 776 height 1011
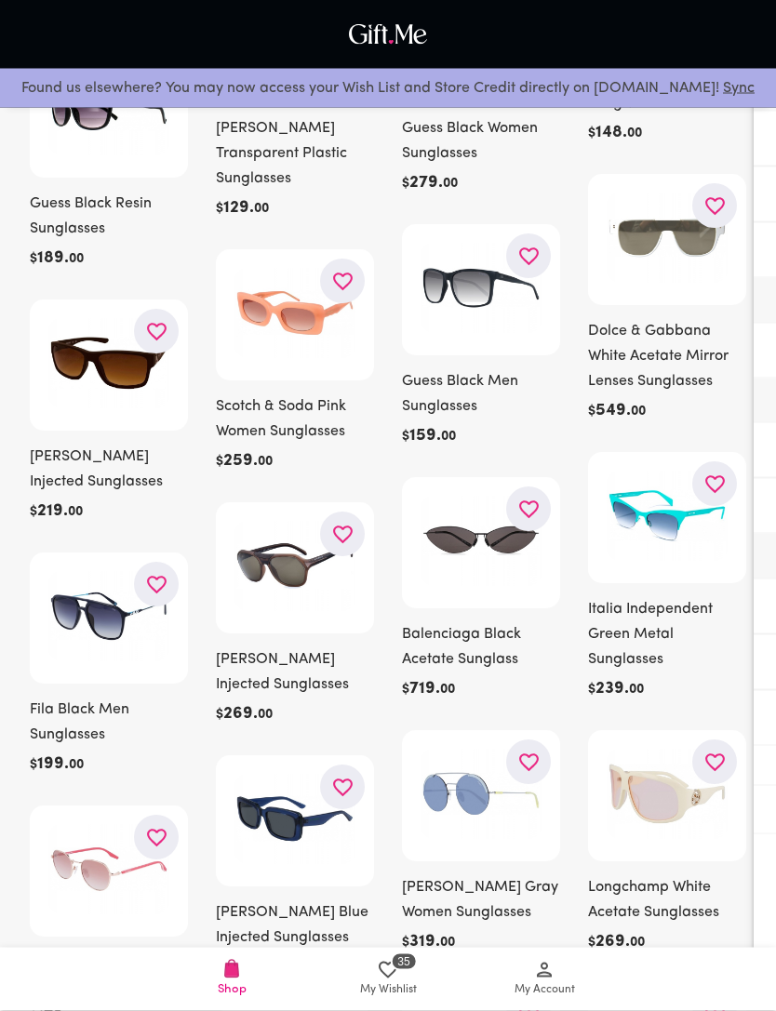
scroll to position [3172, 0]
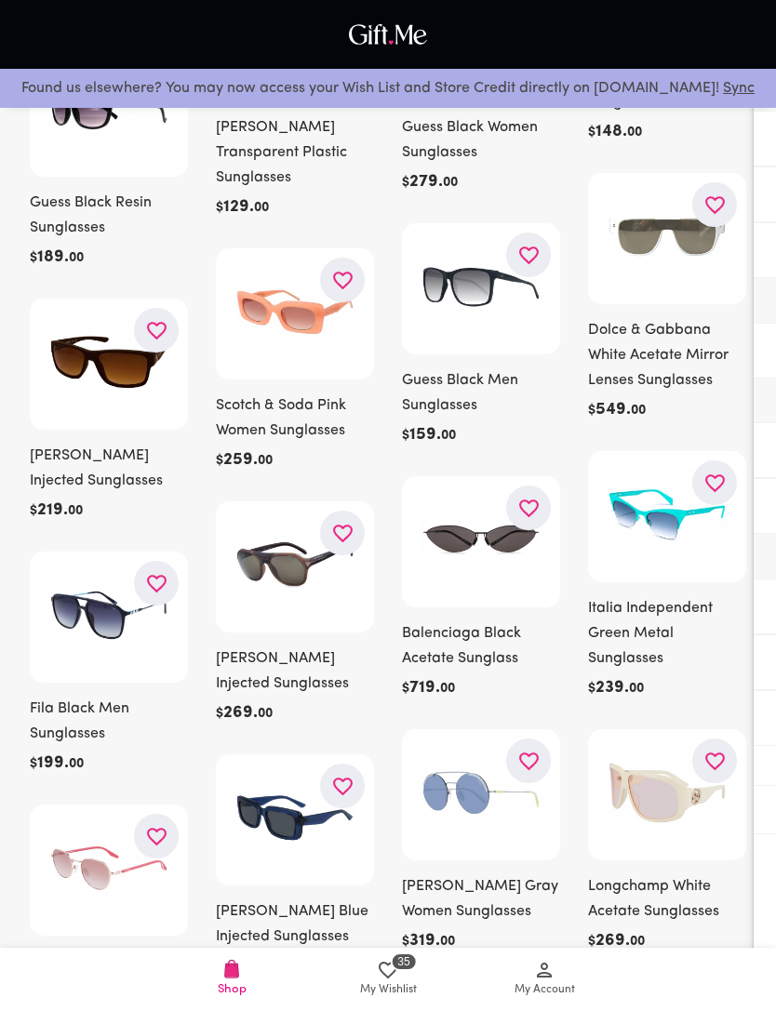
click at [282, 773] on img at bounding box center [294, 818] width 121 height 90
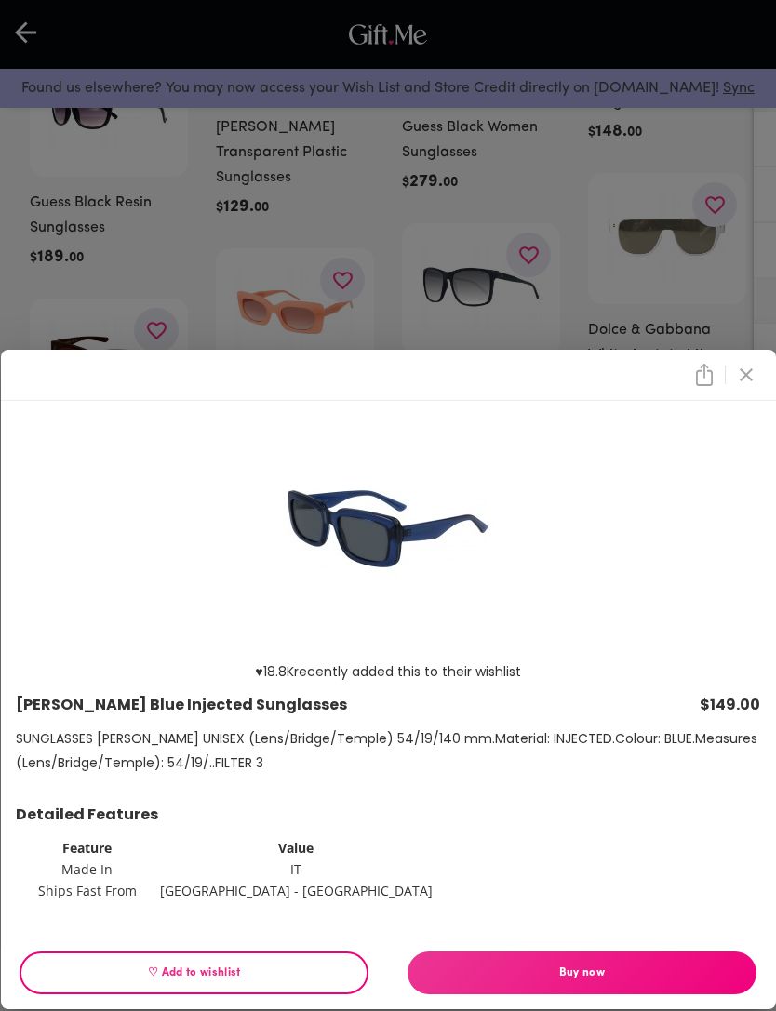
click at [726, 370] on div "♥ 18.8K recently added this to their wishlist Karl Lagerfeld Blue Injected Sung…" at bounding box center [388, 505] width 776 height 1011
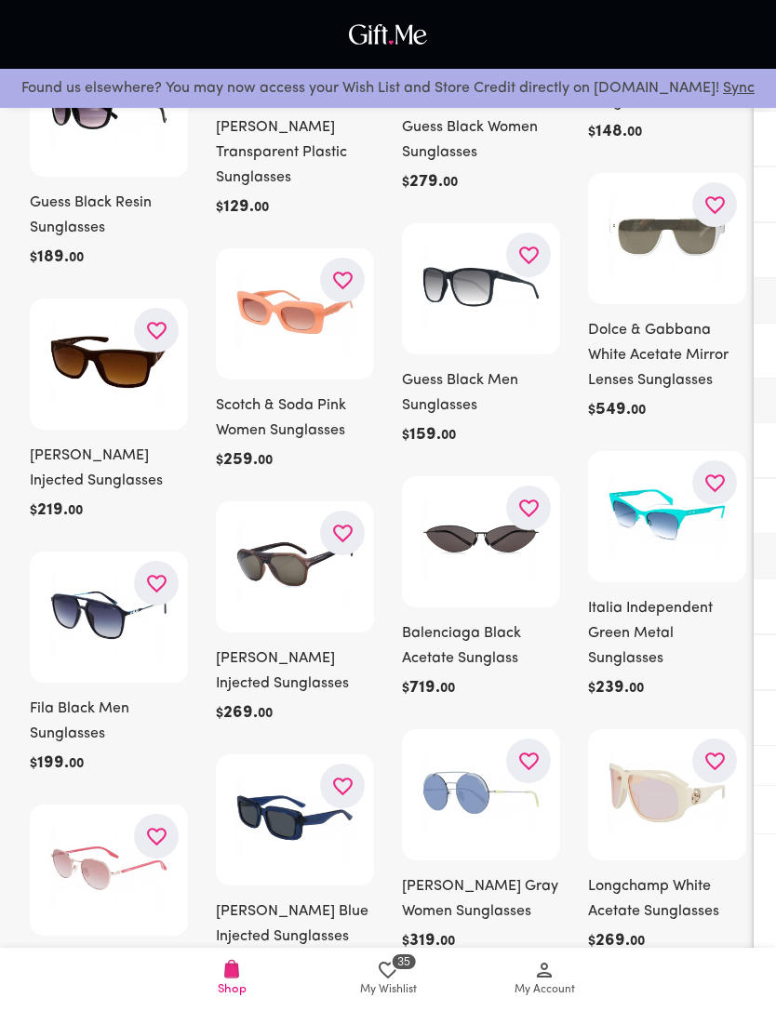
click at [340, 778] on icon "button" at bounding box center [343, 787] width 20 height 18
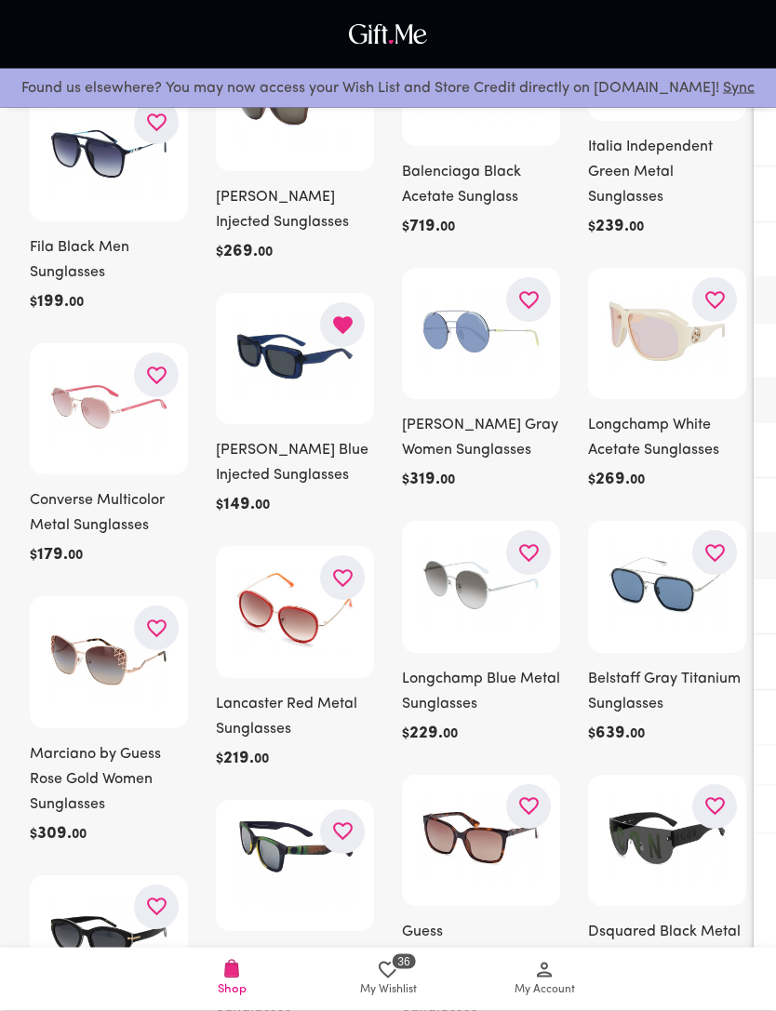
scroll to position [3633, 0]
click at [272, 831] on img at bounding box center [294, 864] width 121 height 90
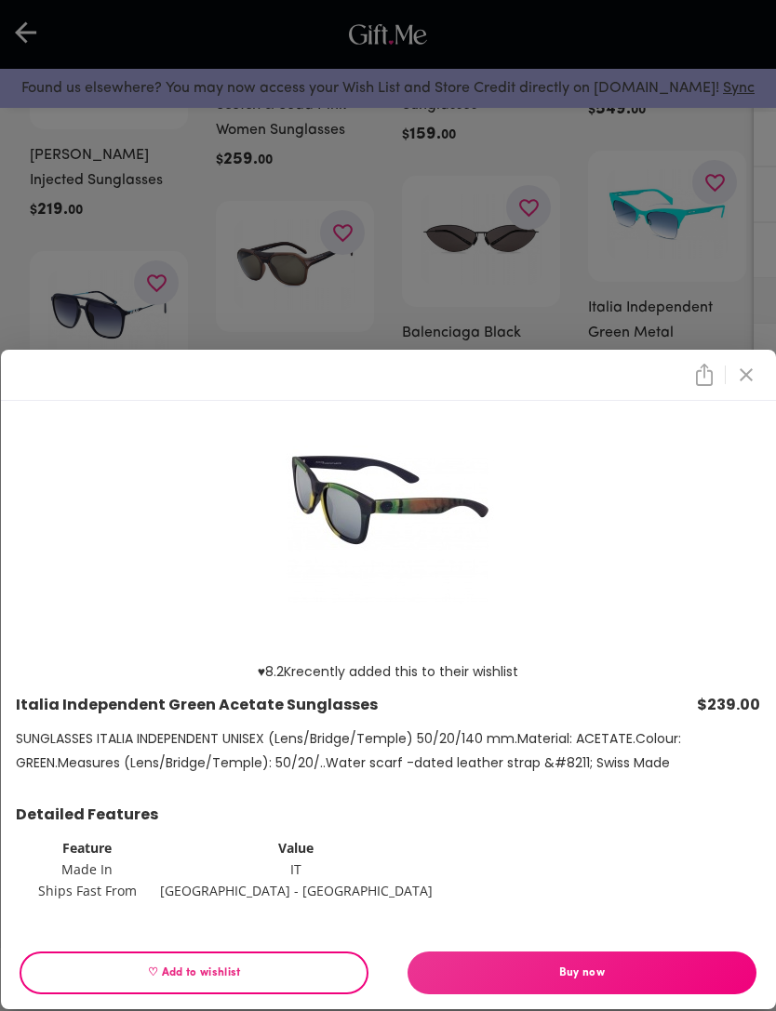
click at [740, 381] on icon "close" at bounding box center [746, 375] width 22 height 22
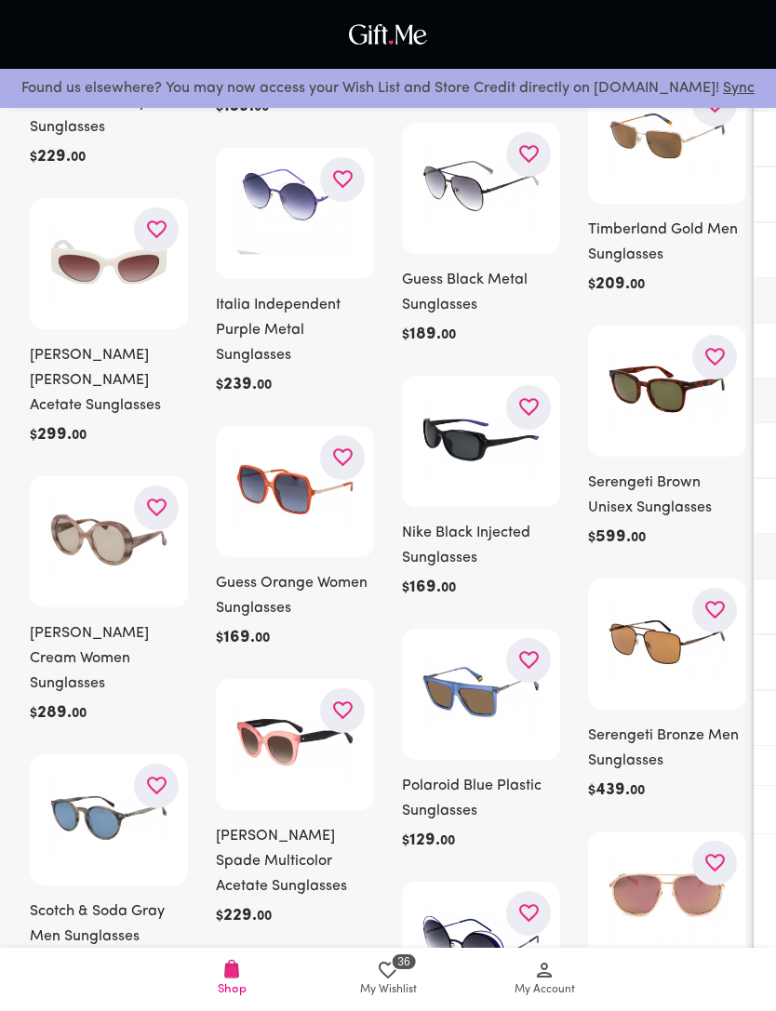
scroll to position [4853, 0]
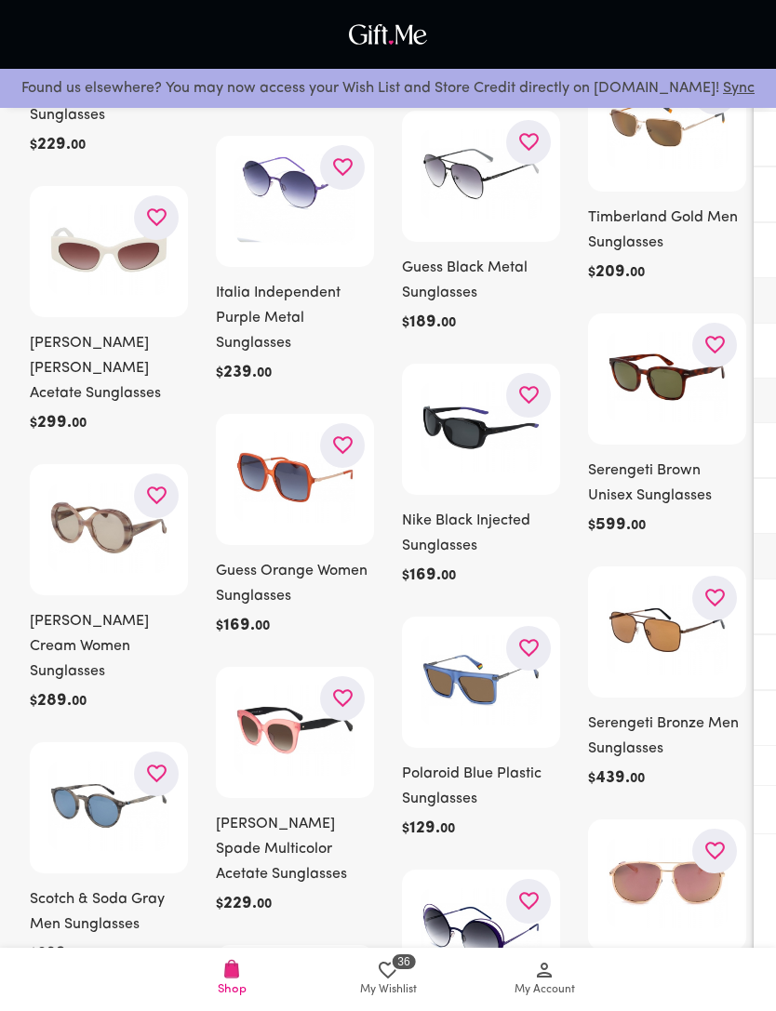
click at [490, 641] on img at bounding box center [480, 680] width 121 height 90
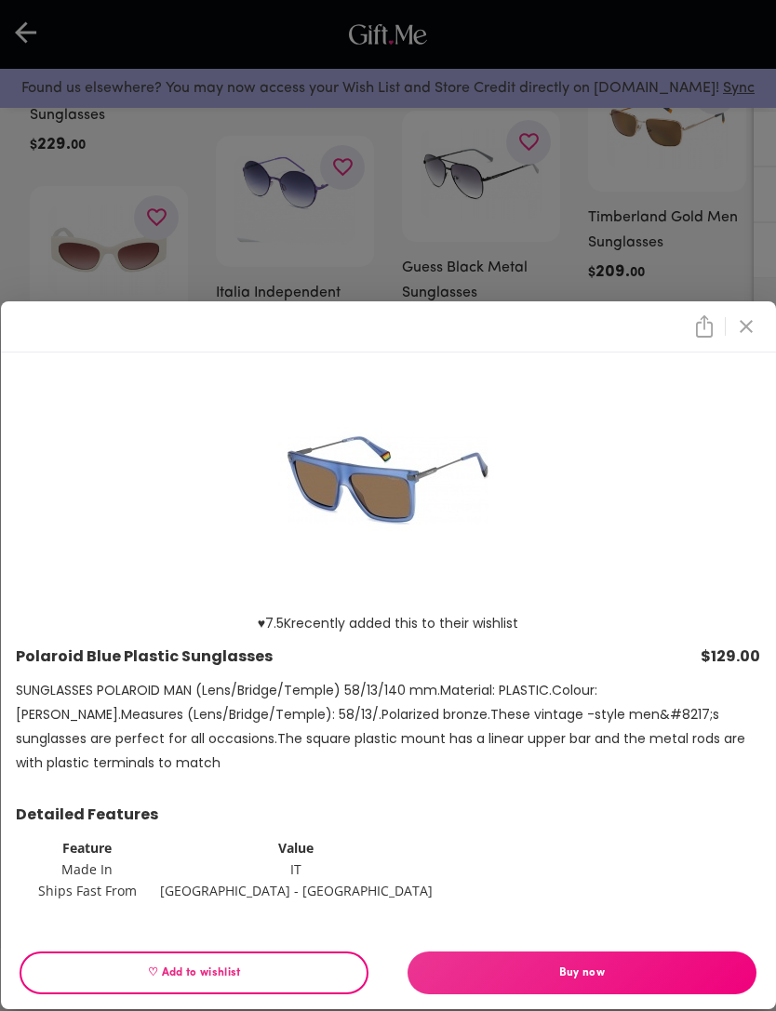
click at [129, 983] on span "♡ Add to wishlist" at bounding box center [193, 973] width 317 height 20
click at [234, 349] on div "♥ 7.5K recently added this to their wishlist Polaroid Blue Plastic Sunglasses $…" at bounding box center [388, 505] width 776 height 1011
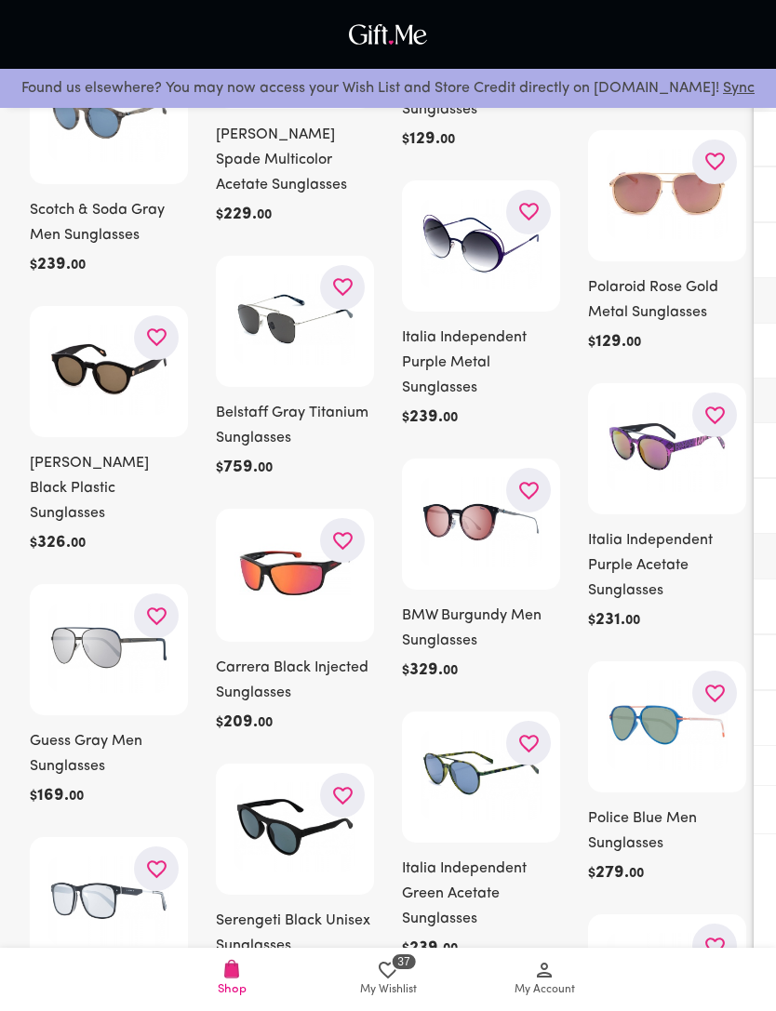
scroll to position [5544, 0]
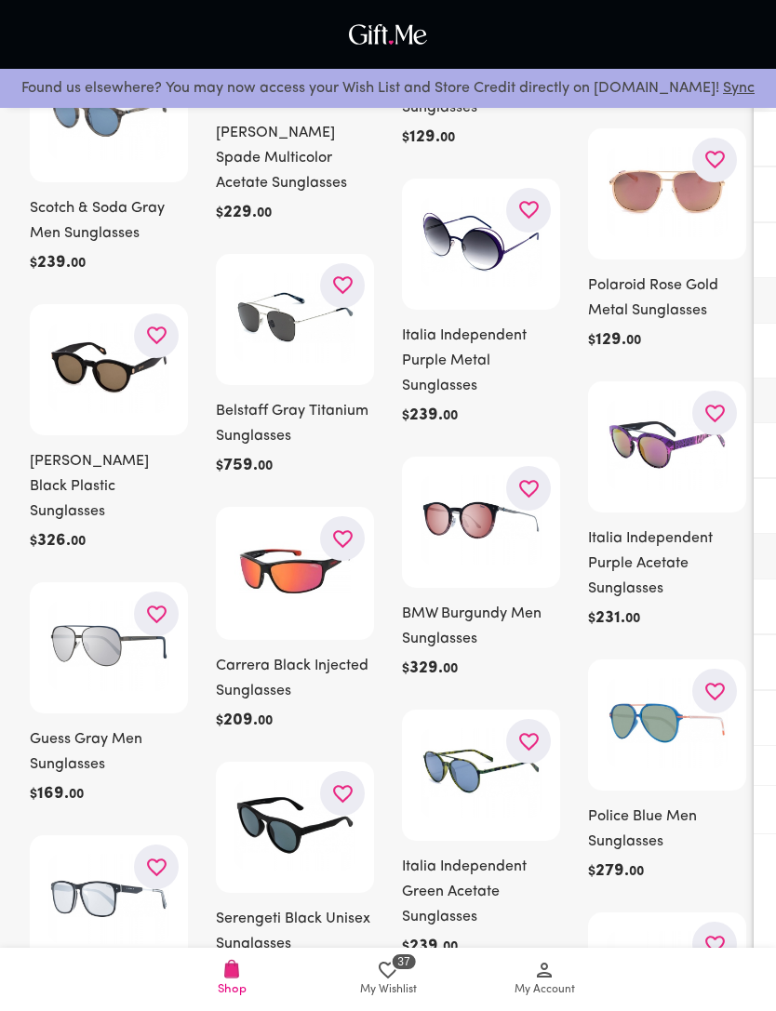
click at [483, 509] on img at bounding box center [480, 520] width 121 height 90
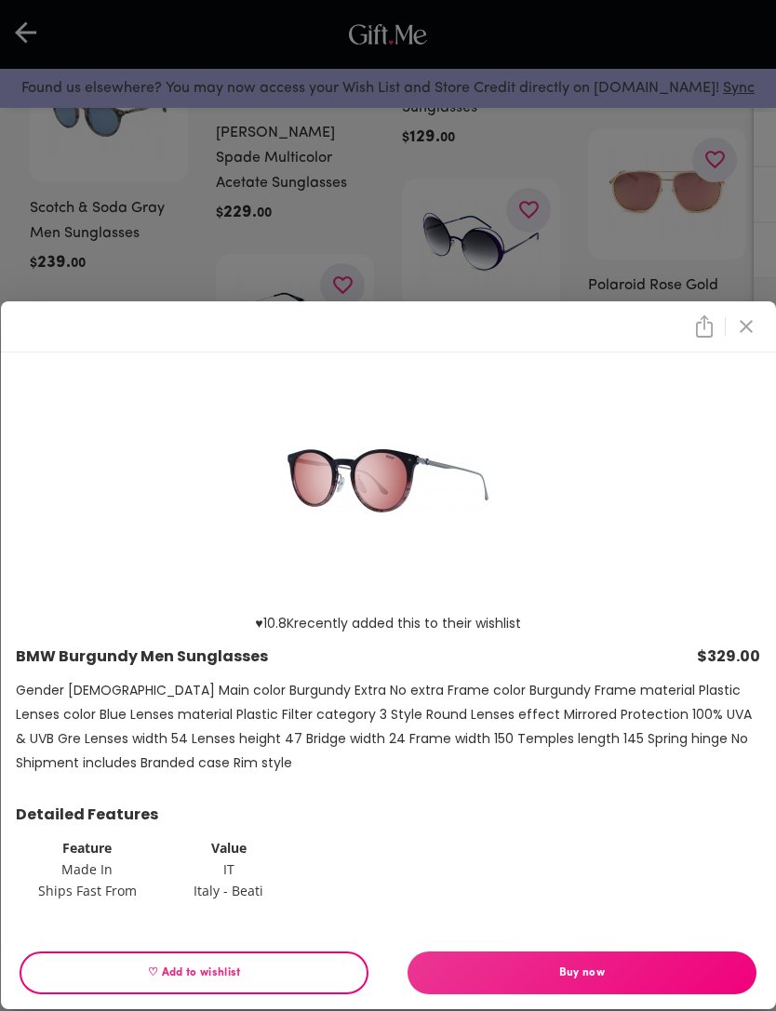
click at [341, 278] on div "♥ 10.8K recently added this to their wishlist BMW Burgundy Men Sunglasses $329.…" at bounding box center [388, 505] width 776 height 1011
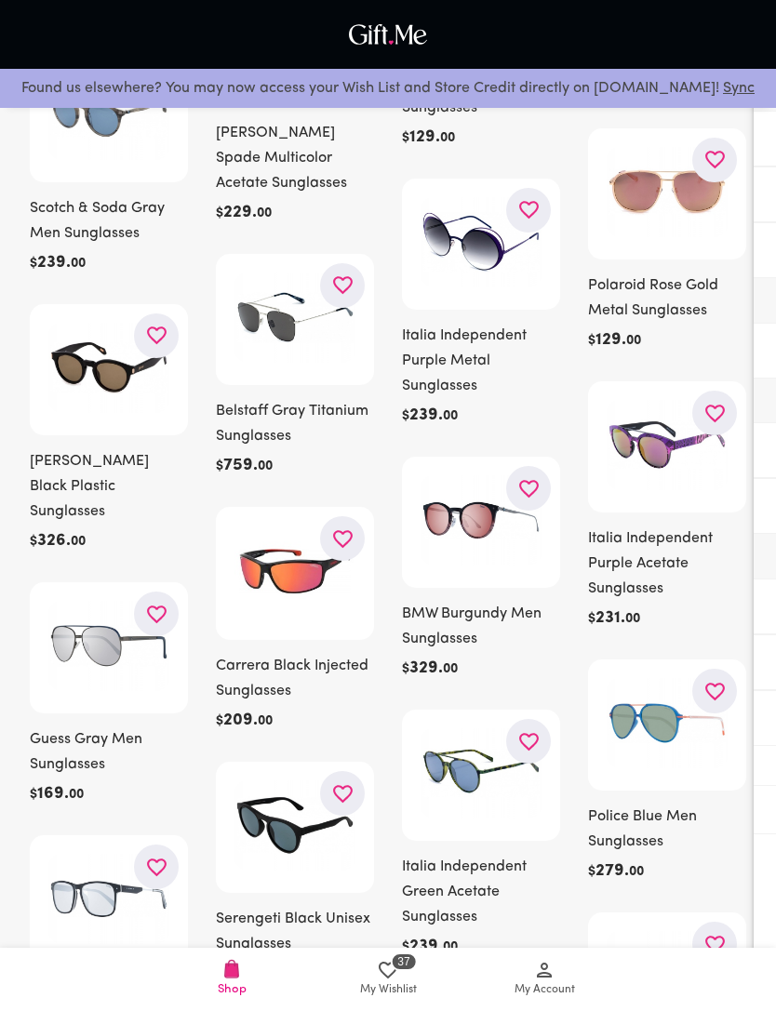
click at [303, 273] on img at bounding box center [294, 318] width 121 height 90
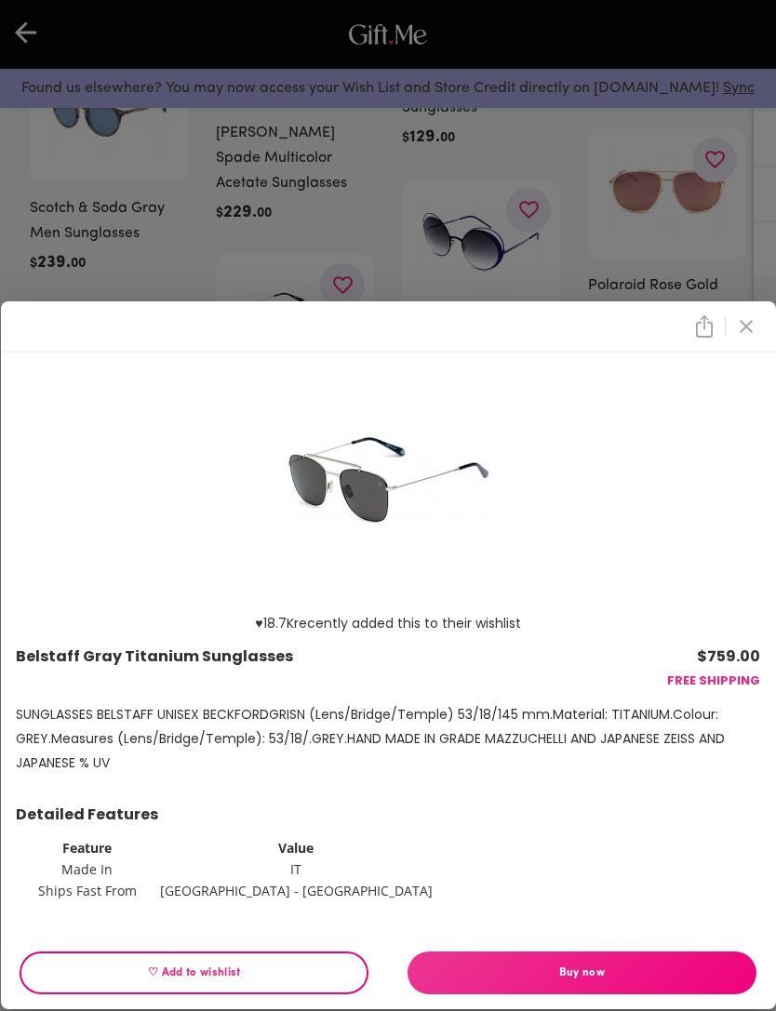
click at [245, 266] on div "♥ 18.7K recently added this to their wishlist Belstaff Gray Titanium Sunglasses…" at bounding box center [388, 505] width 776 height 1011
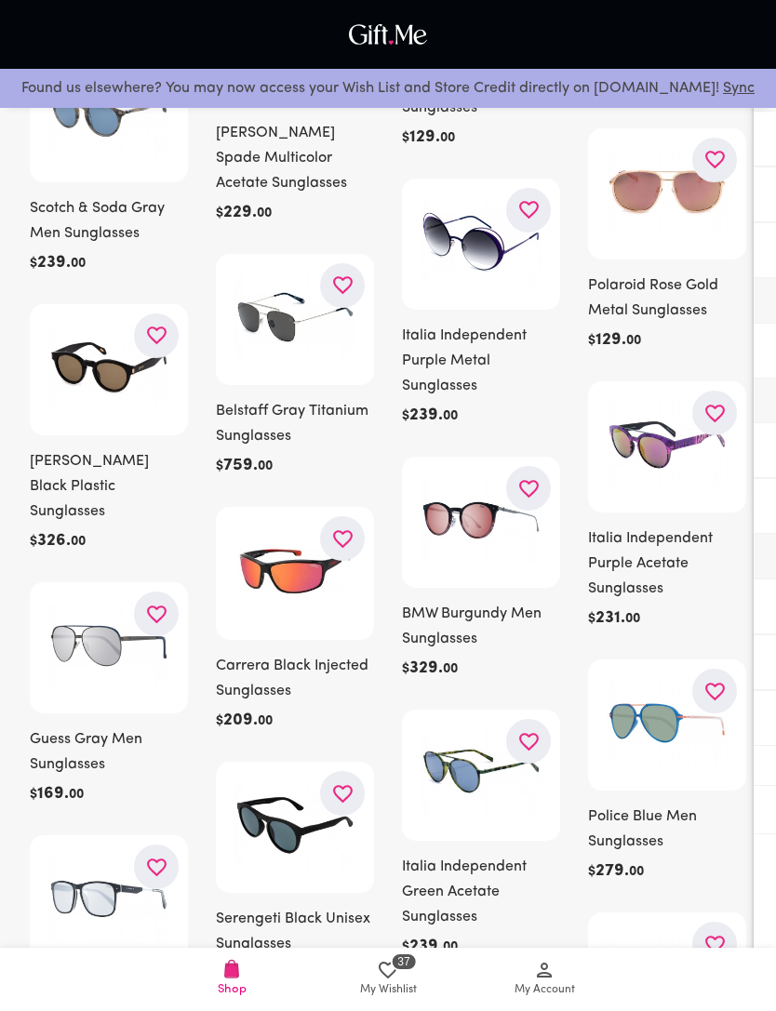
click at [109, 323] on img at bounding box center [108, 368] width 121 height 90
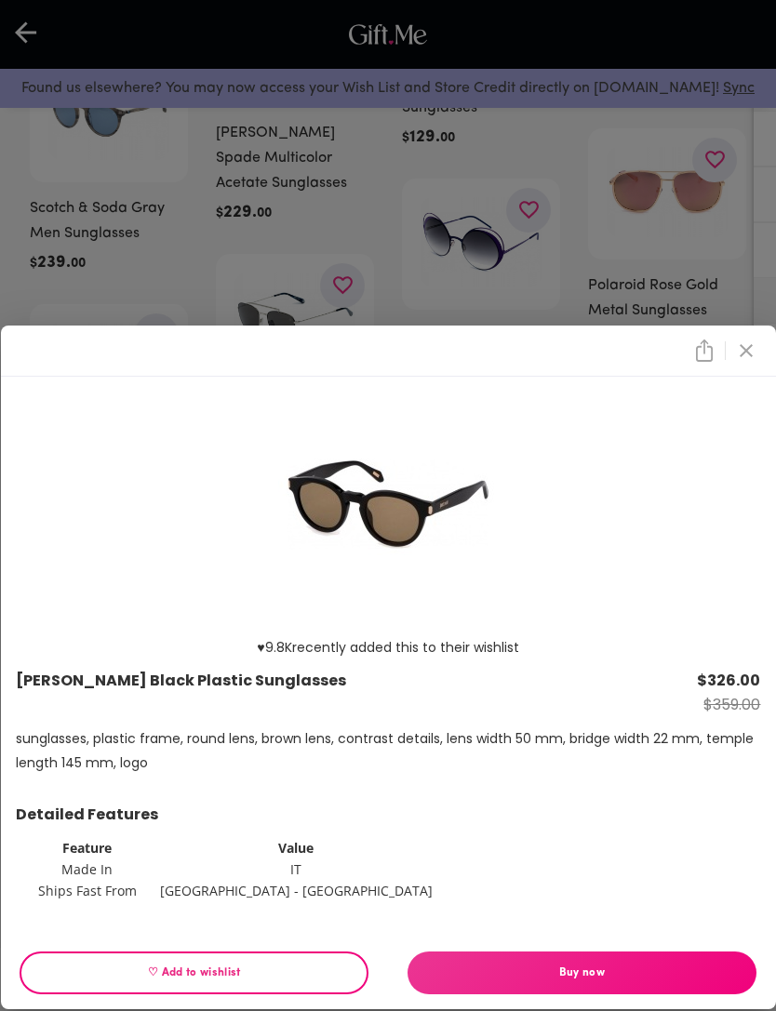
click at [166, 263] on div "♥ 9.8K recently added this to their wishlist Just Cavalli Black Plastic Sunglas…" at bounding box center [388, 505] width 776 height 1011
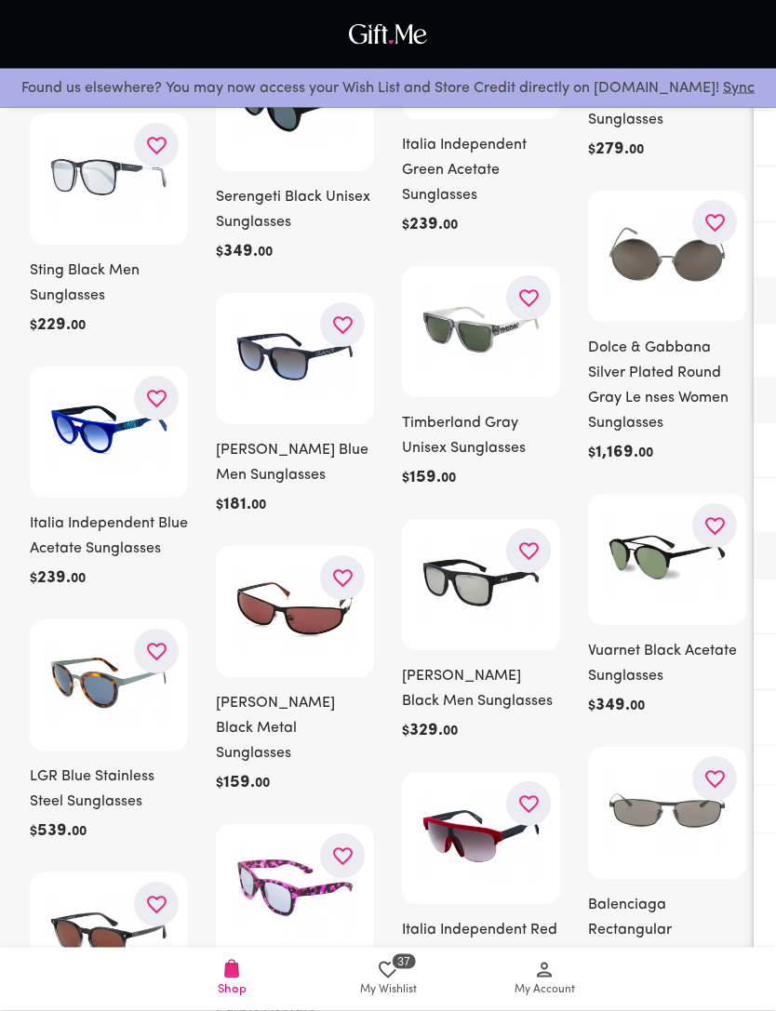
scroll to position [6258, 0]
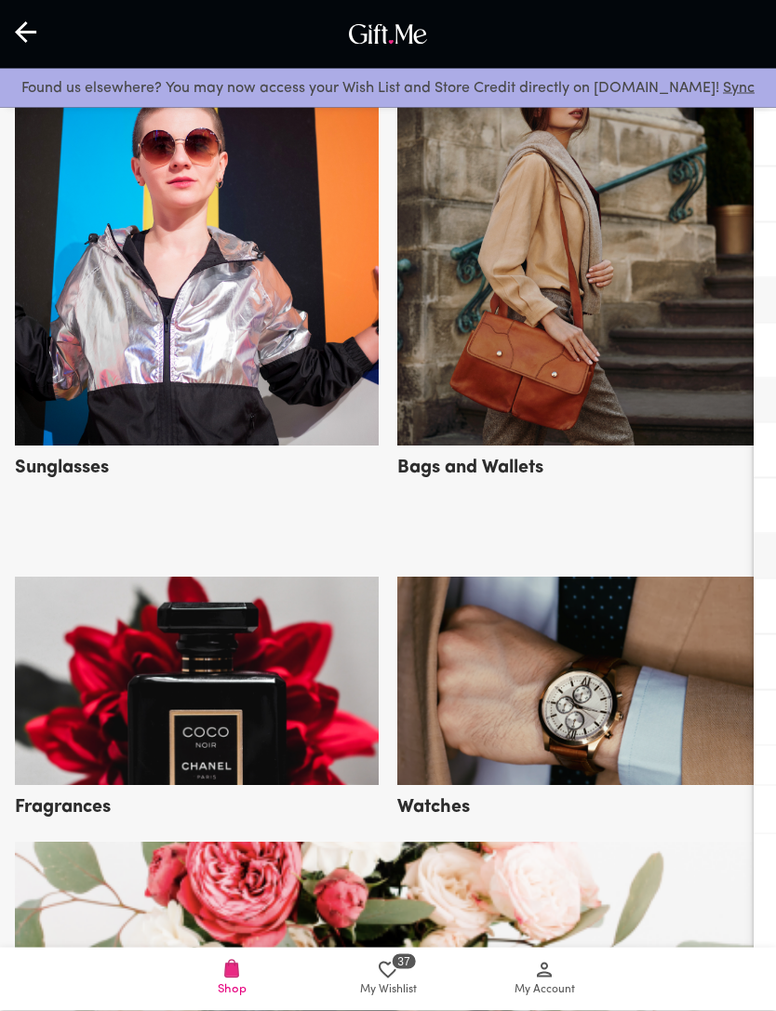
scroll to position [991, 0]
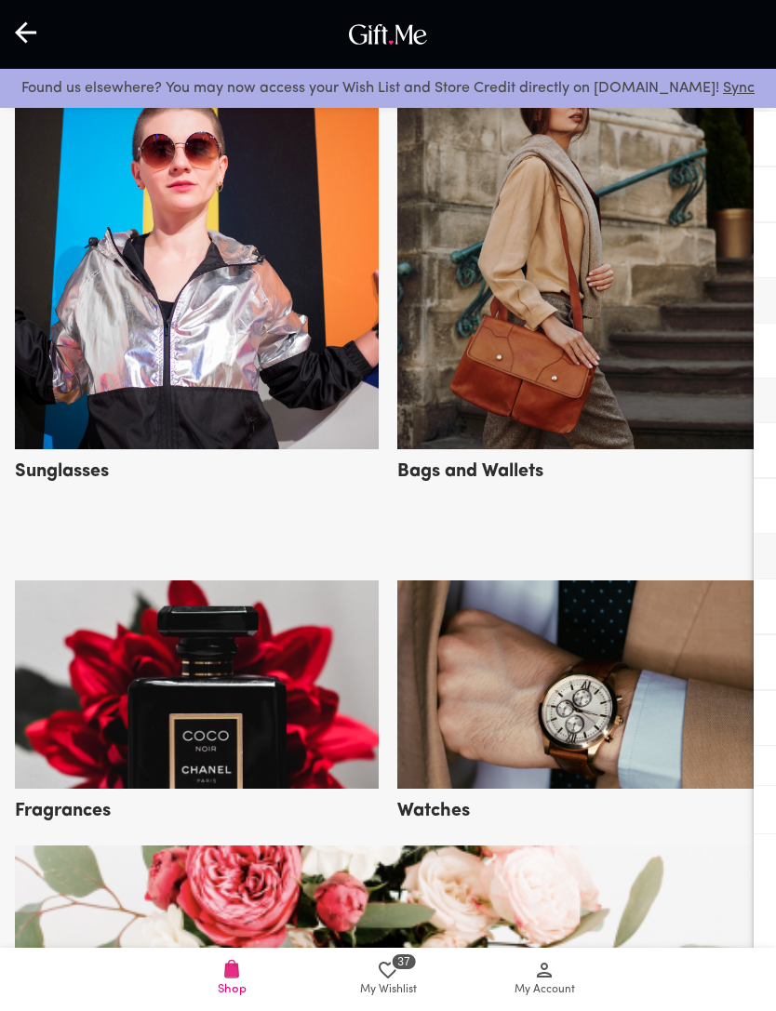
click at [124, 736] on img at bounding box center [197, 684] width 364 height 208
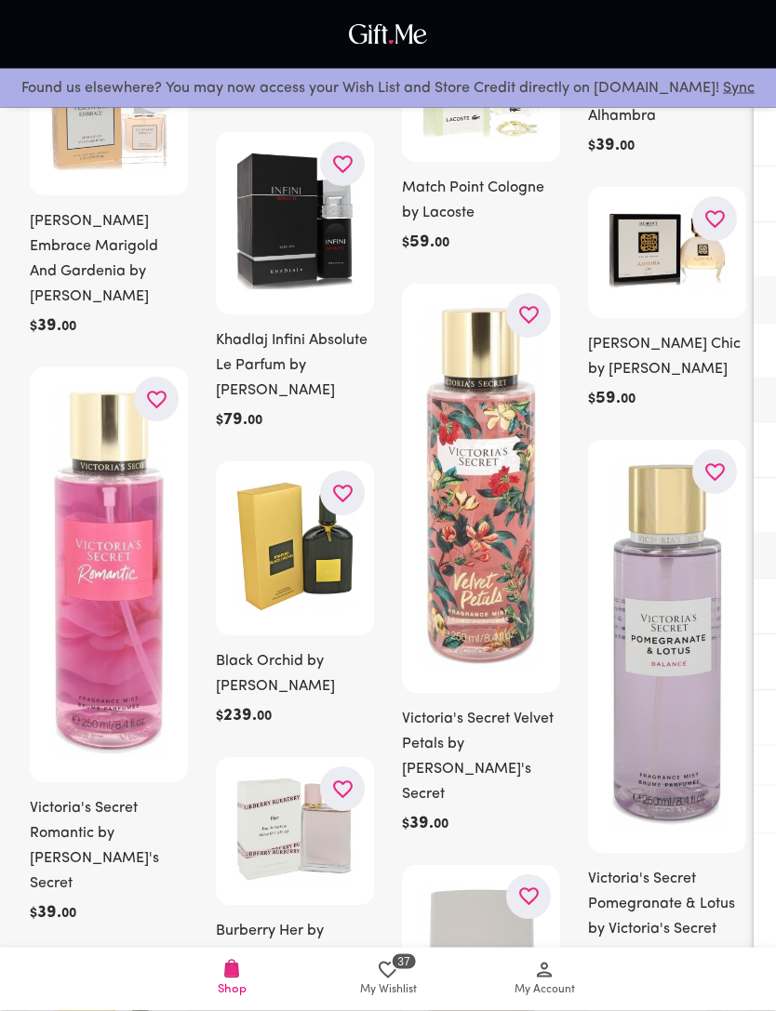
scroll to position [1248, 0]
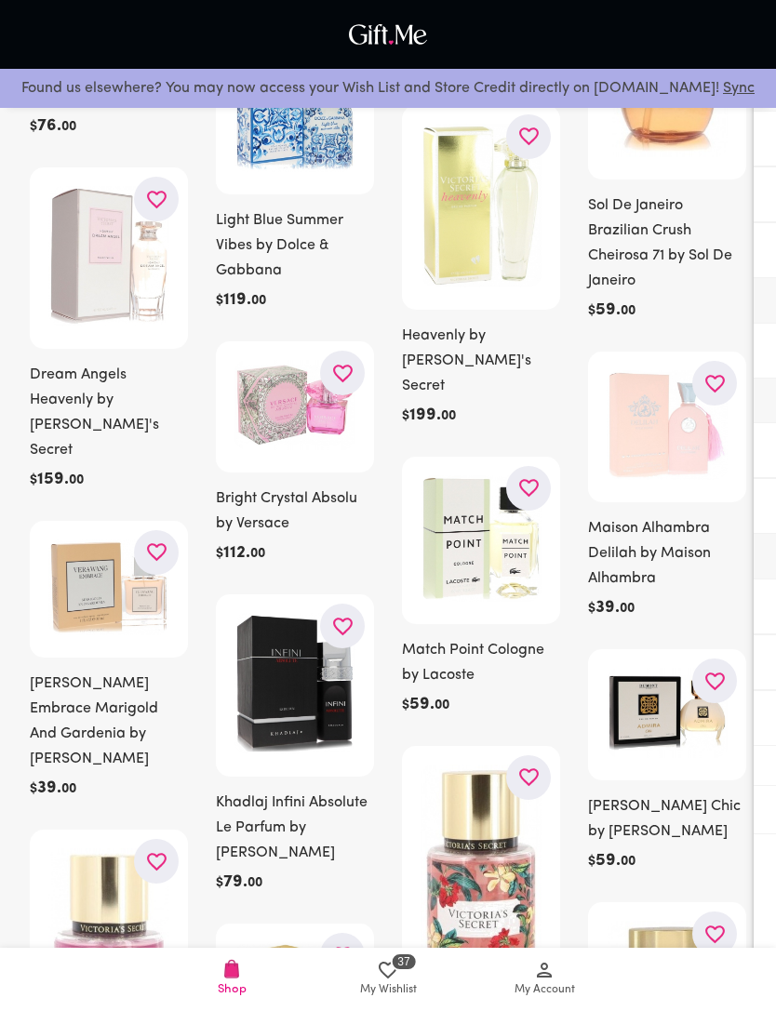
click at [157, 850] on icon "button" at bounding box center [156, 861] width 23 height 23
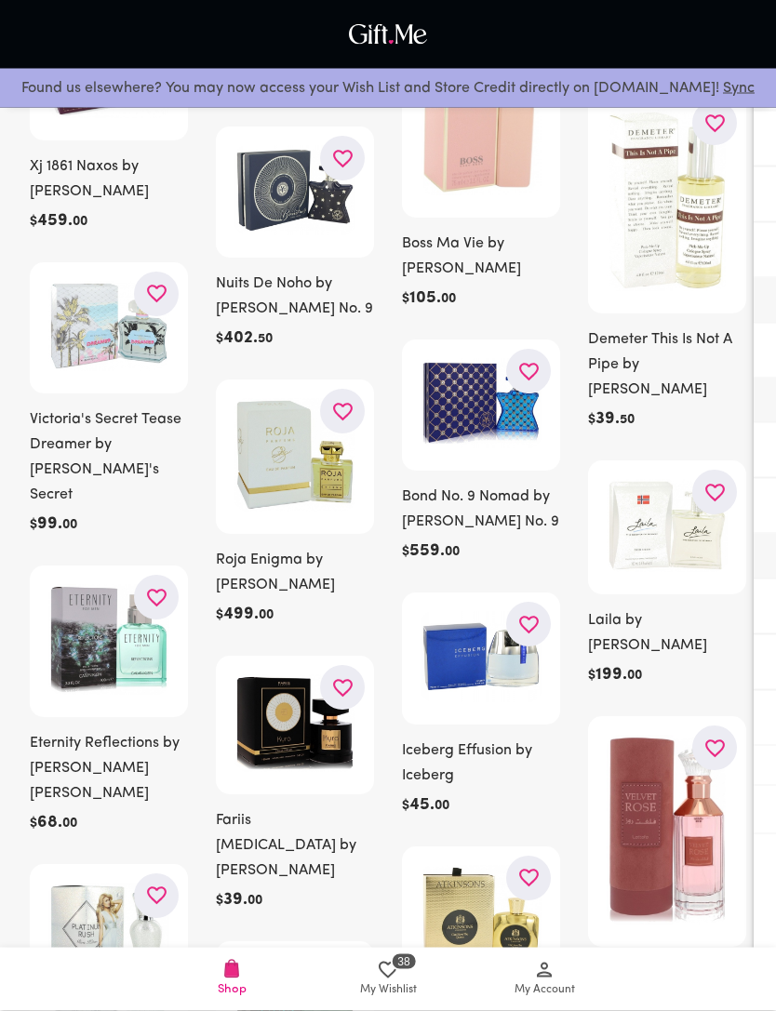
scroll to position [3038, 0]
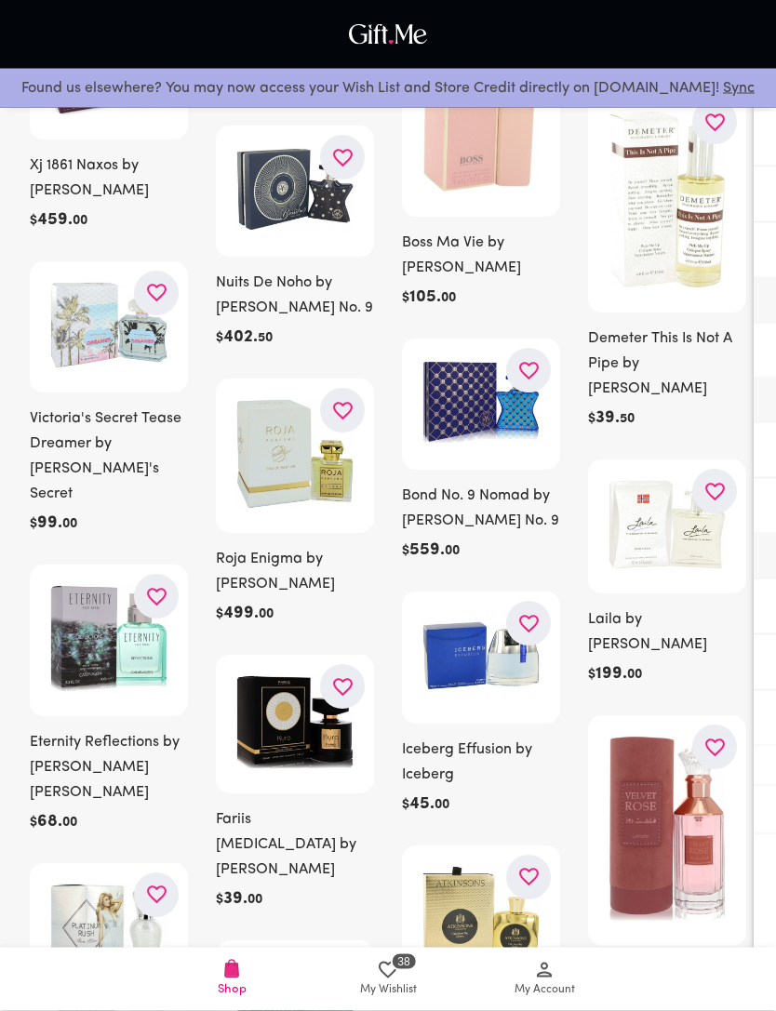
click at [712, 739] on icon "button" at bounding box center [715, 748] width 20 height 18
click at [606, 860] on span at bounding box center [666, 830] width 121 height 193
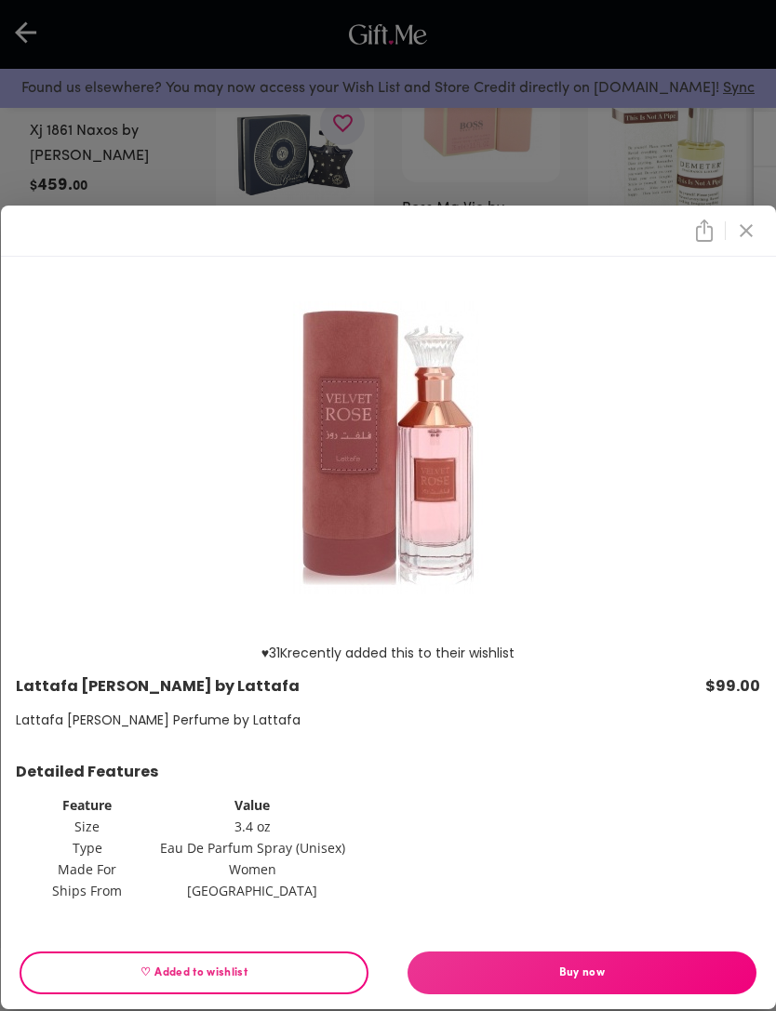
scroll to position [3061, 0]
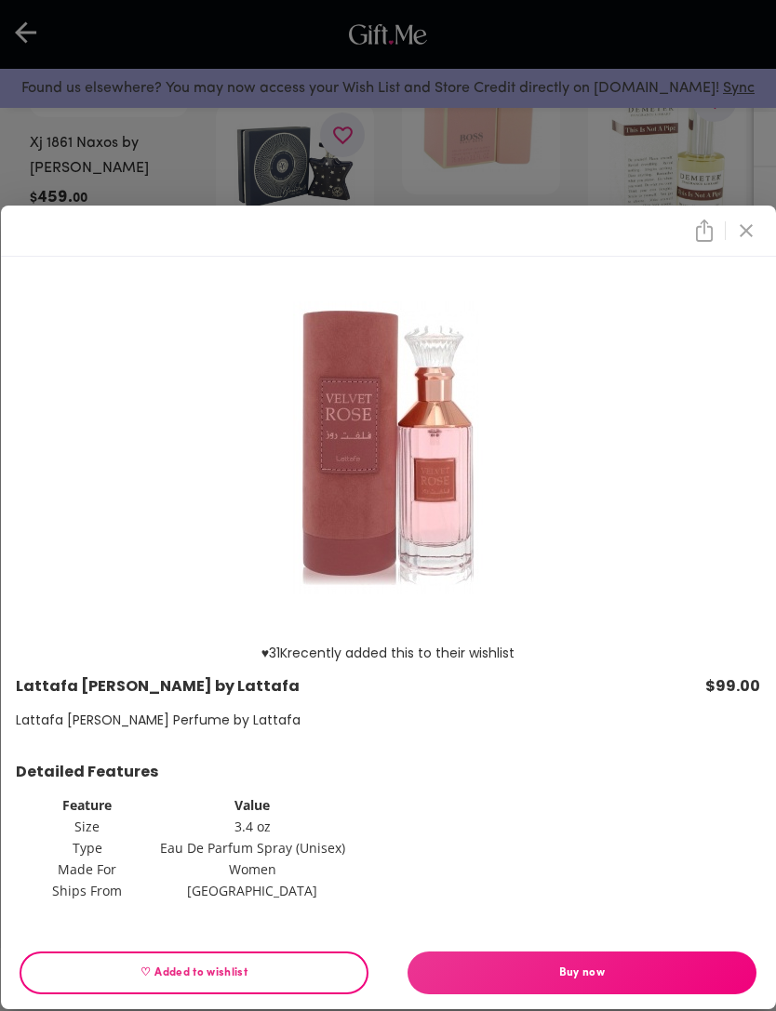
click at [318, 230] on div "♥ 31K recently added this to their wishlist Lattafa [PERSON_NAME] by Lattafa $9…" at bounding box center [388, 505] width 776 height 1011
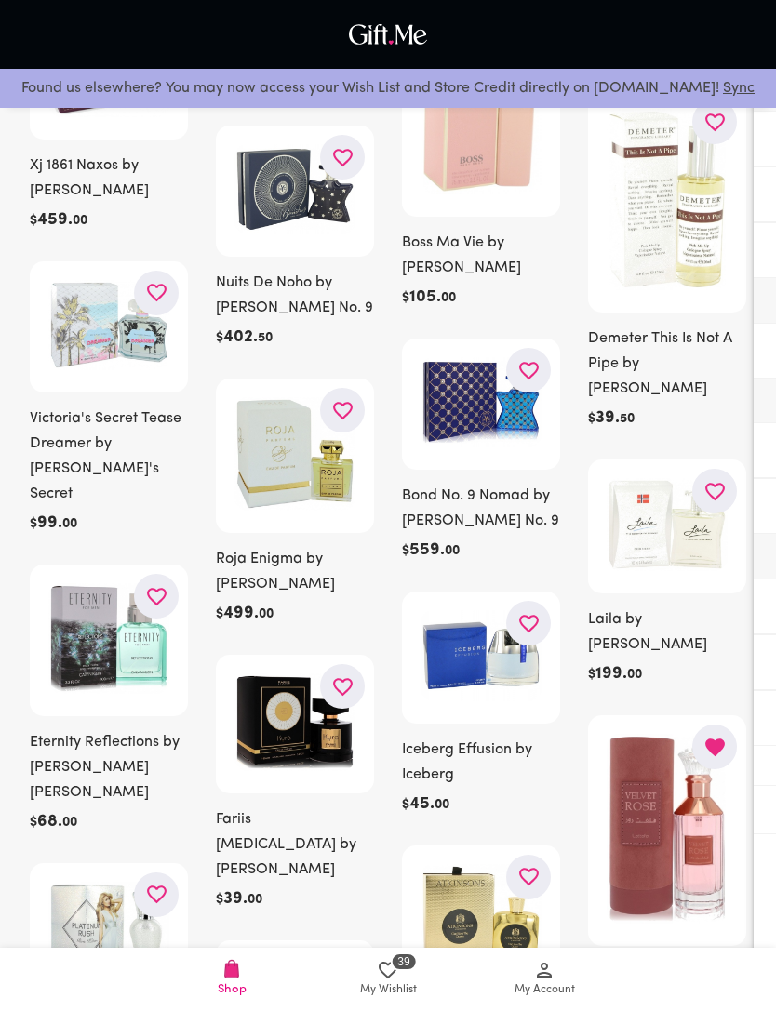
click at [169, 574] on button "button" at bounding box center [156, 596] width 45 height 45
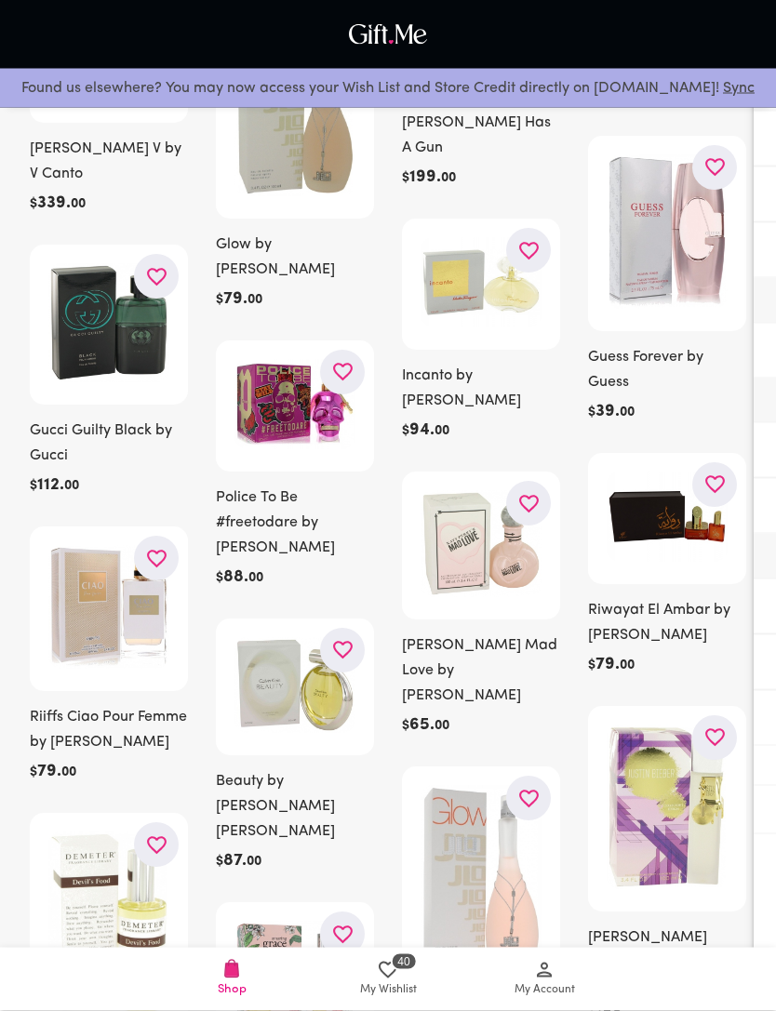
scroll to position [4276, 0]
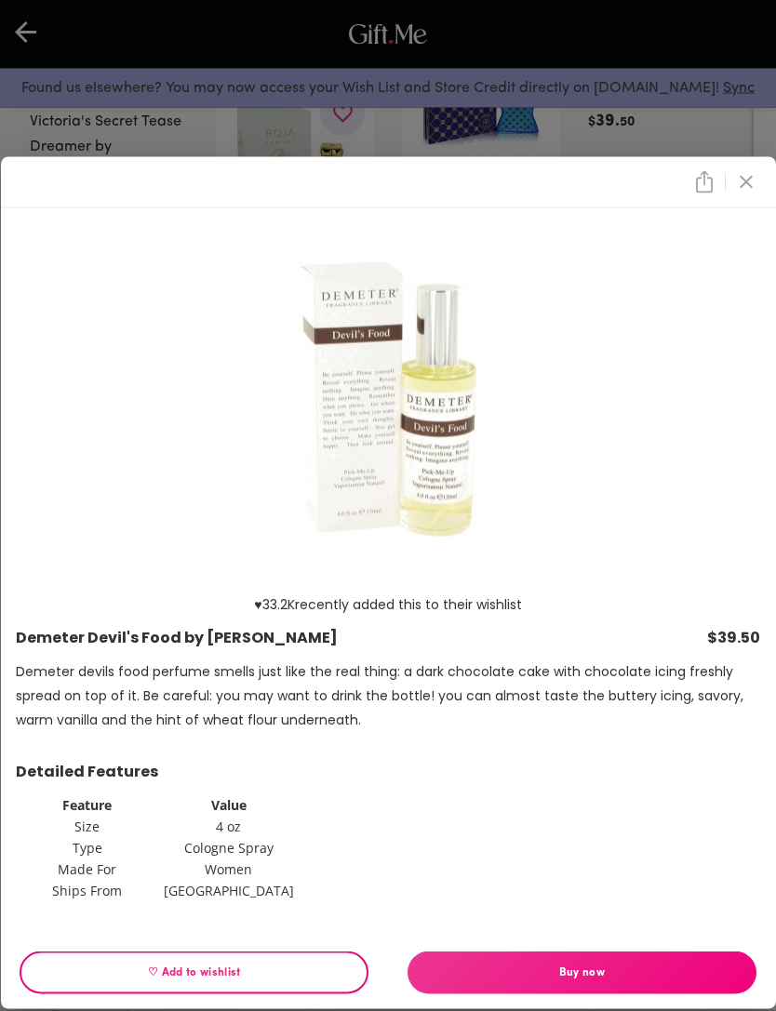
click at [751, 184] on icon "close" at bounding box center [746, 182] width 22 height 22
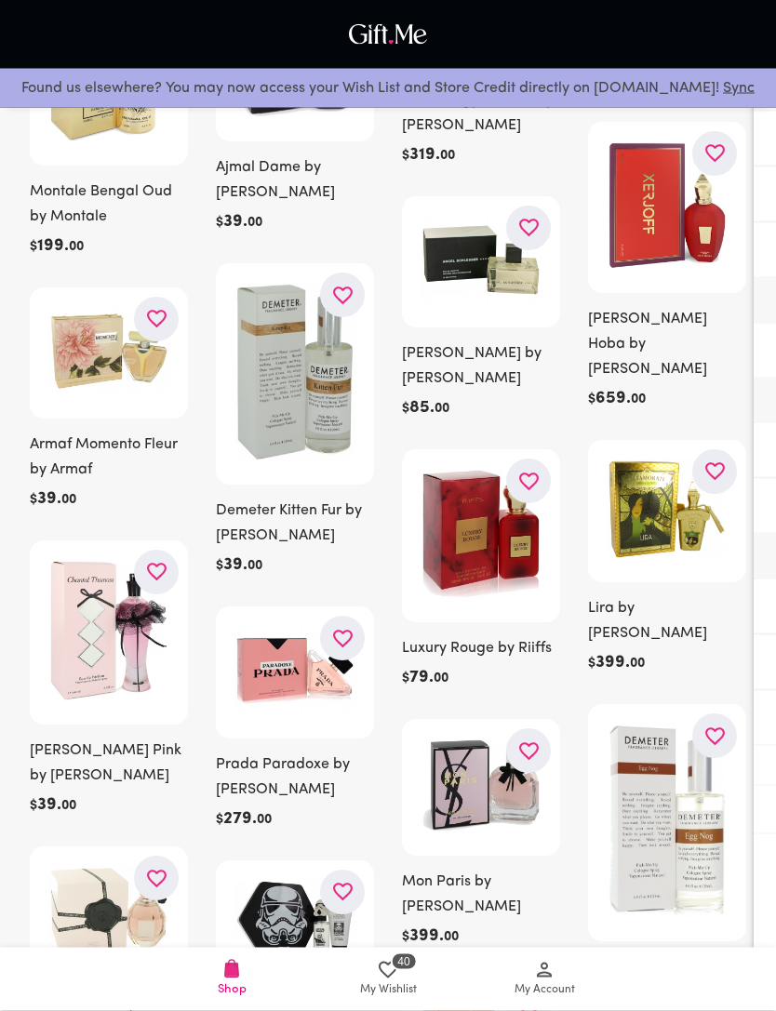
scroll to position [6127, 0]
click at [526, 742] on icon "button" at bounding box center [529, 751] width 20 height 18
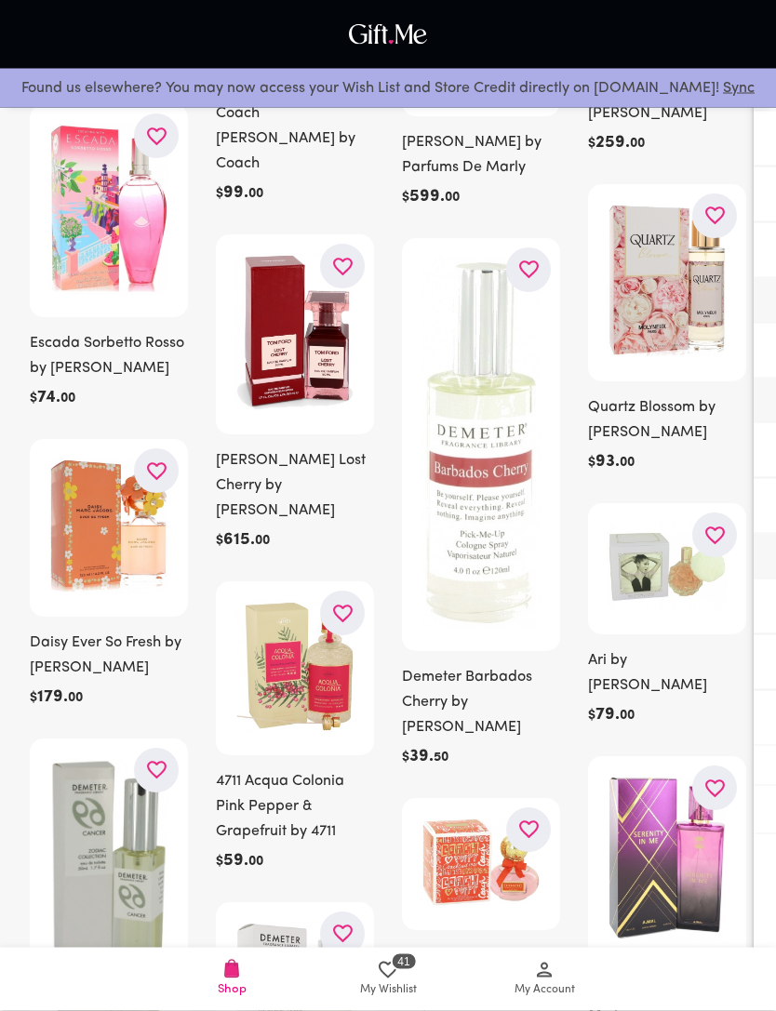
scroll to position [9154, 0]
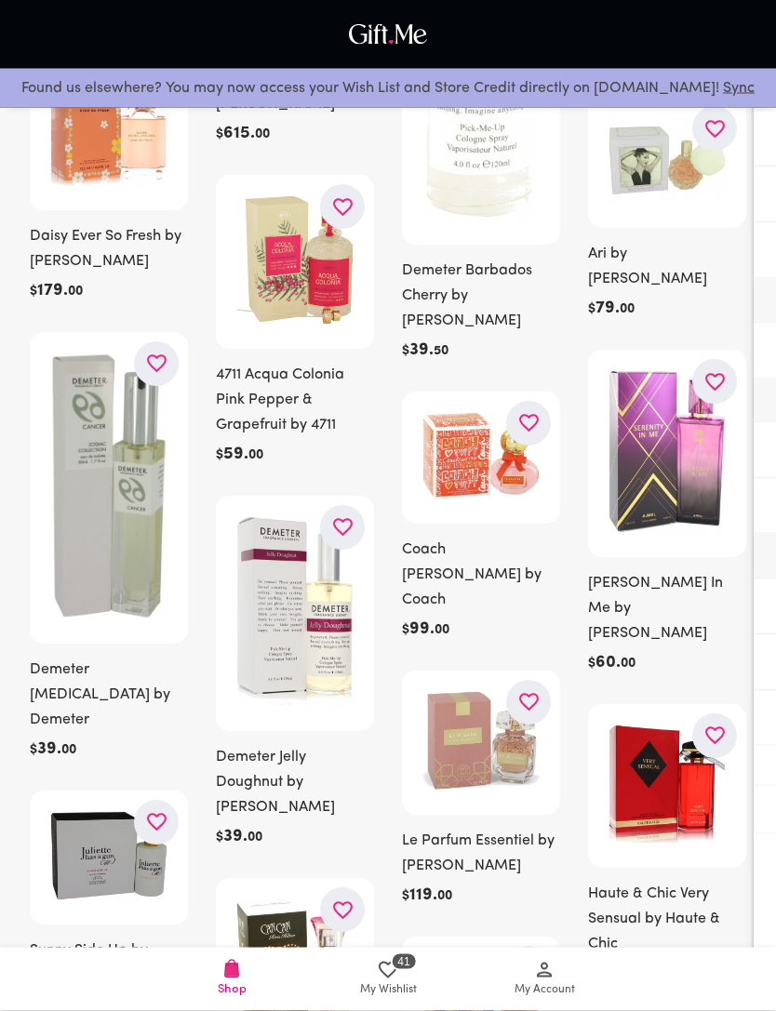
click at [530, 695] on icon "button" at bounding box center [529, 704] width 20 height 18
click at [519, 829] on h6 "Le Parfum Essentiel by [PERSON_NAME]" at bounding box center [481, 854] width 158 height 50
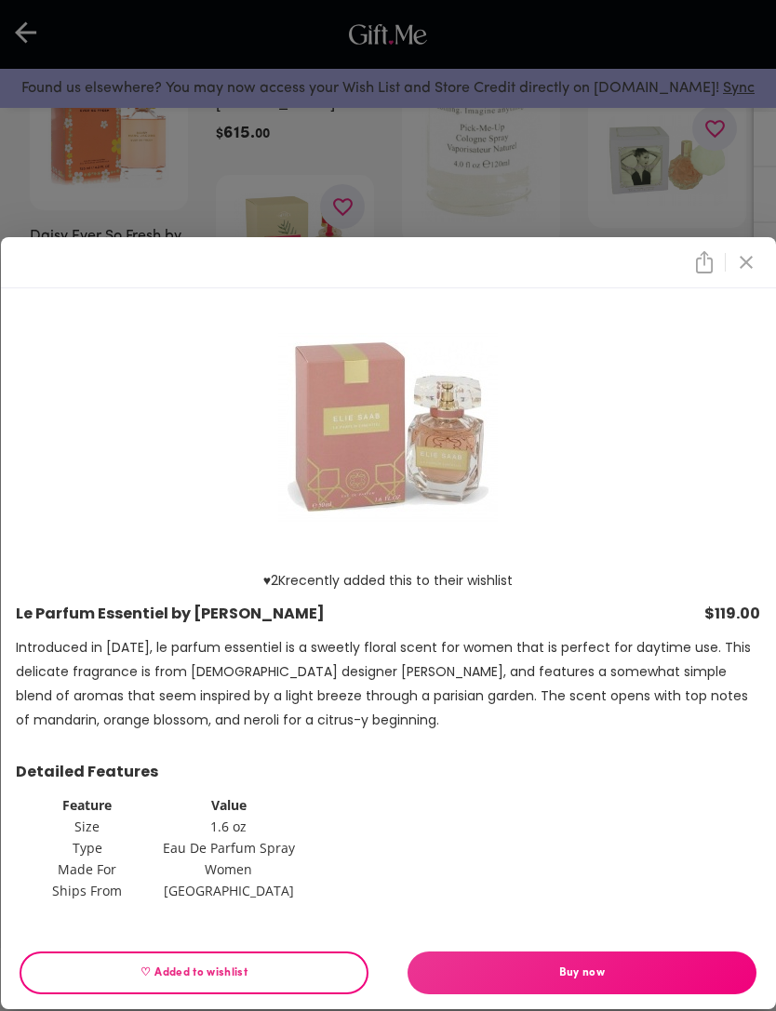
click at [720, 218] on div "♥ 2K recently added this to their wishlist Le Parfum Essentiel by [PERSON_NAME]…" at bounding box center [388, 505] width 776 height 1011
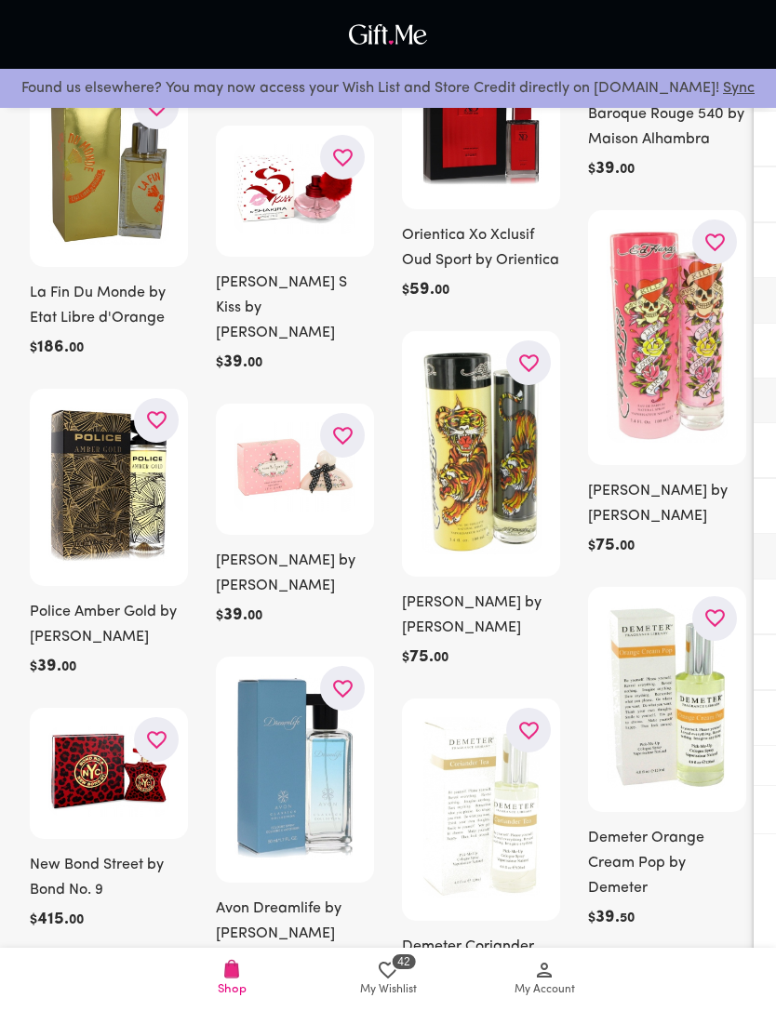
scroll to position [12506, 0]
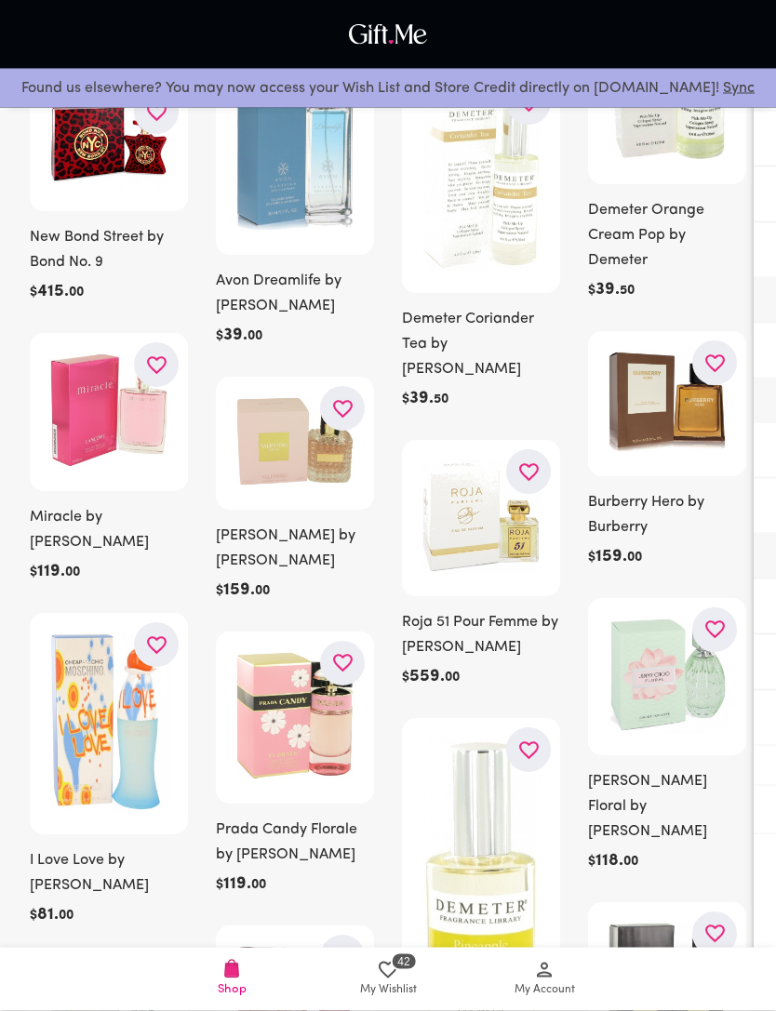
click at [719, 621] on icon "button" at bounding box center [715, 630] width 20 height 18
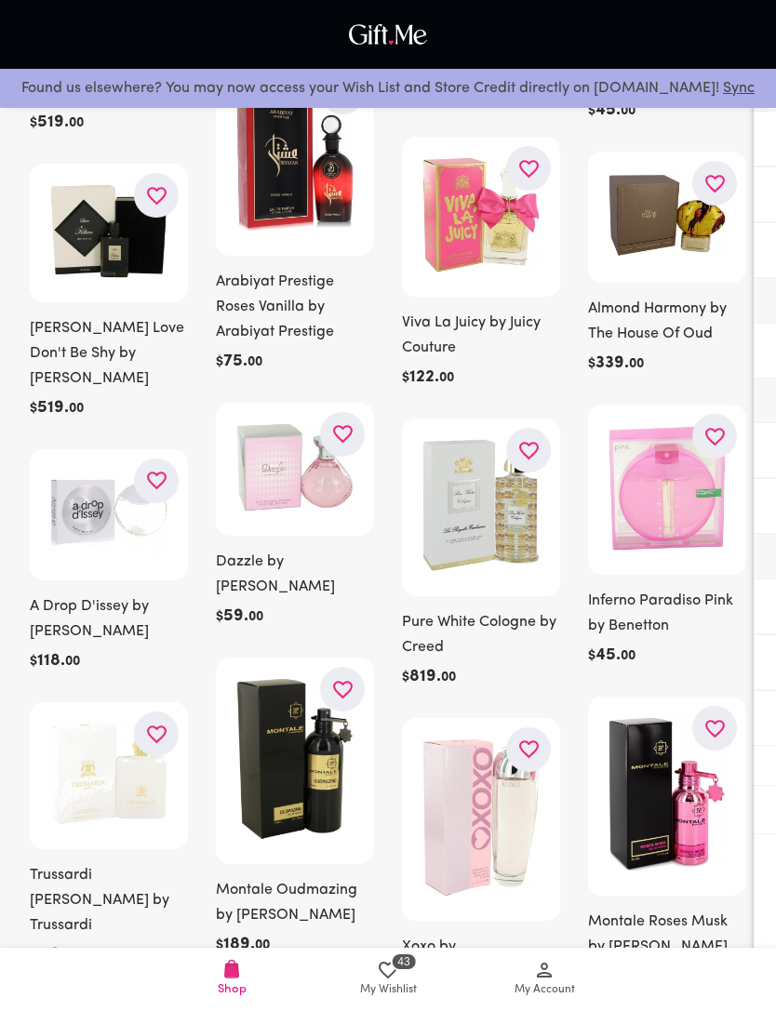
scroll to position [15630, 0]
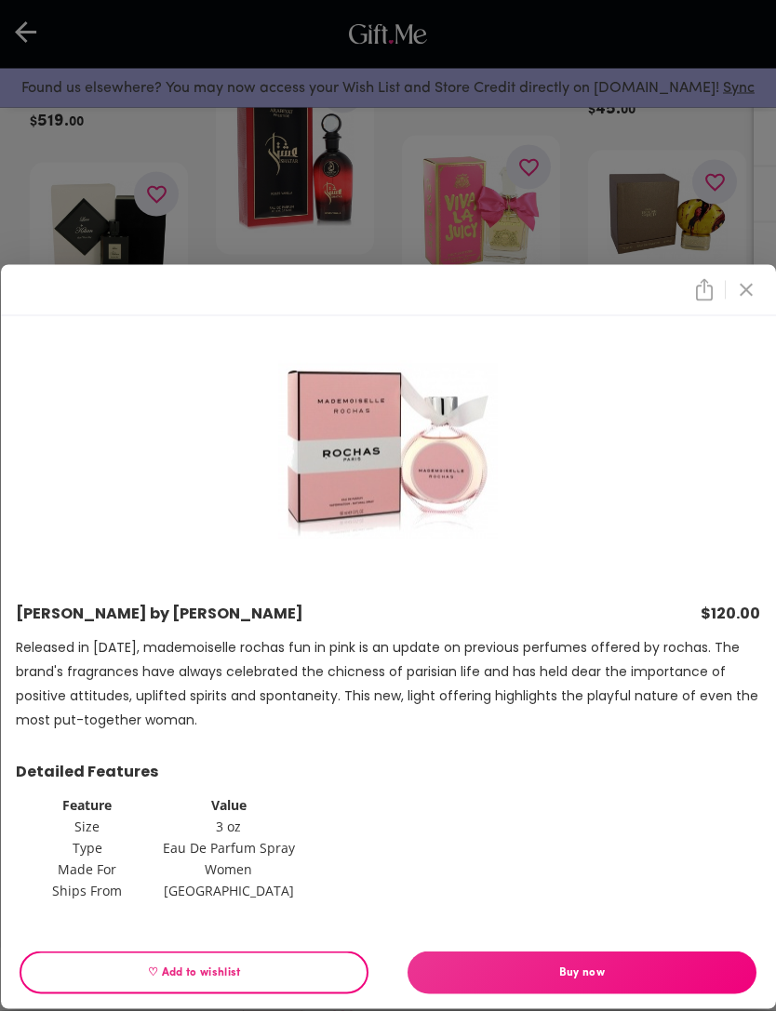
scroll to position [15631, 0]
click at [57, 784] on p "Detailed Features" at bounding box center [388, 772] width 745 height 24
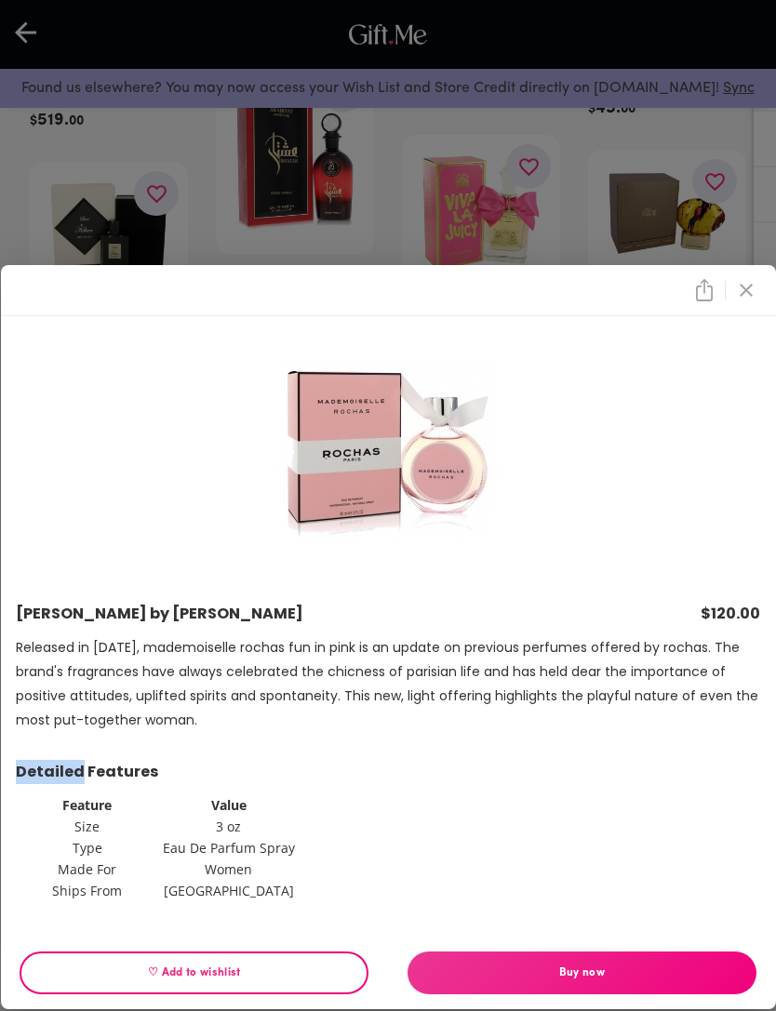
click at [116, 836] on td "Size" at bounding box center [88, 827] width 140 height 20
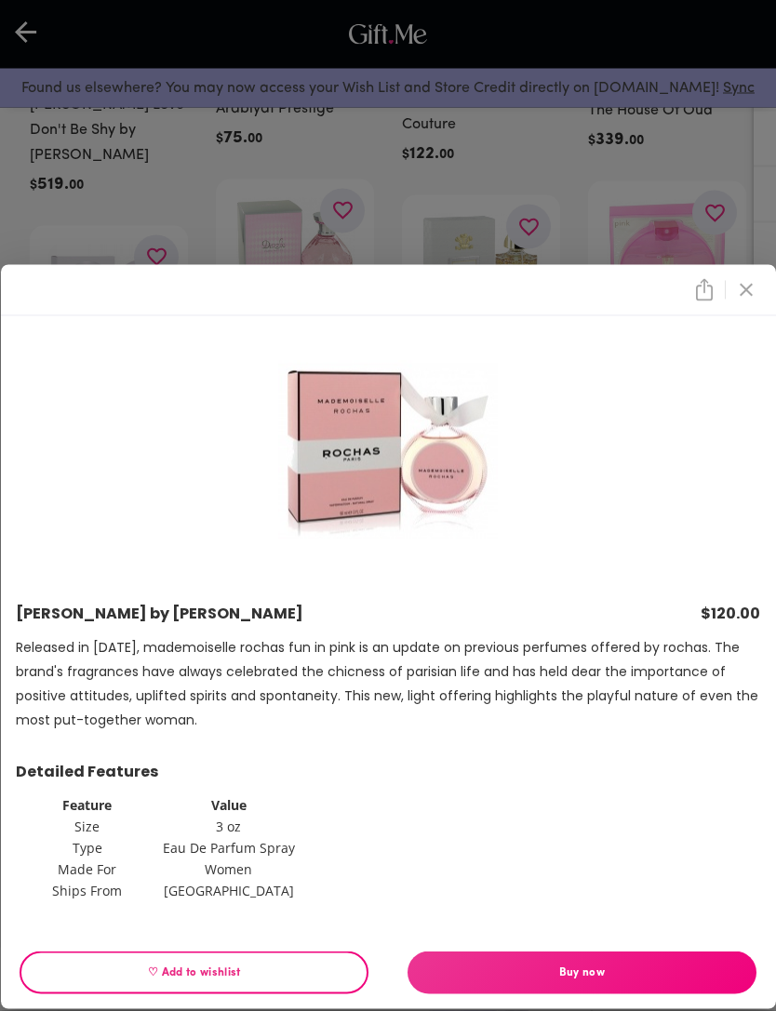
scroll to position [15853, 0]
click at [88, 109] on div "Mademoiselle [PERSON_NAME] by [PERSON_NAME] $120.00 Released in [DATE], mademoi…" at bounding box center [388, 505] width 776 height 1011
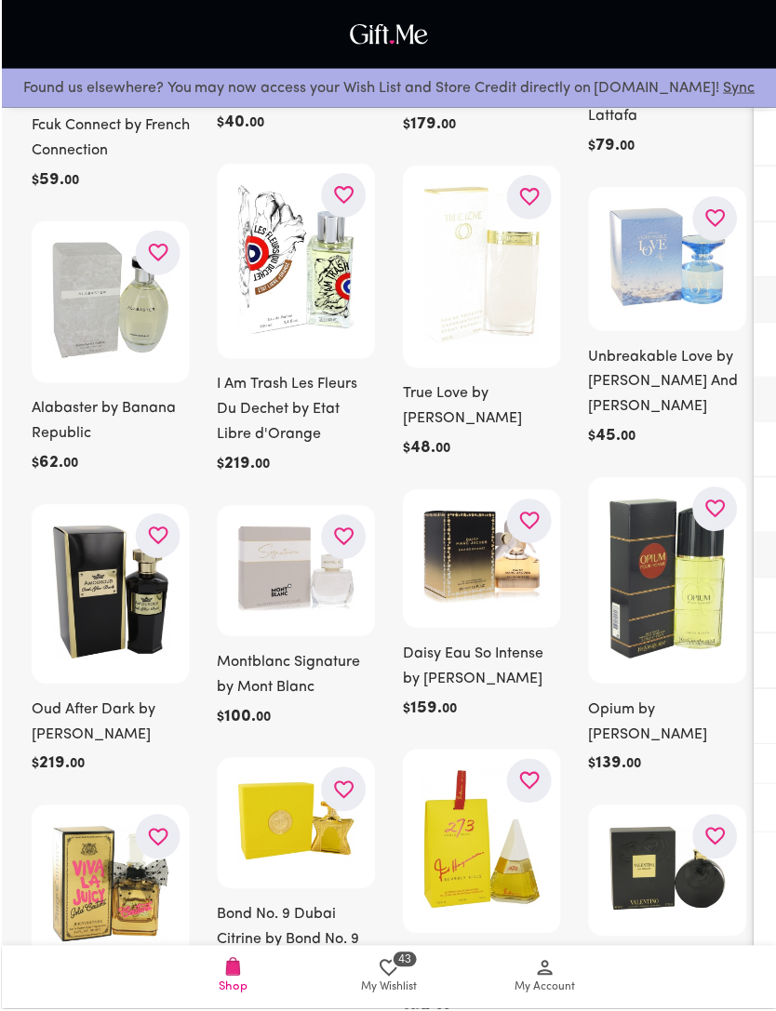
scroll to position [17438, 0]
